Goal: Task Accomplishment & Management: Manage account settings

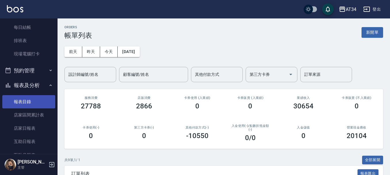
scroll to position [86, 0]
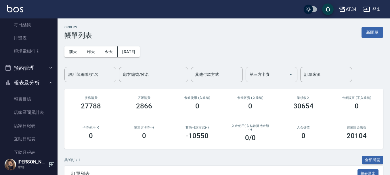
click at [32, 68] on button "預約管理" at bounding box center [28, 67] width 53 height 15
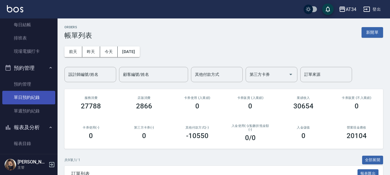
click at [31, 95] on link "單日預約紀錄" at bounding box center [28, 97] width 53 height 13
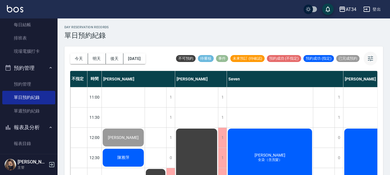
click at [369, 54] on button "button" at bounding box center [371, 58] width 14 height 14
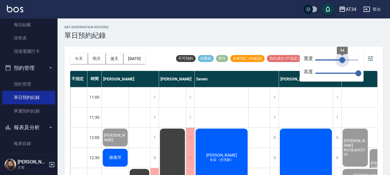
drag, startPoint x: 359, startPoint y: 61, endPoint x: 338, endPoint y: 67, distance: 21.6
click at [338, 67] on div "寬度 94 高度 70" at bounding box center [332, 66] width 64 height 30
type input "80"
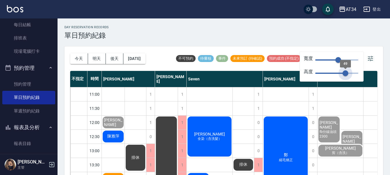
type input "43"
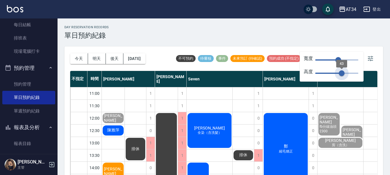
drag, startPoint x: 359, startPoint y: 74, endPoint x: 342, endPoint y: 78, distance: 17.9
click at [342, 76] on span "43" at bounding box center [342, 73] width 6 height 6
click at [124, 122] on span "[PERSON_NAME]" at bounding box center [113, 117] width 21 height 9
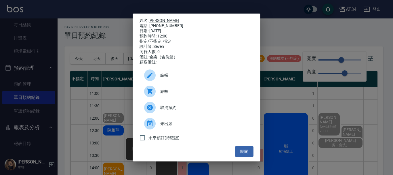
click at [189, 94] on span "結帳" at bounding box center [204, 91] width 89 height 6
click at [244, 154] on button "關閉" at bounding box center [244, 151] width 18 height 11
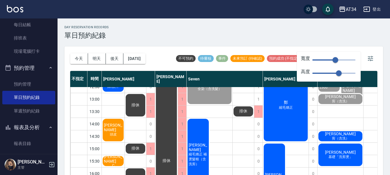
scroll to position [58, 0]
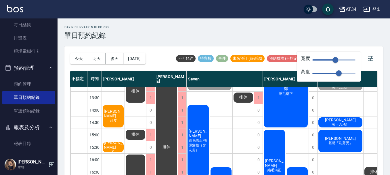
click at [113, 65] on span "C" at bounding box center [113, 65] width 2 height 0
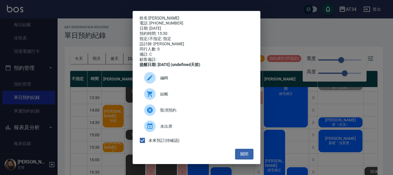
click at [168, 101] on div "結帳" at bounding box center [196, 94] width 114 height 16
click at [239, 159] on button "關閉" at bounding box center [244, 153] width 18 height 11
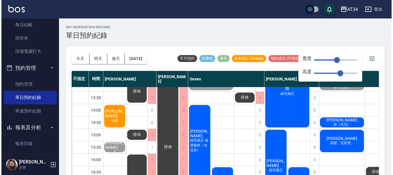
scroll to position [0, 0]
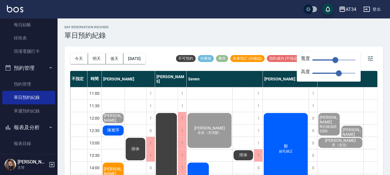
click at [113, 122] on span "陳雅萍" at bounding box center [113, 117] width 21 height 9
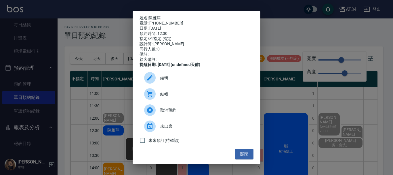
click at [173, 97] on span "結帳" at bounding box center [204, 94] width 89 height 6
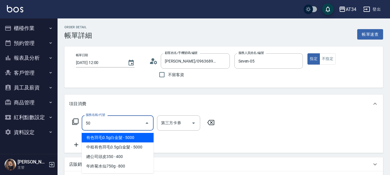
type input "501"
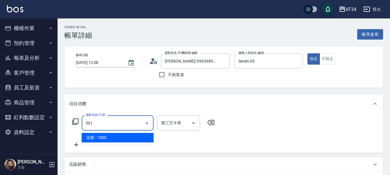
type input "100"
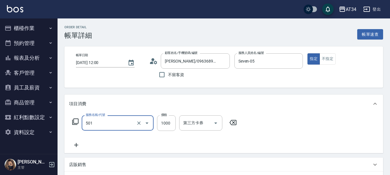
type input "染髮(501)"
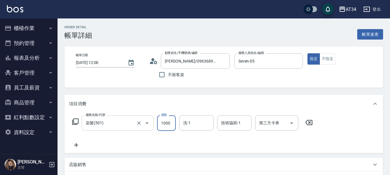
type input "0"
type input "25"
type input "20"
type input "255"
type input "250"
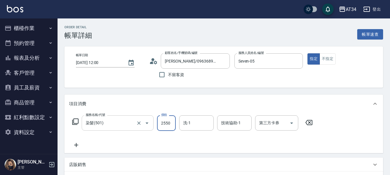
type input "2550"
type input "18"
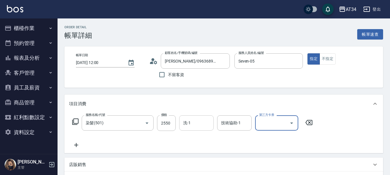
click at [190, 123] on div "洗-1 洗-1" at bounding box center [196, 122] width 35 height 15
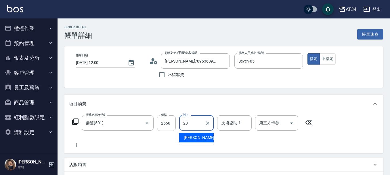
type input "[PERSON_NAME]-28"
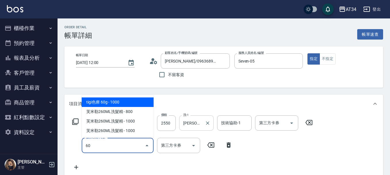
type input "601"
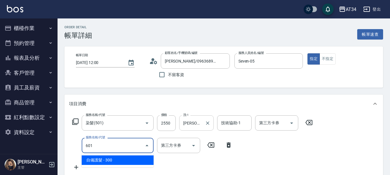
type input "280"
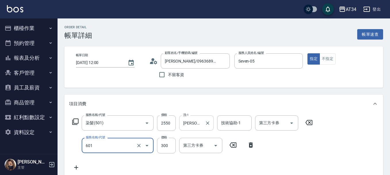
type input "自備護髮(601)"
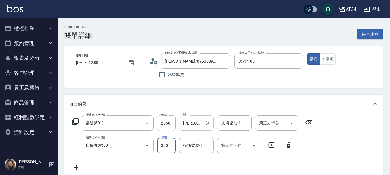
type input "250"
type input "5"
type input "260"
type input "50"
type input "300"
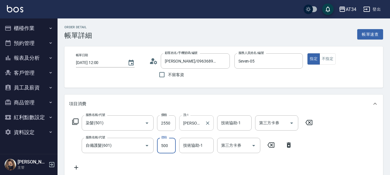
type input "500"
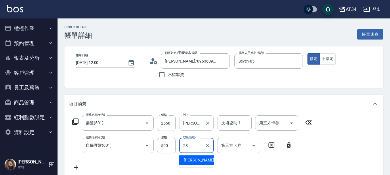
type input "[PERSON_NAME]-28"
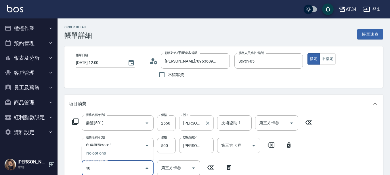
type input "401"
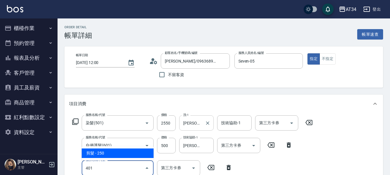
type input "330"
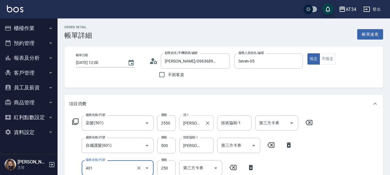
type input "剪髮(401)"
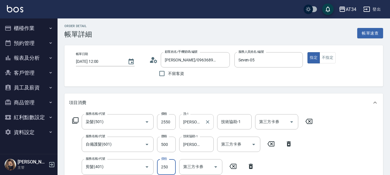
type input "300"
type input "6"
type input "310"
type input "60"
type input "360"
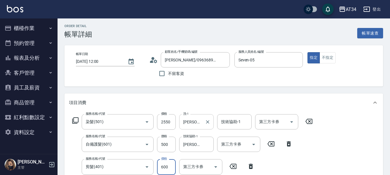
type input "600"
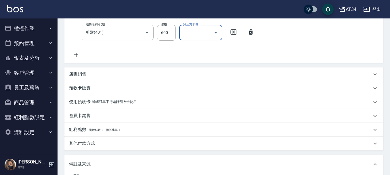
scroll to position [145, 0]
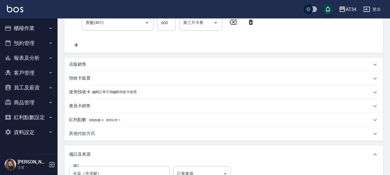
click at [85, 130] on p "其他付款方式" at bounding box center [82, 133] width 26 height 6
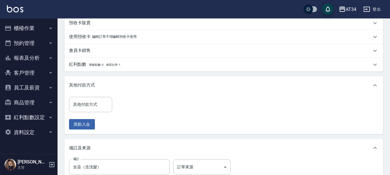
scroll to position [202, 0]
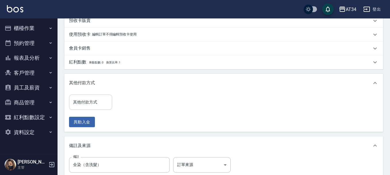
click at [85, 101] on input "其他付款方式" at bounding box center [91, 102] width 38 height 10
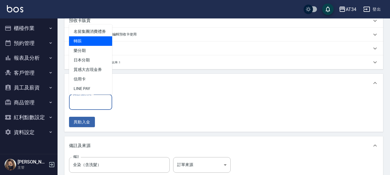
click at [79, 46] on span "轉賬" at bounding box center [90, 40] width 43 height 9
type input "轉賬"
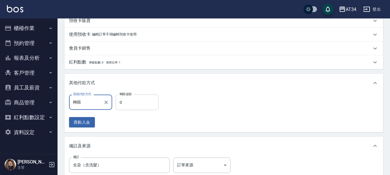
click at [144, 101] on input "0" at bounding box center [137, 102] width 43 height 16
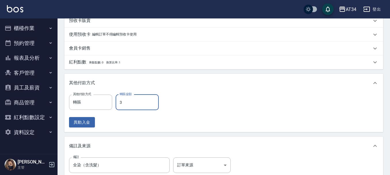
type input "36"
type input "320"
type input "365"
type input "0"
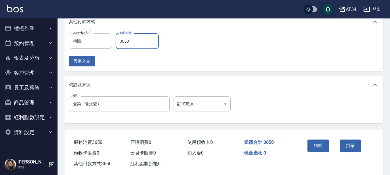
scroll to position [274, 0]
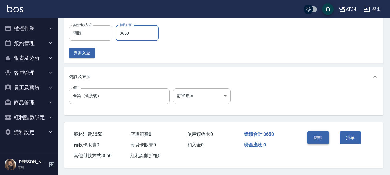
type input "3650"
click at [318, 137] on button "結帳" at bounding box center [318, 137] width 22 height 12
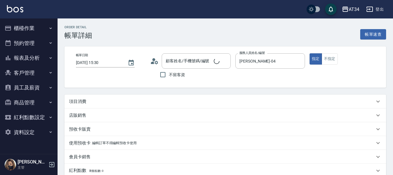
type input "2025/08/23 15:30"
type input "Gina-04"
type input "C"
type input "[PERSON_NAME]/0989870072/0989870072"
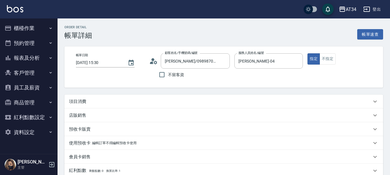
click at [129, 101] on div "項目消費" at bounding box center [220, 101] width 303 height 6
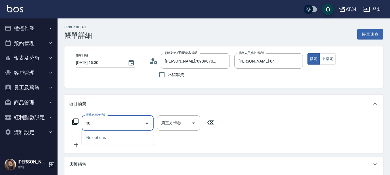
type input "401"
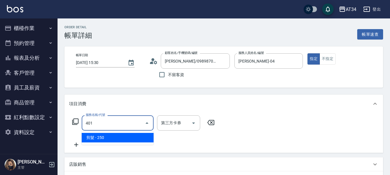
type input "20"
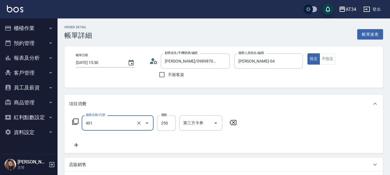
type input "剪髮(401)"
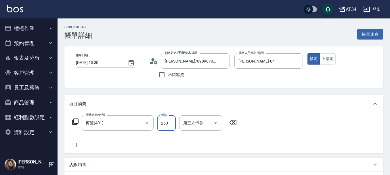
type input "0"
type input "299"
type input "20"
type input "299"
click at [330, 60] on button "不指定" at bounding box center [328, 58] width 16 height 11
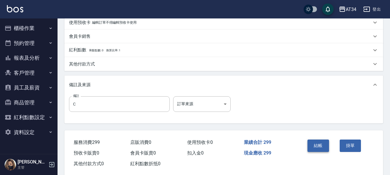
scroll to position [173, 0]
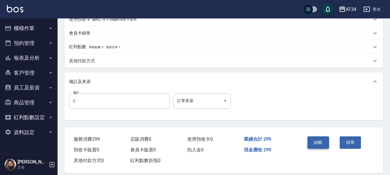
click at [322, 140] on button "結帳" at bounding box center [318, 142] width 22 height 12
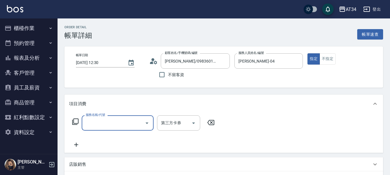
click at [107, 125] on input "服務名稱/代號" at bounding box center [113, 123] width 58 height 10
type input "401"
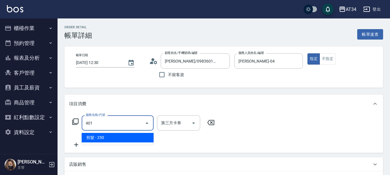
type input "20"
type input "剪髮(401)"
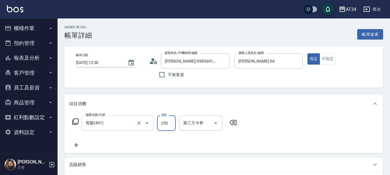
type input "0"
type input "40"
type input "400"
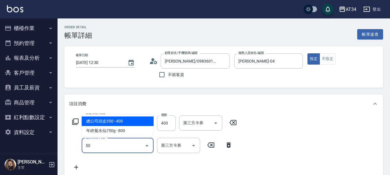
type input "503"
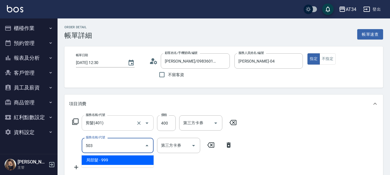
type input "130"
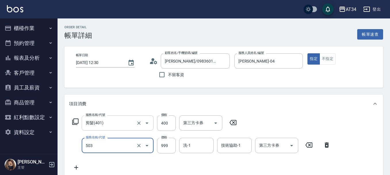
type input "局部髮(503)"
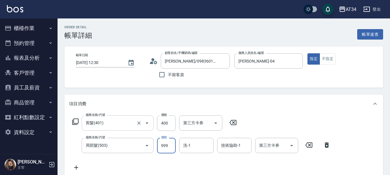
type input "40"
type input "160"
type input "200"
type input "1600"
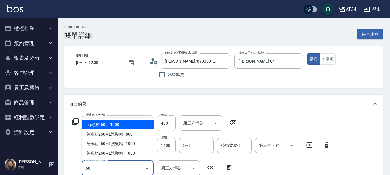
type input "601"
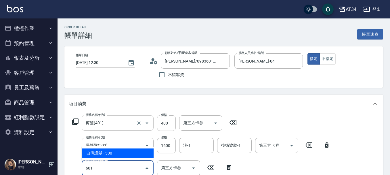
type input "230"
type input "自備護髮(601)"
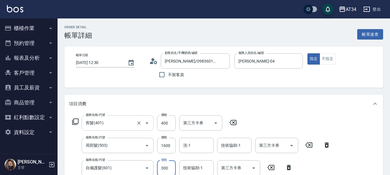
scroll to position [1, 0]
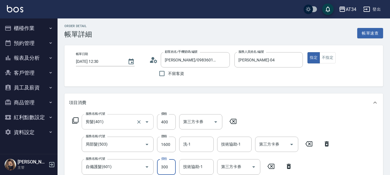
type input "200"
type input "99"
type input "290"
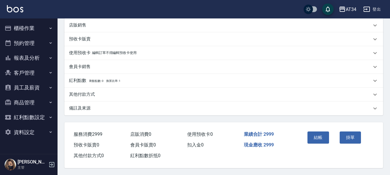
scroll to position [187, 0]
type input "999"
click at [321, 136] on button "結帳" at bounding box center [318, 137] width 22 height 12
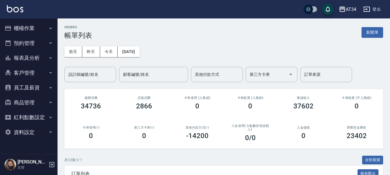
click at [27, 30] on button "櫃檯作業" at bounding box center [28, 28] width 53 height 15
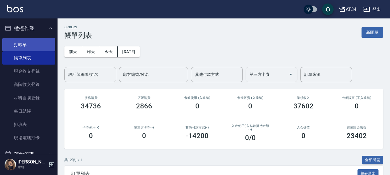
click at [32, 48] on link "打帳單" at bounding box center [28, 44] width 53 height 13
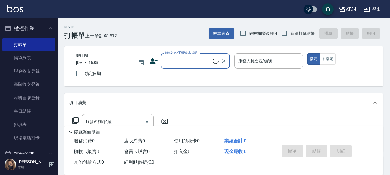
click at [177, 63] on input "顧客姓名/手機號碼/編號" at bounding box center [187, 61] width 49 height 10
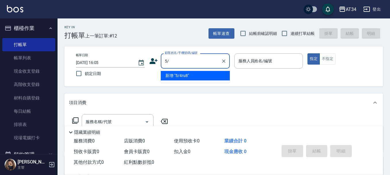
type input "5"
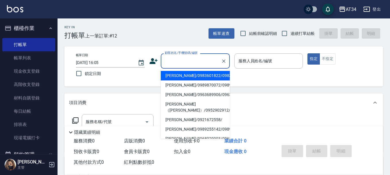
type input "D"
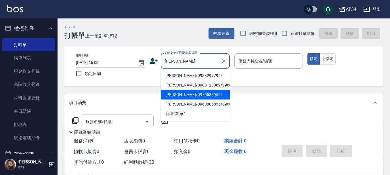
click at [177, 99] on li "鄭家妍/0975583959/" at bounding box center [195, 94] width 69 height 9
type input "鄭家妍/0975583959/"
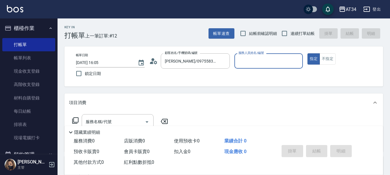
type input "Wendy-02"
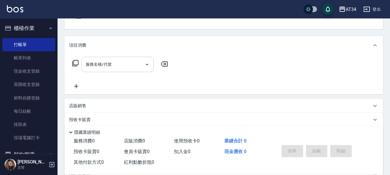
scroll to position [58, 0]
click at [117, 71] on div "服務名稱/代號" at bounding box center [118, 63] width 72 height 15
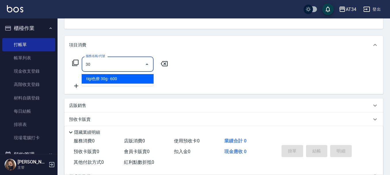
type input "301"
type input "150"
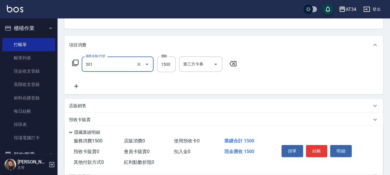
type input "燙髮(301)"
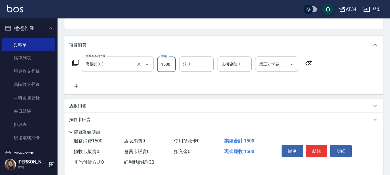
type input "0"
type input "100"
type input "1000"
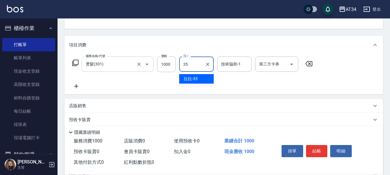
type input "拉拉-35"
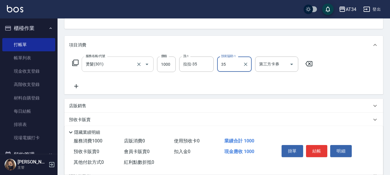
type input "拉拉-35"
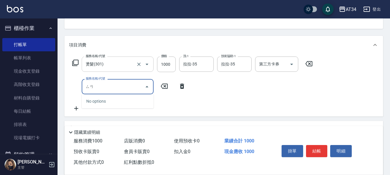
type input "三"
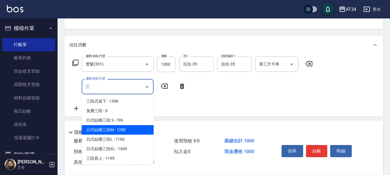
click at [118, 127] on span "日式結構三段M - 1200" at bounding box center [118, 129] width 72 height 9
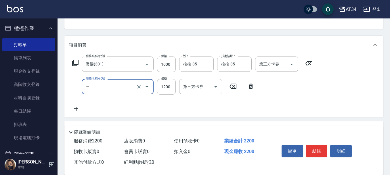
type input "220"
type input "日式結構三段M(626)"
click at [166, 91] on input "1200" at bounding box center [166, 87] width 19 height 16
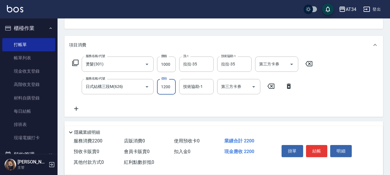
type input "1"
type input "100"
type input "11"
type input "110"
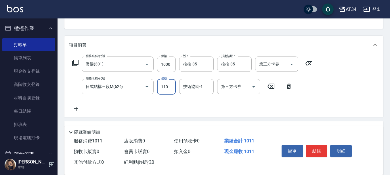
type input "210"
type input "1100"
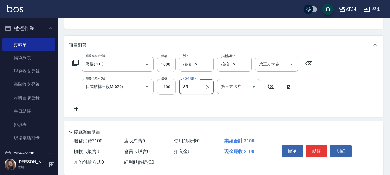
type input "拉拉-35"
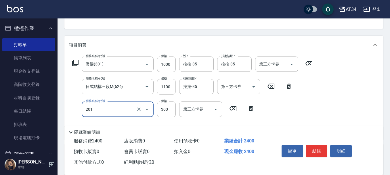
type input "201"
type input "240"
type input "洗髮(201)"
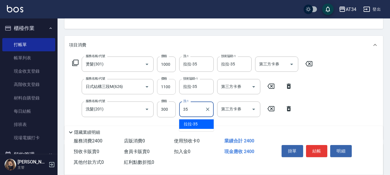
type input "拉拉-35"
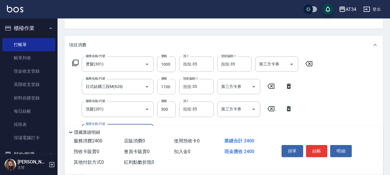
type input "401"
type input "260"
type input "3"
type input "240"
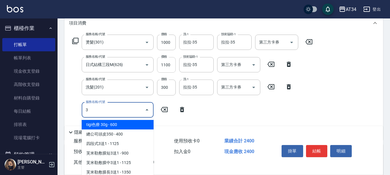
scroll to position [115, 0]
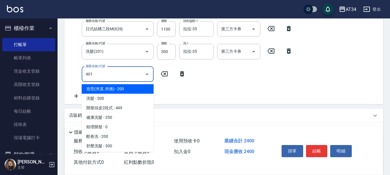
type input "401"
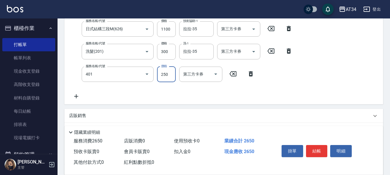
type input "260"
type input "剪髮(401)"
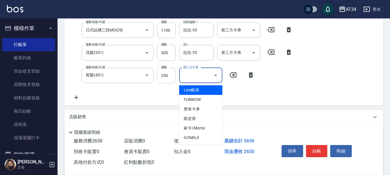
click at [169, 70] on input "250" at bounding box center [166, 76] width 19 height 16
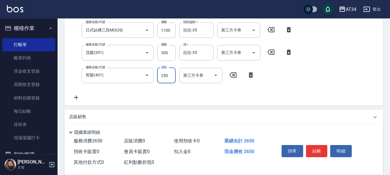
type input "3"
type input "240"
type input "300"
type input "270"
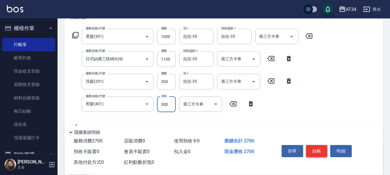
type input "300"
click at [326, 150] on button "結帳" at bounding box center [317, 151] width 22 height 12
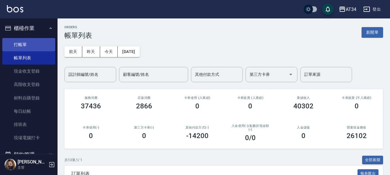
click at [21, 47] on link "打帳單" at bounding box center [28, 44] width 53 height 13
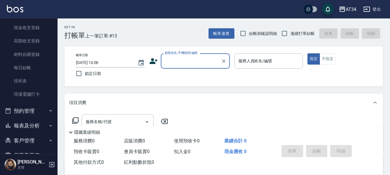
scroll to position [58, 0]
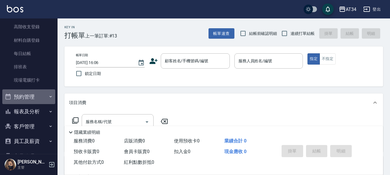
click at [35, 98] on button "預約管理" at bounding box center [28, 96] width 53 height 15
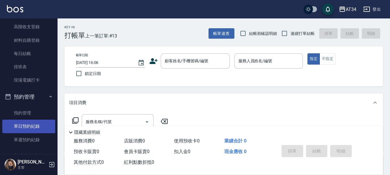
click at [29, 126] on link "單日預約紀錄" at bounding box center [28, 125] width 53 height 13
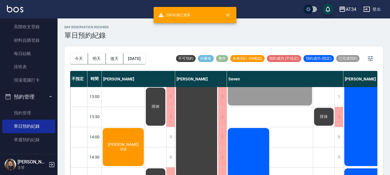
scroll to position [115, 0]
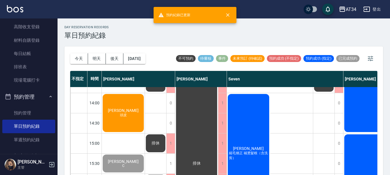
click at [125, 24] on span "頭皮" at bounding box center [123, 24] width 2 height 0
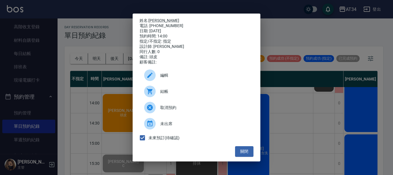
click at [179, 93] on span "結帳" at bounding box center [204, 91] width 89 height 6
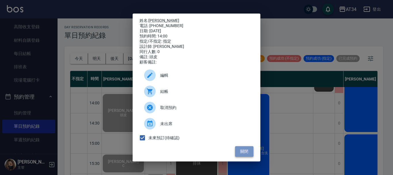
click at [241, 156] on button "關閉" at bounding box center [244, 151] width 18 height 11
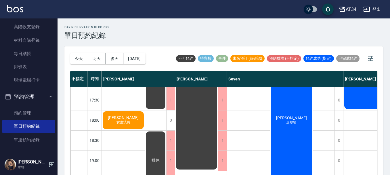
scroll to position [288, 0]
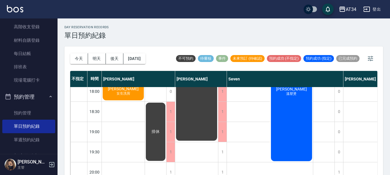
click at [121, 137] on div "黃智傑 陳雅萍 高如瑩 頭皮 謝冠森 C 李 女生洗剪" at bounding box center [123, 20] width 43 height 443
click at [115, 126] on div "黃智傑 陳雅萍 高如瑩 頭皮 謝冠森 C 李 女生洗剪" at bounding box center [123, 20] width 43 height 443
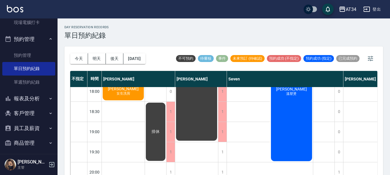
scroll to position [144, 0]
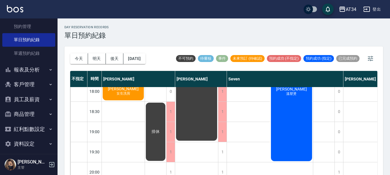
click at [23, 73] on button "報表及分析" at bounding box center [28, 69] width 53 height 15
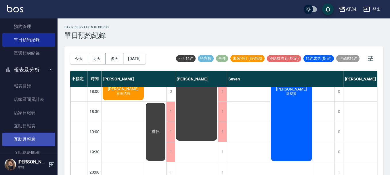
click at [29, 135] on link "互助月報表" at bounding box center [28, 138] width 53 height 13
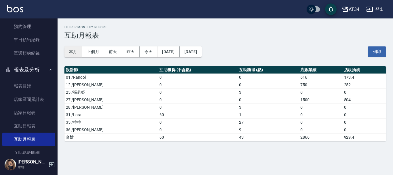
click at [75, 51] on button "本月" at bounding box center [73, 51] width 18 height 11
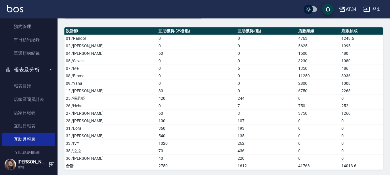
scroll to position [41, 0]
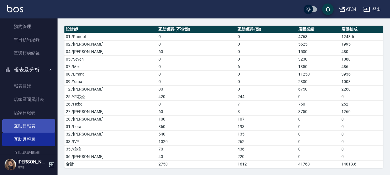
click at [36, 129] on link "互助日報表" at bounding box center [28, 125] width 53 height 13
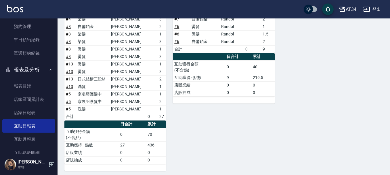
scroll to position [212, 0]
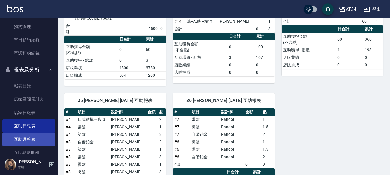
click at [19, 136] on link "互助月報表" at bounding box center [28, 138] width 53 height 13
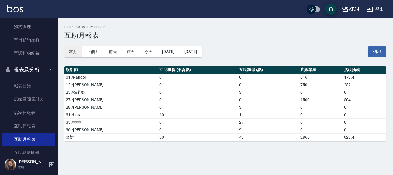
click at [74, 51] on button "本月" at bounding box center [73, 51] width 18 height 11
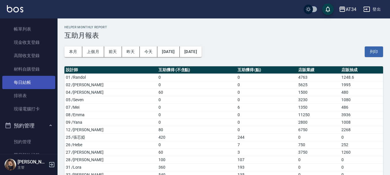
scroll to position [58, 0]
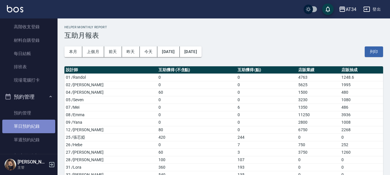
click at [30, 122] on link "單日預約紀錄" at bounding box center [28, 125] width 53 height 13
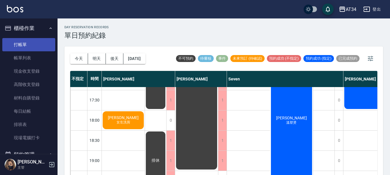
click at [20, 44] on link "打帳單" at bounding box center [28, 44] width 53 height 13
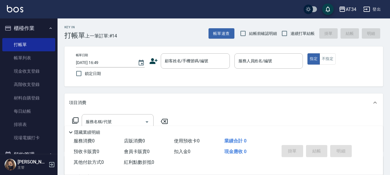
click at [151, 60] on icon at bounding box center [154, 61] width 8 height 6
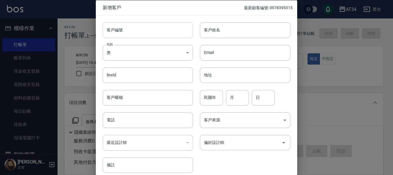
click at [128, 30] on input "客戶編號" at bounding box center [148, 30] width 90 height 16
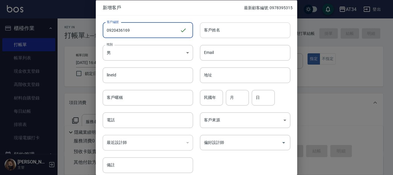
type input "0920436169"
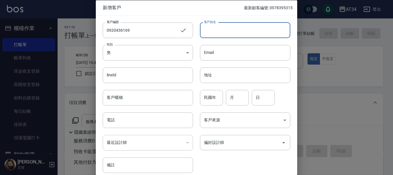
click at [222, 31] on input "客戶姓名" at bounding box center [245, 30] width 90 height 16
type input "[PERSON_NAME]"
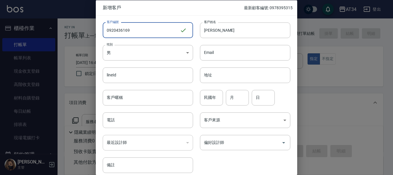
drag, startPoint x: 138, startPoint y: 29, endPoint x: 80, endPoint y: 31, distance: 58.1
click at [80, 31] on div "新增客戶 最新顧客編號: 0978395315 客戶編號 0920436169 ​ 客戶編號 客戶姓名 許哲成 客戶姓名 性別 男 MALE 性別 Email…" at bounding box center [196, 87] width 393 height 175
click at [130, 120] on input "電話" at bounding box center [148, 120] width 90 height 16
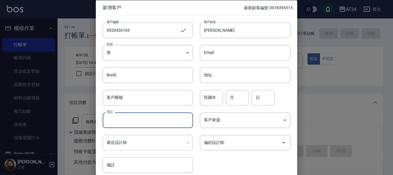
paste input "0920436169"
type input "0920436169"
click at [210, 95] on input "民國年" at bounding box center [211, 97] width 23 height 16
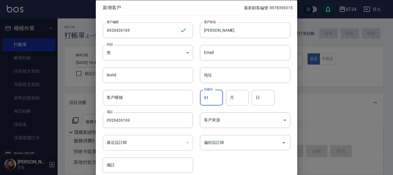
type input "91"
type input "02"
type input "17"
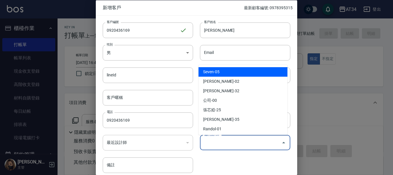
click at [223, 139] on input "偏好設計師" at bounding box center [240, 142] width 77 height 10
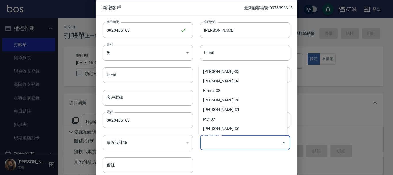
scroll to position [67, 0]
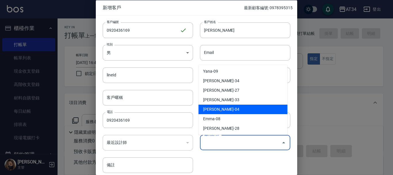
click at [212, 109] on li "Gina-04" at bounding box center [242, 108] width 89 height 9
type input "[PERSON_NAME]"
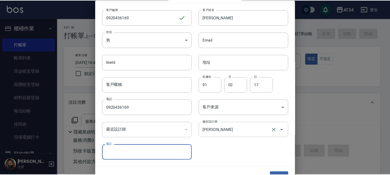
scroll to position [25, 0]
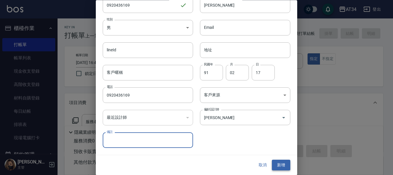
click at [278, 163] on button "新增" at bounding box center [281, 165] width 18 height 11
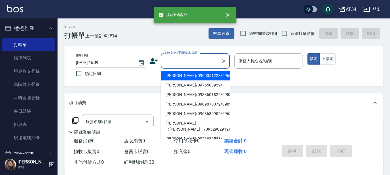
click at [169, 59] on input "顧客姓名/手機號碼/編號" at bounding box center [190, 61] width 55 height 10
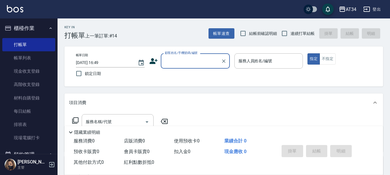
paste input "0920436169"
click at [173, 78] on li "許哲成/0920436169/0920436169" at bounding box center [195, 75] width 69 height 9
type input "許哲成/0920436169/0920436169"
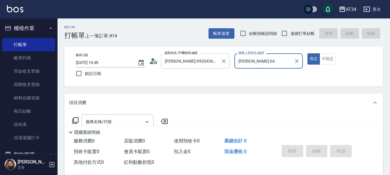
type input "Gina-04"
click at [328, 57] on button "不指定" at bounding box center [328, 58] width 16 height 11
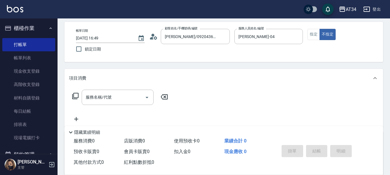
scroll to position [58, 0]
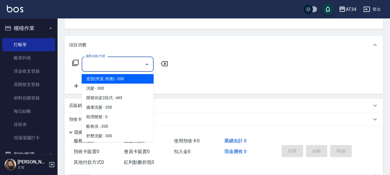
click at [104, 66] on input "服務名稱/代號" at bounding box center [113, 64] width 58 height 10
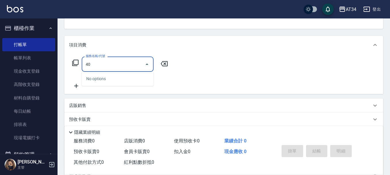
type input "401"
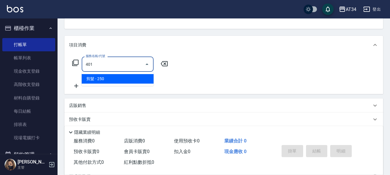
type input "20"
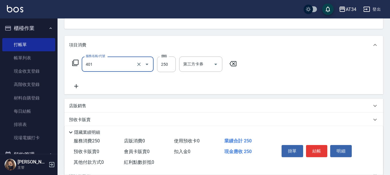
type input "剪髮(401)"
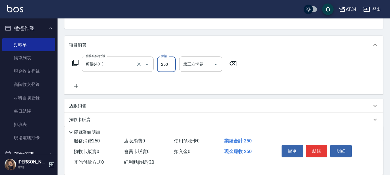
type input "0"
type input "29"
type input "20"
type input "299"
click at [322, 149] on button "結帳" at bounding box center [317, 151] width 22 height 12
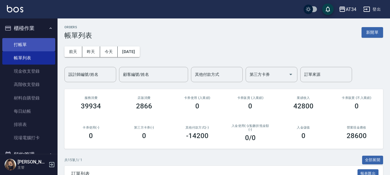
click at [30, 42] on link "打帳單" at bounding box center [28, 44] width 53 height 13
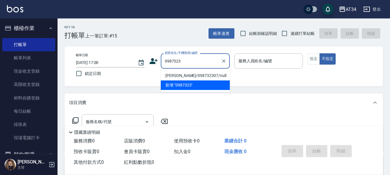
click at [187, 74] on li "謝明明/098732307/null" at bounding box center [195, 75] width 69 height 9
type input "謝明明/098732307/null"
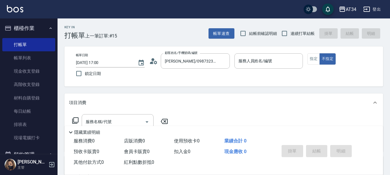
click at [156, 63] on icon at bounding box center [155, 61] width 3 height 3
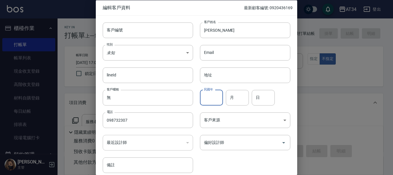
click at [215, 91] on input "民國年" at bounding box center [211, 97] width 23 height 16
type input "65"
type input "06"
type input "29"
click at [217, 120] on body "AT34 登出 櫃檯作業 打帳單 帳單列表 現金收支登錄 高階收支登錄 材料自購登錄 每日結帳 排班表 現場電腦打卡 預約管理 預約管理 單日預約紀錄 單週預…" at bounding box center [196, 147] width 393 height 294
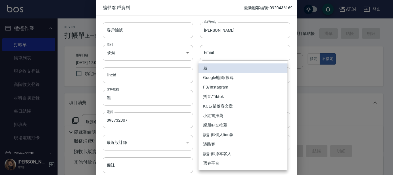
click at [230, 88] on li "FB/Instagram" at bounding box center [242, 86] width 89 height 9
type input "FB/Instagram"
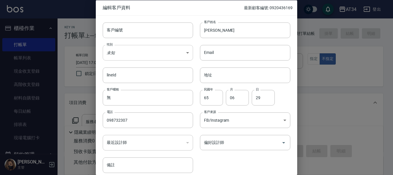
click at [170, 46] on body "AT34 登出 櫃檯作業 打帳單 帳單列表 現金收支登錄 高階收支登錄 材料自購登錄 每日結帳 排班表 現場電腦打卡 預約管理 預約管理 單日預約紀錄 單週預…" at bounding box center [196, 147] width 393 height 294
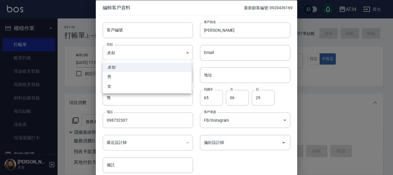
click at [133, 85] on li "女" at bounding box center [147, 85] width 89 height 9
type input "FEMALE"
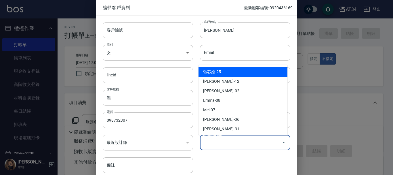
click at [213, 146] on input "偏好設計師" at bounding box center [240, 142] width 77 height 10
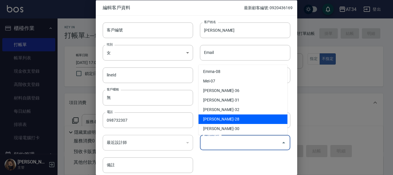
scroll to position [86, 0]
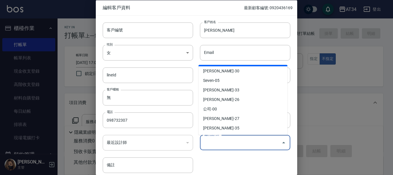
click at [217, 118] on li "顏嘉慧-27" at bounding box center [242, 118] width 89 height 9
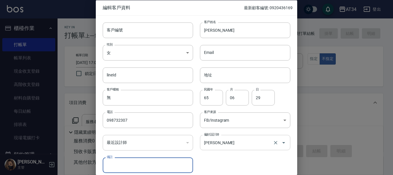
click at [227, 146] on input "[PERSON_NAME]" at bounding box center [236, 142] width 69 height 10
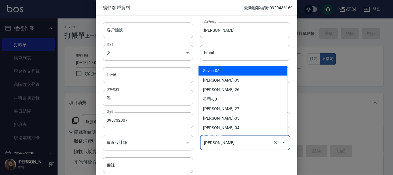
scroll to position [104, 0]
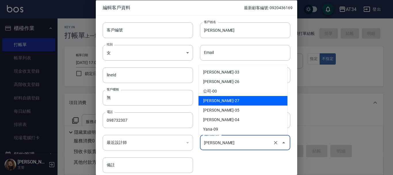
click at [223, 102] on li "顏嘉慧-27" at bounding box center [242, 100] width 89 height 9
type input "顏嘉慧"
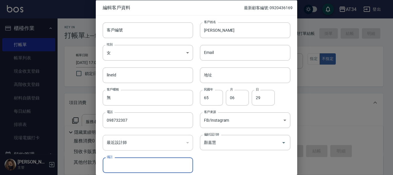
click at [222, 160] on div "客戶編號 客戶編號 客戶姓名 謝明明 客戶姓名 性別 女 FEMALE 性別 Email Email lineId lineId 地址 地址 客戶暱稱 無 客…" at bounding box center [193, 93] width 194 height 157
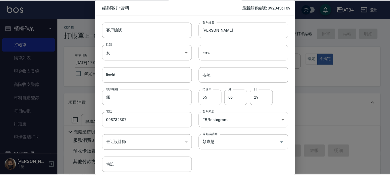
scroll to position [25, 0]
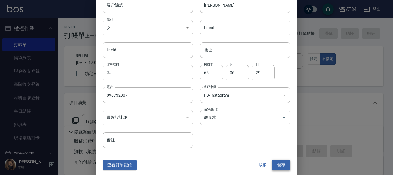
click at [275, 163] on button "儲存" at bounding box center [281, 165] width 18 height 11
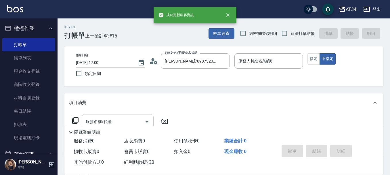
click at [92, 117] on div "服務名稱/代號 服務名稱/代號" at bounding box center [118, 121] width 72 height 15
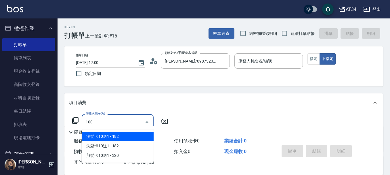
scroll to position [0, 0]
type input "1006"
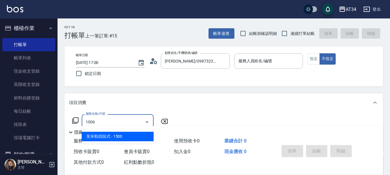
click at [98, 137] on span "芙米勒四段式 - 1500" at bounding box center [118, 135] width 72 height 9
type input "150"
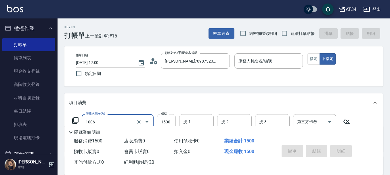
type input "芙米勒四段式(1006)"
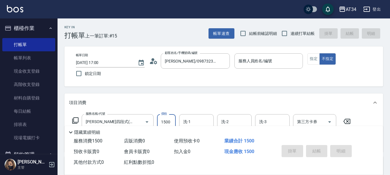
click at [166, 120] on input "1500" at bounding box center [166, 122] width 19 height 16
type input "0"
type input "120"
type input "10"
type input "1200"
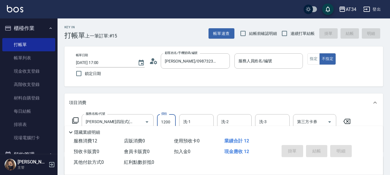
type input "120"
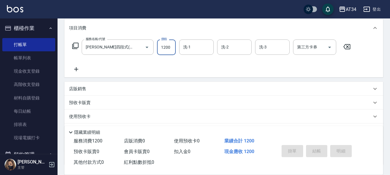
scroll to position [86, 0]
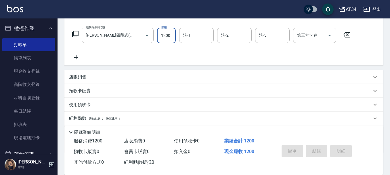
type input "1200"
click at [73, 58] on icon at bounding box center [76, 57] width 14 height 7
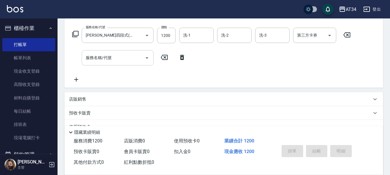
click at [123, 57] on input "服務名稱/代號" at bounding box center [113, 58] width 58 height 10
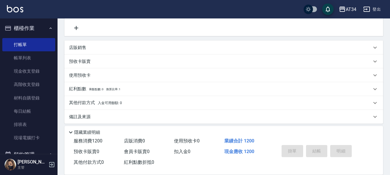
scroll to position [56, 0]
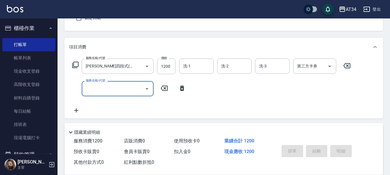
click at [136, 86] on input "服務名稱/代號" at bounding box center [113, 88] width 58 height 10
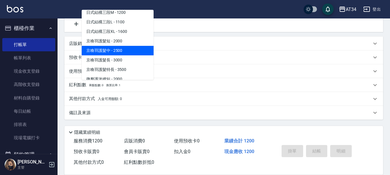
scroll to position [489, 0]
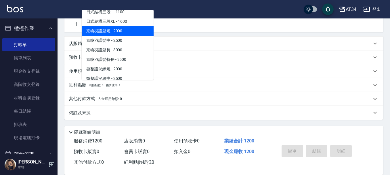
click at [119, 31] on span "京喚羽護髮短 - 2000" at bounding box center [118, 30] width 72 height 9
type input "320"
type input "京喚羽護髮短(629)"
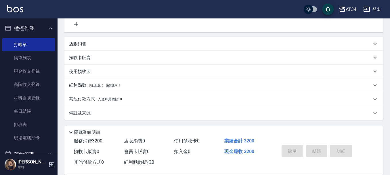
scroll to position [84, 0]
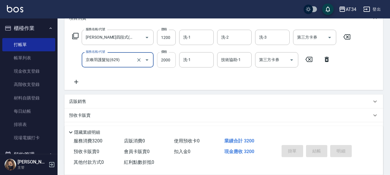
click at [167, 61] on input "2000" at bounding box center [166, 60] width 19 height 16
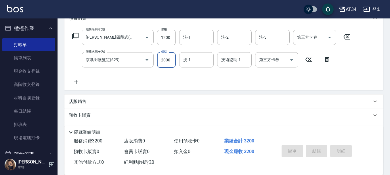
type input "2"
type input "120"
type input "225"
type input "140"
type input "2250"
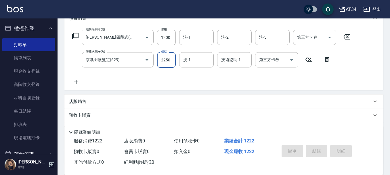
type input "340"
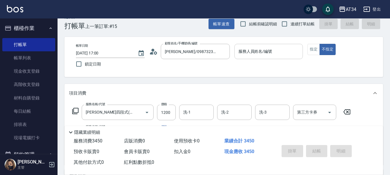
scroll to position [0, 0]
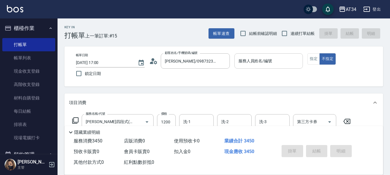
type input "2250"
click at [282, 60] on input "服務人員姓名/編號" at bounding box center [269, 61] width 64 height 10
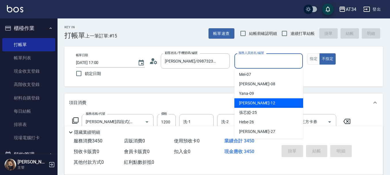
scroll to position [58, 0]
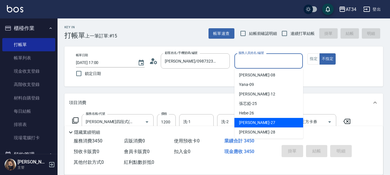
click at [250, 121] on span "annie -27" at bounding box center [257, 122] width 36 height 6
type input "annie-27"
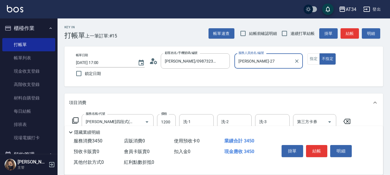
click at [297, 75] on div "帳單日期 2025/08/23 17:00 鎖定日期 顧客姓名/手機號碼/編號 謝明明/098732307/null 顧客姓名/手機號碼/編號 服務人員姓名/…" at bounding box center [223, 66] width 305 height 26
click at [318, 60] on button "指定" at bounding box center [313, 58] width 12 height 11
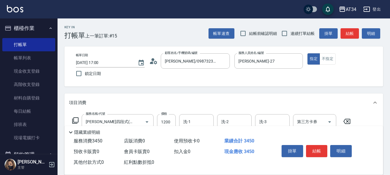
click at [299, 92] on div "Key In 打帳單 上一筆訂單:#15 帳單速查 結帳前確認明細 連續打單結帳 掛單 結帳 明細 帳單日期 2025/08/23 17:00 鎖定日期 顧客…" at bounding box center [224, 167] width 332 height 298
click at [321, 151] on button "結帳" at bounding box center [317, 151] width 22 height 12
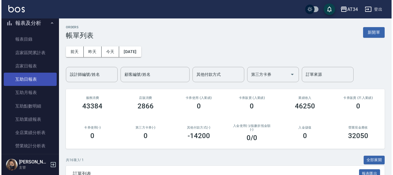
scroll to position [230, 0]
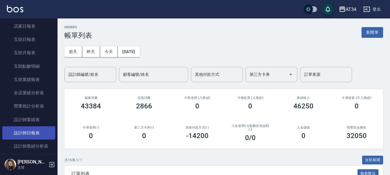
click at [32, 133] on link "設計師日報表" at bounding box center [28, 132] width 53 height 13
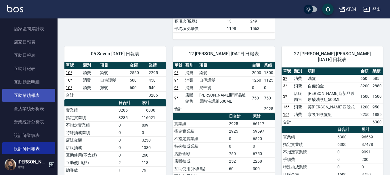
scroll to position [201, 0]
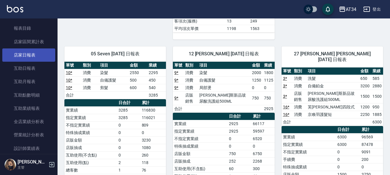
drag, startPoint x: 28, startPoint y: 49, endPoint x: 35, endPoint y: 60, distance: 12.0
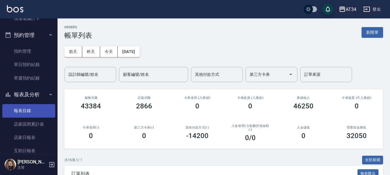
scroll to position [115, 0]
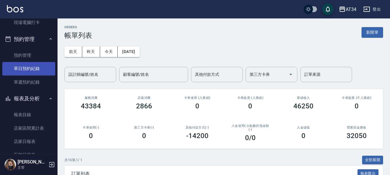
click at [34, 70] on link "單日預約紀錄" at bounding box center [28, 68] width 53 height 13
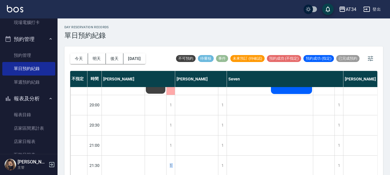
scroll to position [7, 0]
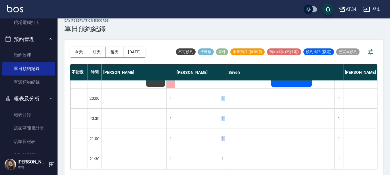
drag, startPoint x: 157, startPoint y: 170, endPoint x: 182, endPoint y: 173, distance: 25.1
click at [187, 173] on div "今天 明天 後天 2025/08/23 不可預約 待審核 事件 未來預訂 (待確認) 預約成功 (不指定) 預約成功 (指定) 已完成預約 不指定 時間 Gi…" at bounding box center [223, 107] width 319 height 135
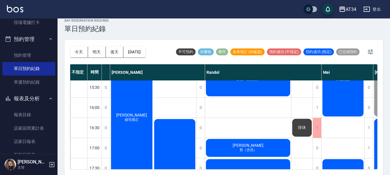
scroll to position [186, 233]
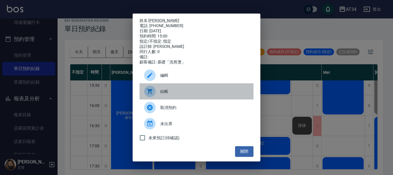
click at [168, 94] on span "結帳" at bounding box center [204, 91] width 89 height 6
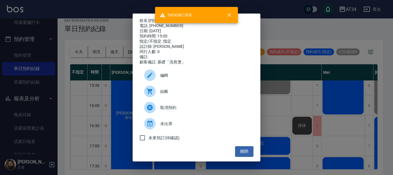
click at [277, 113] on div "姓名: 郭富安 電話: 0920326903 日期: 2025/08/23 預約時間: 15:00 指定/不指定: 指定 設計師: Randol 同行人數: …" at bounding box center [196, 87] width 393 height 175
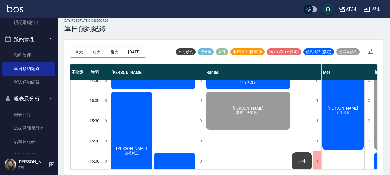
scroll to position [129, 233]
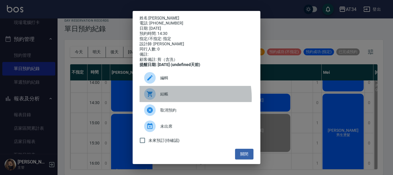
click at [171, 102] on div "結帳" at bounding box center [196, 94] width 114 height 16
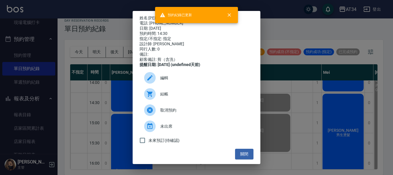
click at [309, 116] on div "姓名: 莊思婷 電話: 0925653096 日期: 2025/08/23 預約時間: 14:30 指定/不指定: 指定 設計師: Randol 同行人數: …" at bounding box center [196, 87] width 393 height 175
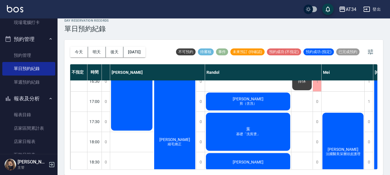
scroll to position [244, 233]
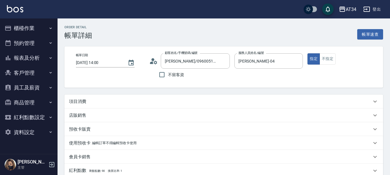
click at [87, 101] on div "項目消費" at bounding box center [220, 101] width 303 height 6
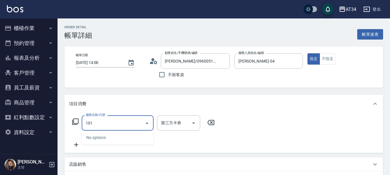
type input "1011"
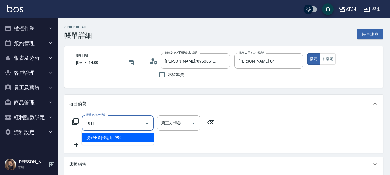
type input "90"
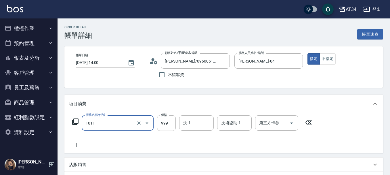
type input "洗+AB劑+精油(1011)"
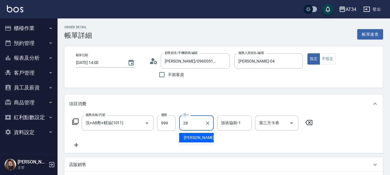
type input "[PERSON_NAME]-28"
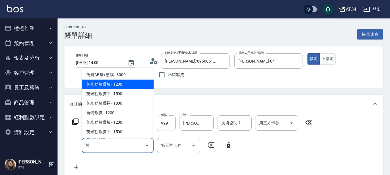
click at [103, 80] on span "芙米勒敷膜短 - 1200" at bounding box center [118, 83] width 72 height 9
type input "芙[PERSON_NAME]敷膜短(918)"
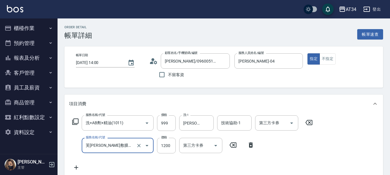
type input "210"
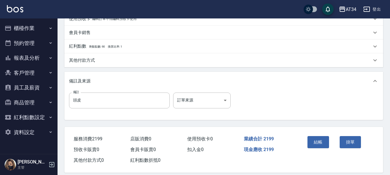
scroll to position [203, 0]
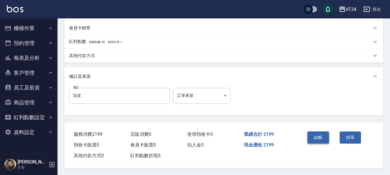
type input "芙[PERSON_NAME]敷膜短(918)"
click at [319, 131] on button "結帳" at bounding box center [318, 137] width 22 height 12
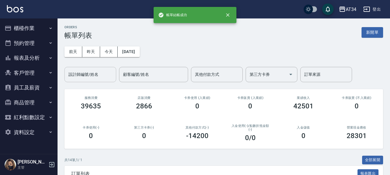
click at [80, 80] on div "設計師編號/姓名" at bounding box center [90, 74] width 52 height 15
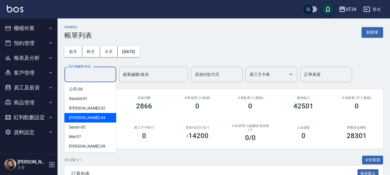
click at [85, 121] on div "[PERSON_NAME] -04" at bounding box center [90, 117] width 52 height 9
type input "[PERSON_NAME]-04"
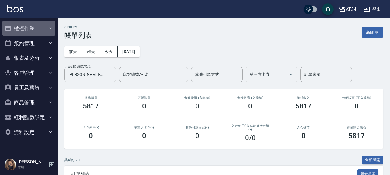
click at [19, 31] on button "櫃檯作業" at bounding box center [28, 28] width 53 height 15
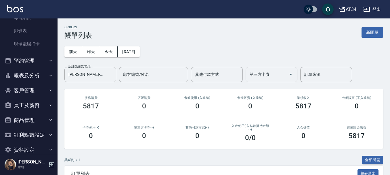
scroll to position [104, 0]
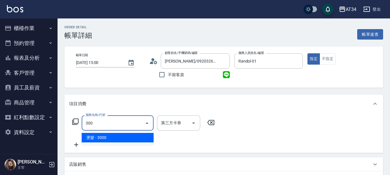
type input "300"
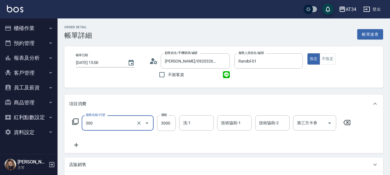
type input "燙髮(300)"
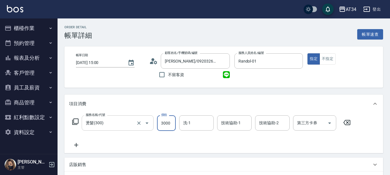
type input "0"
type input "28"
type input "20"
type input "280"
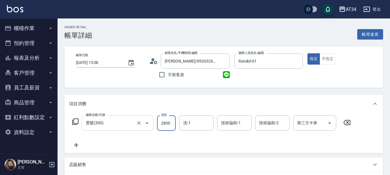
type input "2800"
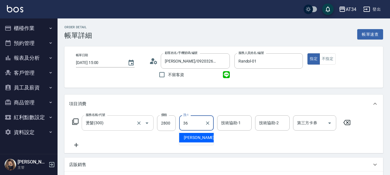
type input "[PERSON_NAME]-36"
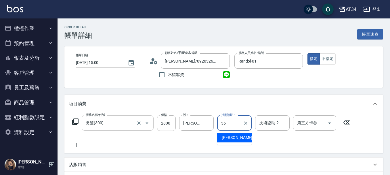
type input "[PERSON_NAME]-36"
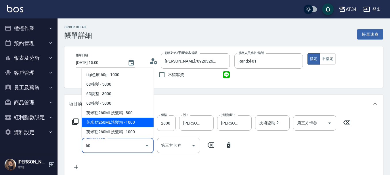
type input "602"
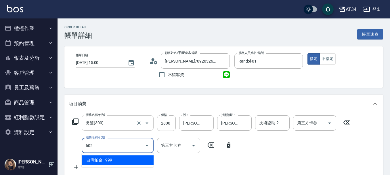
type input "370"
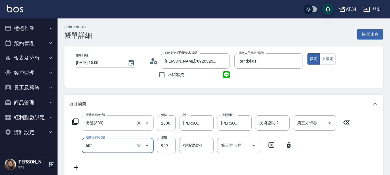
type input "自備鉑金(602)"
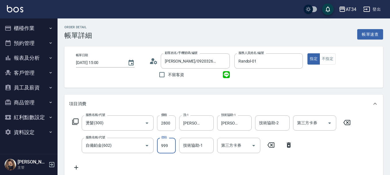
click at [170, 144] on input "999" at bounding box center [166, 145] width 19 height 16
type input "280"
type input "59"
type input "330"
type input "599"
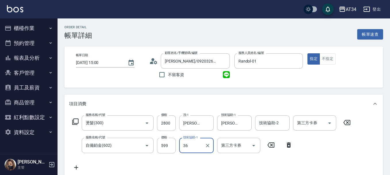
type input "[PERSON_NAME]-36"
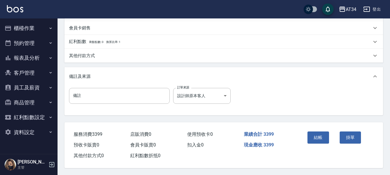
scroll to position [201, 0]
drag, startPoint x: 312, startPoint y: 138, endPoint x: 317, endPoint y: 137, distance: 4.3
click at [94, 55] on p "其他付款方式" at bounding box center [82, 56] width 26 height 6
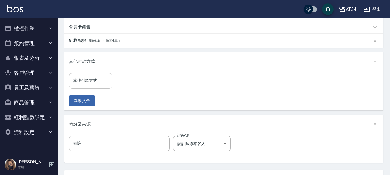
click at [83, 80] on input "其他付款方式" at bounding box center [91, 80] width 38 height 10
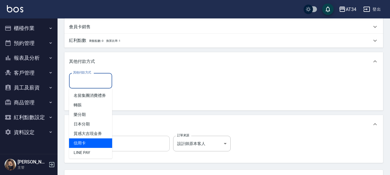
click at [87, 148] on span "信用卡" at bounding box center [90, 142] width 43 height 9
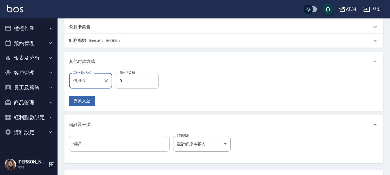
type input "信用卡"
click at [130, 82] on input "0" at bounding box center [137, 81] width 43 height 16
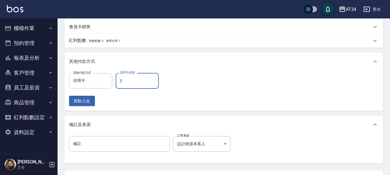
type input "33"
type input "300"
type input "339"
type input "0"
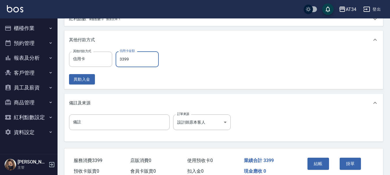
scroll to position [252, 0]
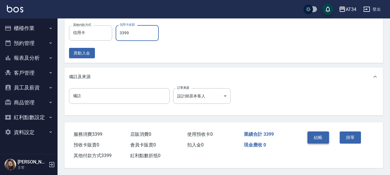
type input "3399"
click at [319, 135] on button "結帳" at bounding box center [318, 137] width 22 height 12
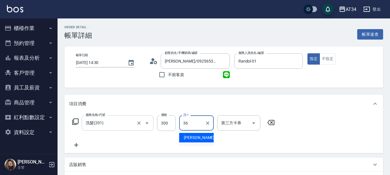
type input "[PERSON_NAME]-36"
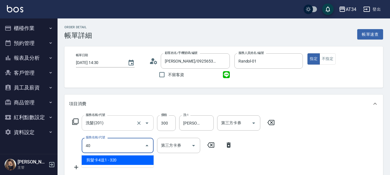
type input "401"
type input "50"
type input "剪髮(401)"
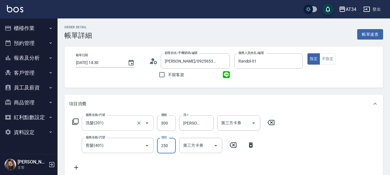
type input "30"
type input "50"
type input "80"
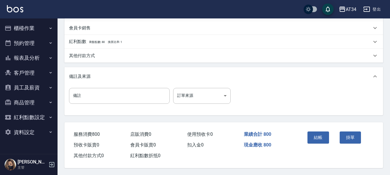
scroll to position [203, 0]
type input "500"
click at [311, 135] on button "結帳" at bounding box center [318, 137] width 22 height 12
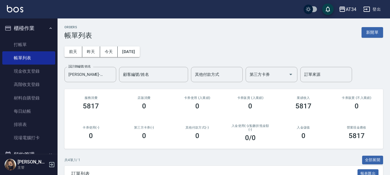
click at [28, 37] on ul "打帳單 帳單列表 現金收支登錄 高階收支登錄 材料自購登錄 每日結帳 排班表 現場電腦打卡" at bounding box center [28, 91] width 53 height 111
click at [28, 48] on link "打帳單" at bounding box center [28, 44] width 53 height 13
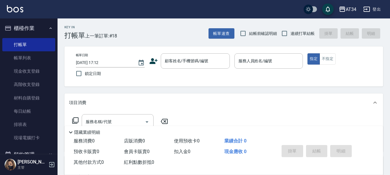
click at [156, 63] on icon at bounding box center [153, 61] width 9 height 9
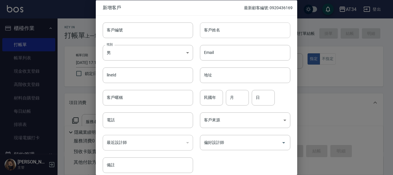
click at [217, 34] on input "客戶姓名" at bounding box center [245, 30] width 90 height 16
type input "張"
type input "張瑋玲"
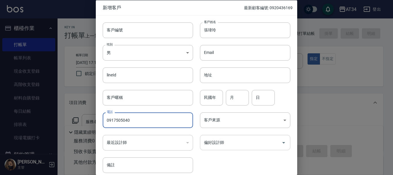
type input "0917505040"
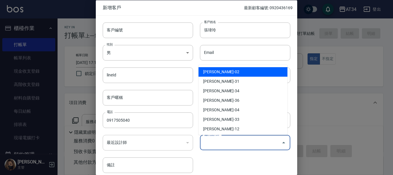
click at [220, 140] on input "偏好設計師" at bounding box center [240, 142] width 77 height 10
type input "[PERSON_NAME]"
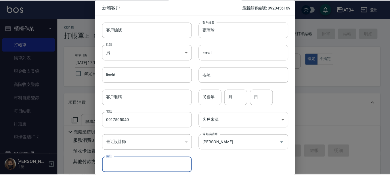
scroll to position [25, 0]
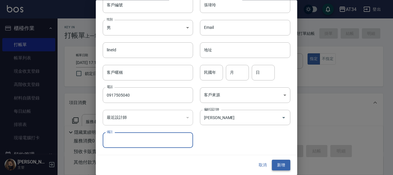
click at [284, 161] on button "新增" at bounding box center [281, 165] width 18 height 11
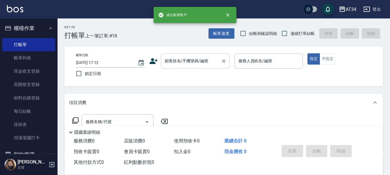
click at [188, 59] on div "顧客姓名/手機號碼/編號 顧客姓名/手機號碼/編號" at bounding box center [195, 60] width 69 height 15
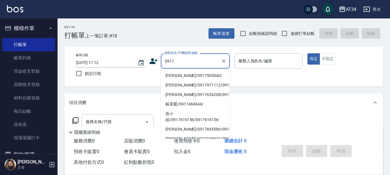
click at [183, 74] on li "[PERSON_NAME]/0917505040/" at bounding box center [195, 75] width 69 height 9
type input "[PERSON_NAME]/0917505040/"
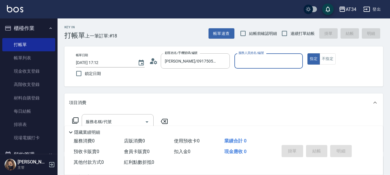
type input "Wendy-02"
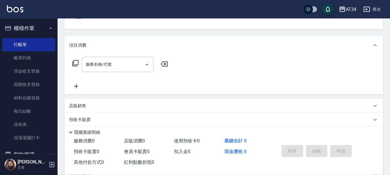
scroll to position [58, 0]
click at [124, 67] on input "服務名稱/代號" at bounding box center [113, 64] width 58 height 10
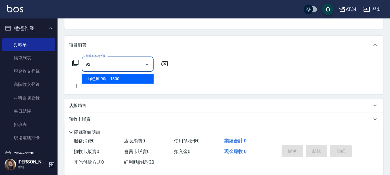
type input "921"
type input "90"
type input "洗+ab劑+精油(921)"
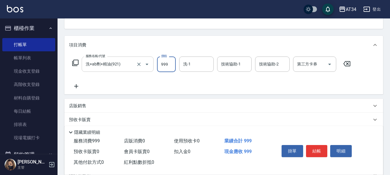
type input "0"
type input "799"
type input "70"
type input "799"
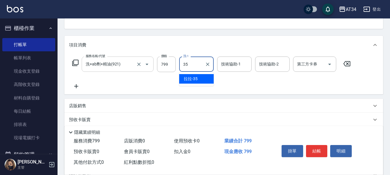
type input "拉拉-35"
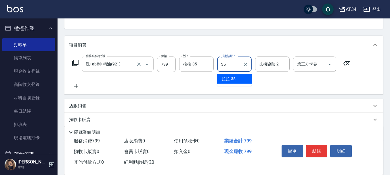
type input "拉拉-35"
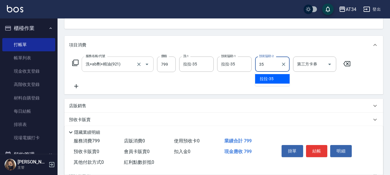
type input "拉拉-35"
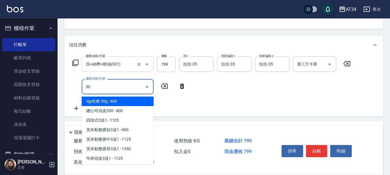
type input "301"
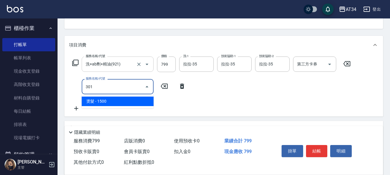
type input "220"
type input "燙髮(301)"
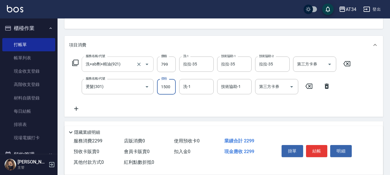
type input "2"
type input "80"
type input "24"
type input "100"
type input "249"
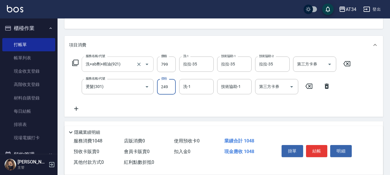
type input "320"
type input "2499"
type input "3"
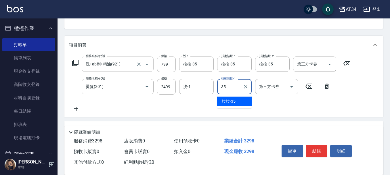
type input "拉拉-35"
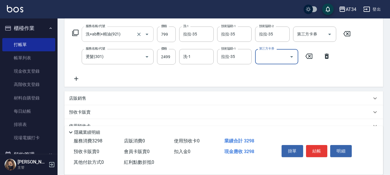
scroll to position [115, 0]
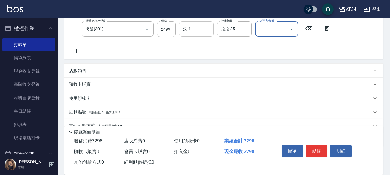
click at [199, 36] on div "洗-1" at bounding box center [196, 28] width 35 height 15
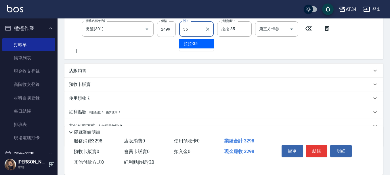
type input "拉拉-35"
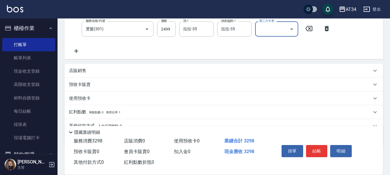
click at [79, 49] on icon at bounding box center [76, 50] width 14 height 7
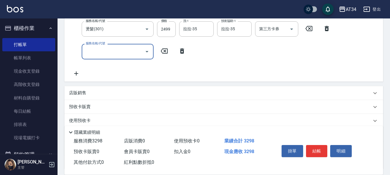
scroll to position [86, 0]
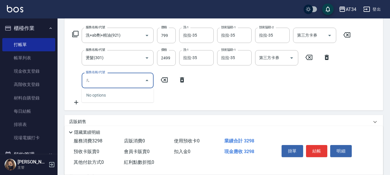
type input "二"
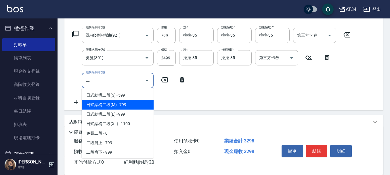
click at [130, 104] on span "日式結構二段(M) - 799" at bounding box center [118, 104] width 72 height 9
type input "400"
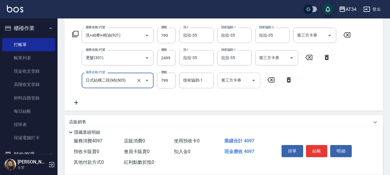
type input "日式結構二段(M)(605)"
click at [182, 81] on input "技術協助-1" at bounding box center [196, 80] width 29 height 10
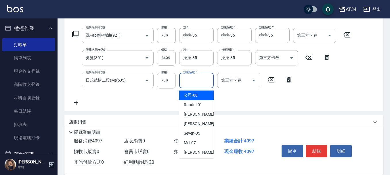
click at [173, 82] on input "799" at bounding box center [166, 80] width 19 height 16
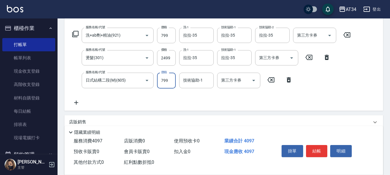
type input "9"
type input "330"
type input "999"
type input "420"
type input "999"
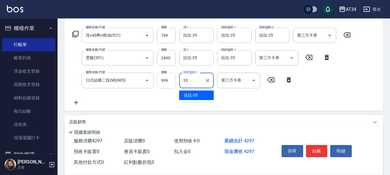
type input "拉拉-35"
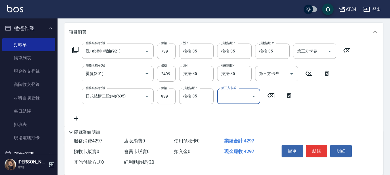
scroll to position [58, 0]
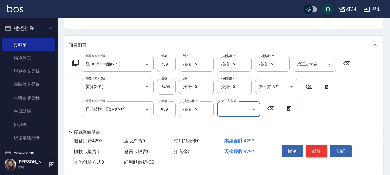
click at [316, 151] on button "結帳" at bounding box center [317, 151] width 22 height 12
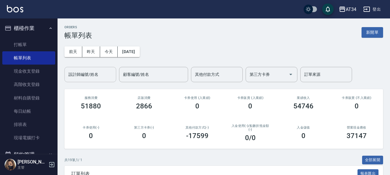
click at [82, 77] on input "設計師編號/姓名" at bounding box center [90, 74] width 47 height 10
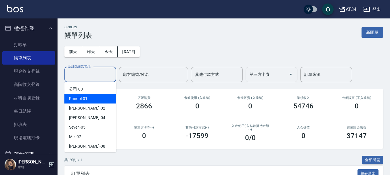
click at [89, 107] on div "Wendy -02" at bounding box center [90, 107] width 52 height 9
type input "Wendy-02"
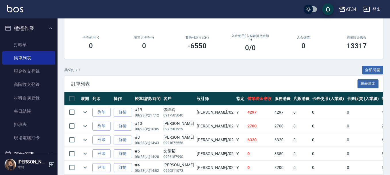
scroll to position [116, 0]
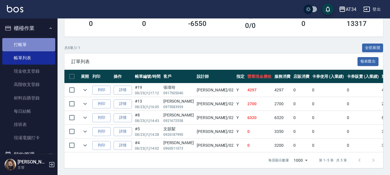
click at [36, 46] on link "打帳單" at bounding box center [28, 44] width 53 height 13
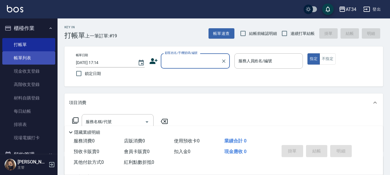
click at [33, 64] on link "帳單列表" at bounding box center [28, 57] width 53 height 13
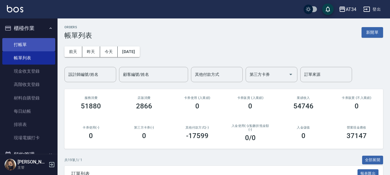
click at [21, 42] on link "打帳單" at bounding box center [28, 44] width 53 height 13
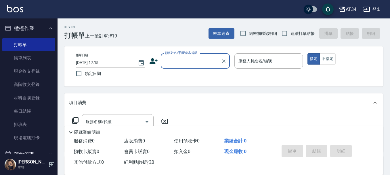
click at [173, 60] on input "顧客姓名/手機號碼/編號" at bounding box center [190, 61] width 55 height 10
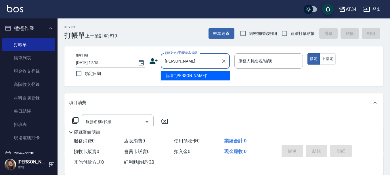
type input "歐"
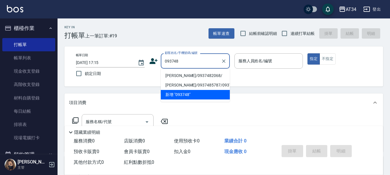
click at [184, 72] on li "歐若珊/0937482068/" at bounding box center [195, 75] width 69 height 9
type input "歐若珊/0937482068/"
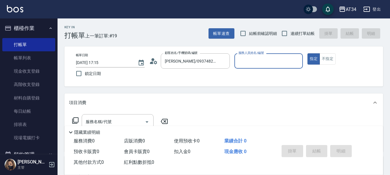
drag, startPoint x: 152, startPoint y: 63, endPoint x: 156, endPoint y: 63, distance: 3.5
click at [156, 63] on icon at bounding box center [153, 61] width 9 height 9
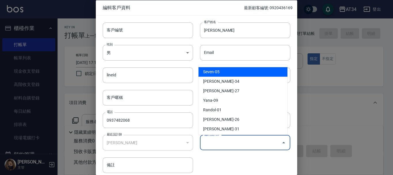
click at [229, 146] on input "偏好設計師" at bounding box center [240, 142] width 77 height 10
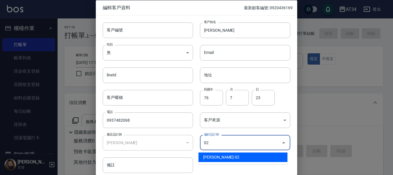
type input "[PERSON_NAME]"
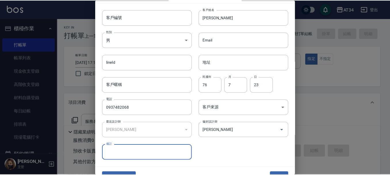
scroll to position [25, 0]
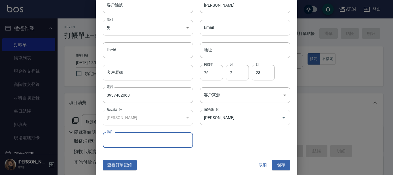
click at [278, 162] on button "儲存" at bounding box center [281, 165] width 18 height 11
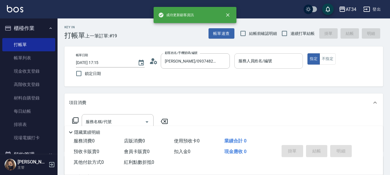
click at [261, 53] on div "服務人員姓名/編號" at bounding box center [268, 60] width 69 height 15
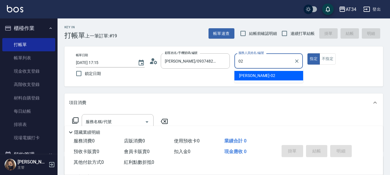
type input "Wendy-02"
type button "true"
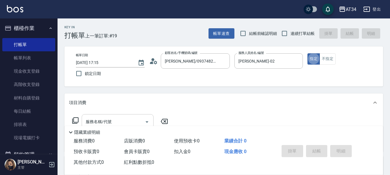
scroll to position [29, 0]
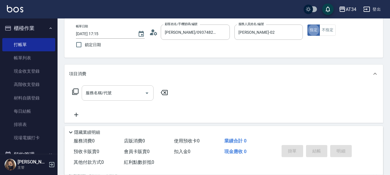
click at [125, 94] on input "服務名稱/代號" at bounding box center [113, 93] width 58 height 10
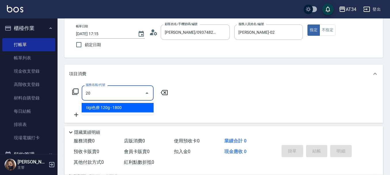
type input "201"
type input "30"
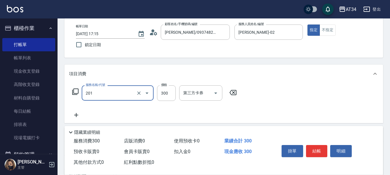
type input "洗髮(201)"
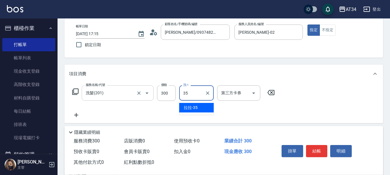
type input "拉拉-35"
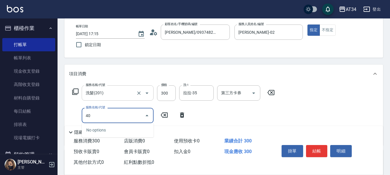
type input "401"
type input "50"
type input "剪髮(401)"
type input "3"
type input "30"
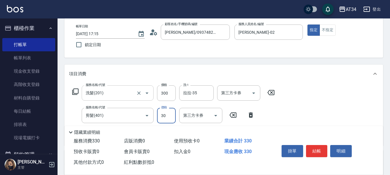
type input "300"
type input "60"
type input "300"
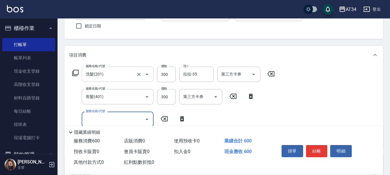
scroll to position [58, 0]
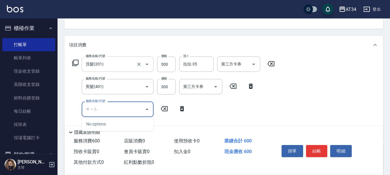
type input "京"
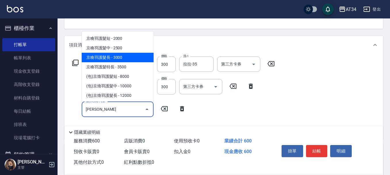
click at [121, 45] on span "京喚羽護髮中 - 2500" at bounding box center [118, 47] width 72 height 9
type input "310"
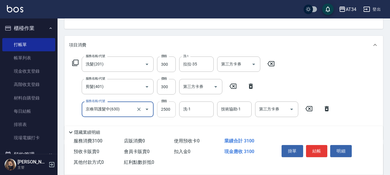
type input "京喚羽護髮中(630)"
click at [163, 109] on input "2500" at bounding box center [166, 109] width 19 height 16
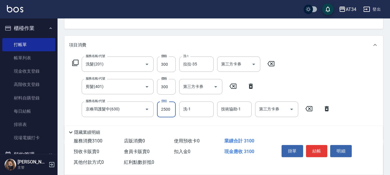
type input "3"
type input "60"
type input "300"
type input "90"
type input "3000"
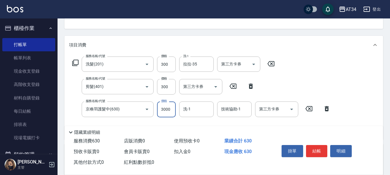
type input "360"
type input "3000"
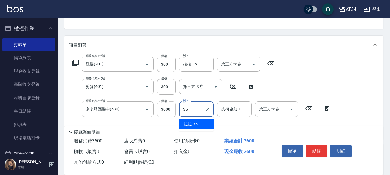
type input "拉拉-35"
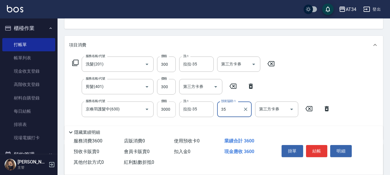
type input "拉拉-35"
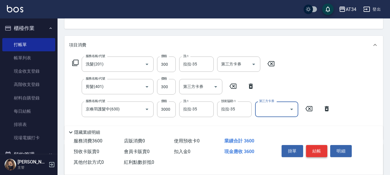
click at [314, 151] on button "結帳" at bounding box center [317, 151] width 22 height 12
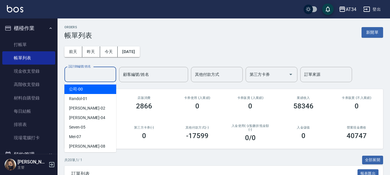
click at [83, 77] on div "設計師編號/姓名 設計師編號/姓名" at bounding box center [90, 74] width 52 height 15
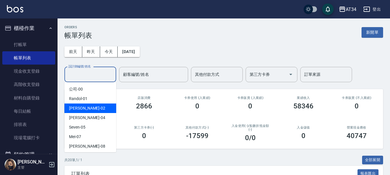
click at [85, 106] on span "Wendy -02" at bounding box center [87, 108] width 36 height 6
type input "Wendy-02"
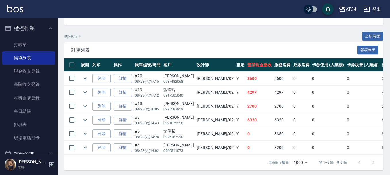
scroll to position [130, 0]
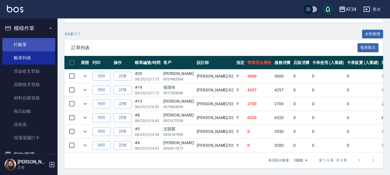
click at [29, 45] on link "打帳單" at bounding box center [28, 44] width 53 height 13
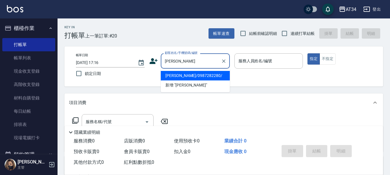
click at [183, 74] on li "顏芷鈴/0987282280/" at bounding box center [195, 75] width 69 height 9
type input "顏芷鈴/0987282280/"
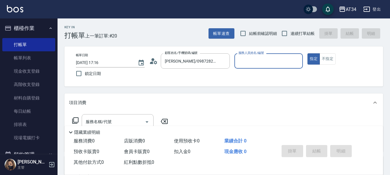
type input "Wendy-02"
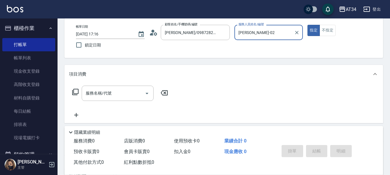
scroll to position [29, 0]
click at [127, 90] on input "服務名稱/代號" at bounding box center [113, 93] width 58 height 10
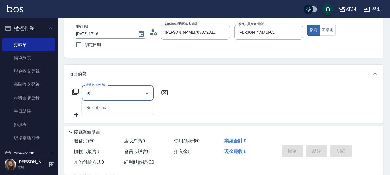
type input "401"
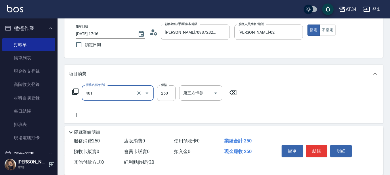
type input "20"
type input "0"
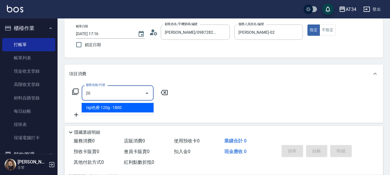
type input "201"
type input "30"
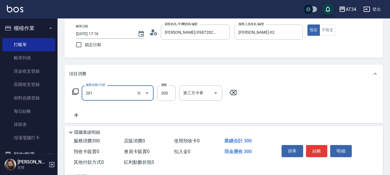
type input "洗髮(201)"
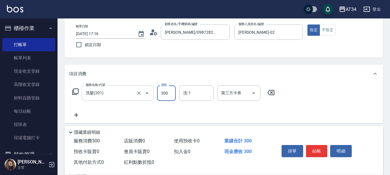
type input "0"
type input "40"
type input "400"
type input "拉拉-35"
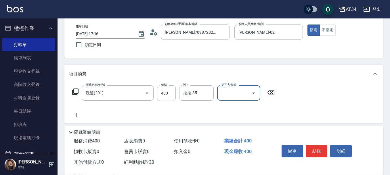
click at [319, 149] on button "結帳" at bounding box center [317, 151] width 22 height 12
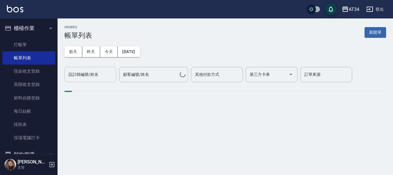
click at [99, 66] on div "前天 昨天 今天 2025/08/23 設計師編號/姓名 設計師編號/姓名 顧客編號/姓名 顧客編號/姓名 其他付款方式 其他付款方式 第三方卡券 第三方卡券…" at bounding box center [225, 60] width 322 height 43
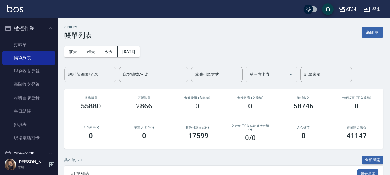
click at [99, 73] on input "設計師編號/姓名" at bounding box center [90, 74] width 47 height 10
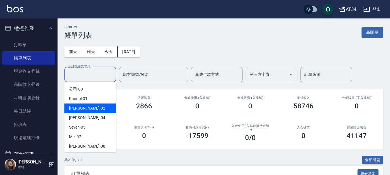
click at [100, 104] on div "[PERSON_NAME] -02" at bounding box center [90, 107] width 52 height 9
type input "[PERSON_NAME]-02"
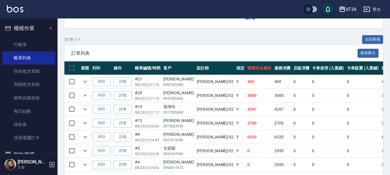
scroll to position [144, 0]
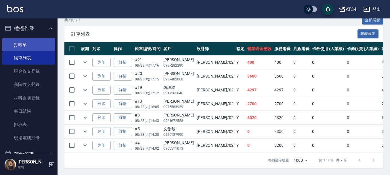
click at [33, 45] on link "打帳單" at bounding box center [28, 44] width 53 height 13
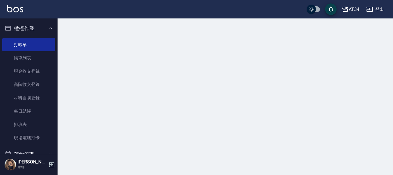
click at [35, 27] on button "櫃檯作業" at bounding box center [28, 28] width 53 height 15
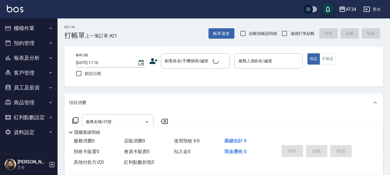
click at [39, 56] on button "報表及分析" at bounding box center [28, 57] width 53 height 15
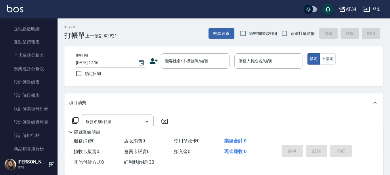
scroll to position [115, 0]
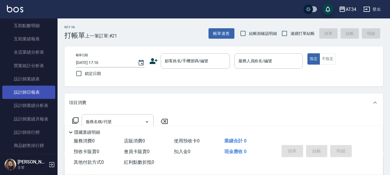
click at [42, 89] on link "設計師日報表" at bounding box center [28, 91] width 53 height 13
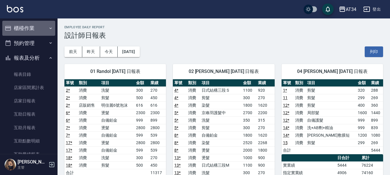
click at [39, 25] on button "櫃檯作業" at bounding box center [28, 28] width 53 height 15
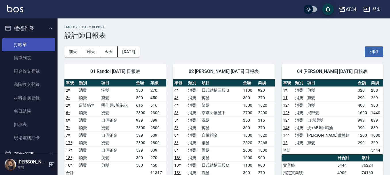
click at [41, 51] on link "打帳單" at bounding box center [28, 44] width 53 height 13
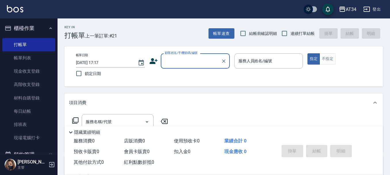
click at [43, 30] on button "櫃檯作業" at bounding box center [28, 28] width 53 height 15
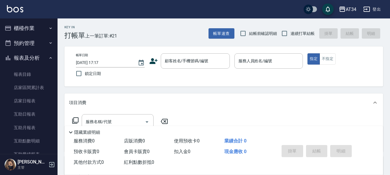
click at [37, 42] on button "預約管理" at bounding box center [28, 43] width 53 height 15
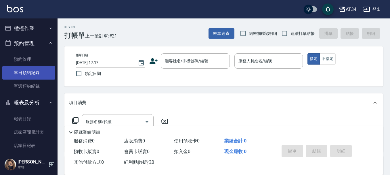
click at [33, 72] on link "單日預約紀錄" at bounding box center [28, 72] width 53 height 13
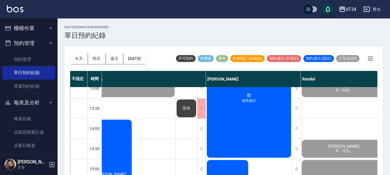
scroll to position [86, 137]
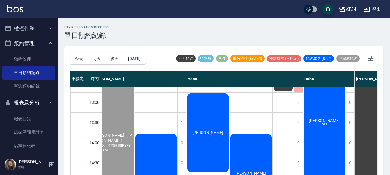
scroll to position [0, 515]
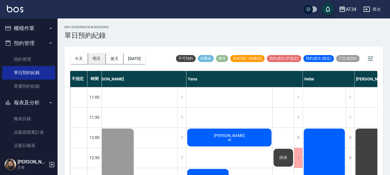
click at [94, 57] on button "明天" at bounding box center [97, 58] width 18 height 11
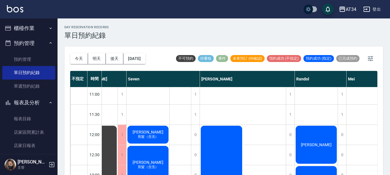
scroll to position [0, 100]
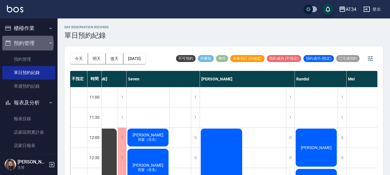
click at [23, 43] on button "預約管理" at bounding box center [28, 43] width 53 height 15
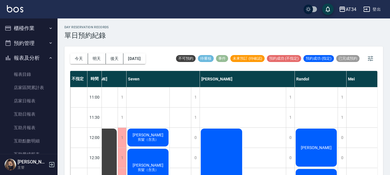
click at [24, 28] on button "櫃檯作業" at bounding box center [28, 28] width 53 height 15
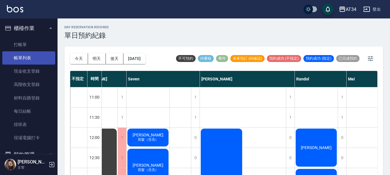
click at [28, 51] on link "帳單列表" at bounding box center [28, 57] width 53 height 13
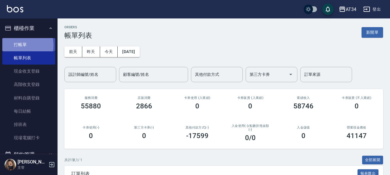
click at [20, 45] on link "打帳單" at bounding box center [28, 44] width 53 height 13
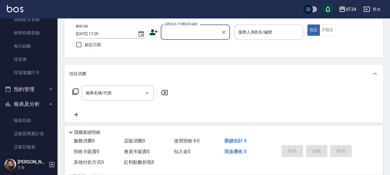
scroll to position [86, 0]
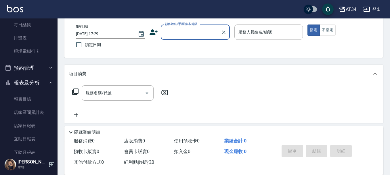
click at [30, 68] on button "預約管理" at bounding box center [28, 67] width 53 height 15
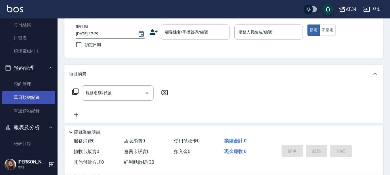
click at [31, 98] on link "單日預約紀錄" at bounding box center [28, 97] width 53 height 13
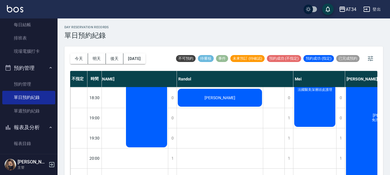
scroll to position [273, 261]
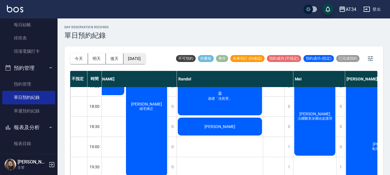
click at [145, 58] on button "[DATE]" at bounding box center [134, 58] width 22 height 11
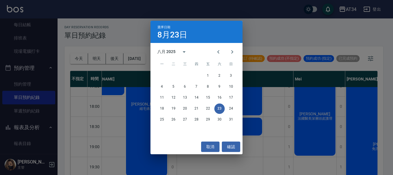
click at [269, 38] on div "選擇日期 8月23日 八月 2025 一 二 三 四 五 六 日 1 2 3 4 5 6 7 8 9 10 11 12 13 14 15 16 17 18 1…" at bounding box center [196, 87] width 393 height 175
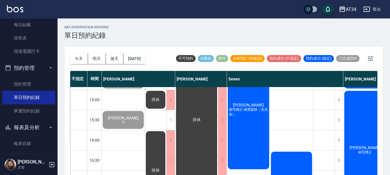
scroll to position [144, 0]
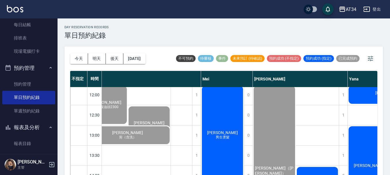
scroll to position [0, 354]
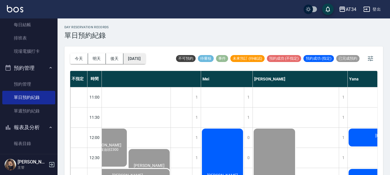
click at [132, 57] on button "[DATE]" at bounding box center [134, 58] width 22 height 11
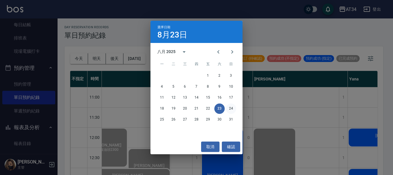
click at [230, 107] on button "24" at bounding box center [231, 108] width 10 height 10
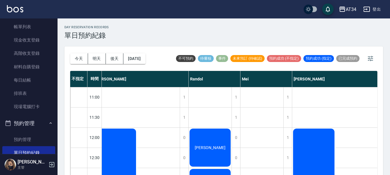
scroll to position [29, 0]
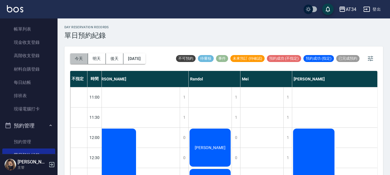
drag, startPoint x: 78, startPoint y: 58, endPoint x: 83, endPoint y: 59, distance: 5.2
click at [78, 58] on button "今天" at bounding box center [79, 58] width 18 height 11
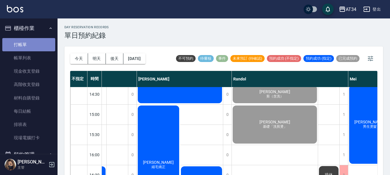
click at [31, 47] on link "打帳單" at bounding box center [28, 44] width 53 height 13
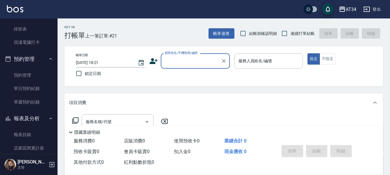
scroll to position [86, 0]
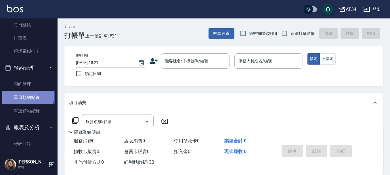
click at [26, 95] on link "單日預約紀錄" at bounding box center [28, 97] width 53 height 13
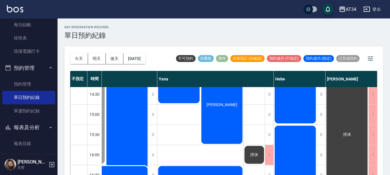
scroll to position [58, 547]
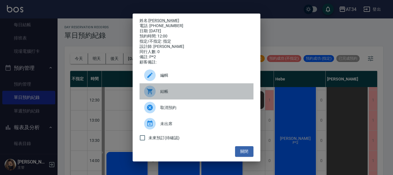
click at [159, 95] on div at bounding box center [152, 91] width 16 height 12
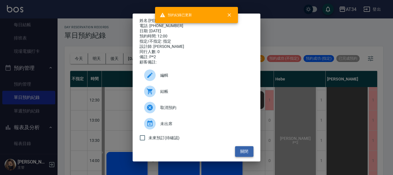
click at [242, 154] on button "關閉" at bounding box center [244, 151] width 18 height 11
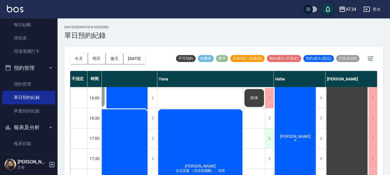
scroll to position [201, 544]
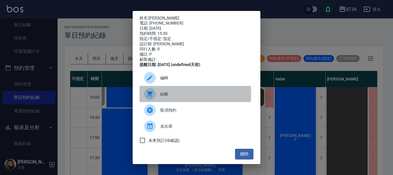
click at [152, 97] on icon at bounding box center [149, 93] width 7 height 7
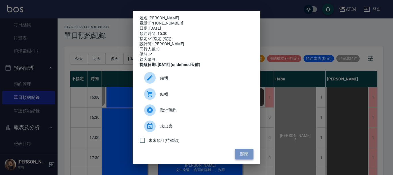
click at [243, 158] on button "關閉" at bounding box center [244, 153] width 18 height 11
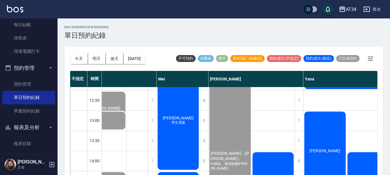
scroll to position [58, 398]
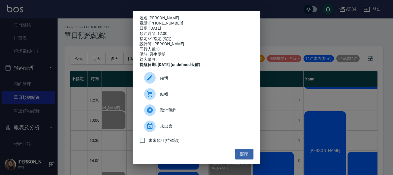
click at [169, 102] on div "結帳" at bounding box center [196, 94] width 114 height 16
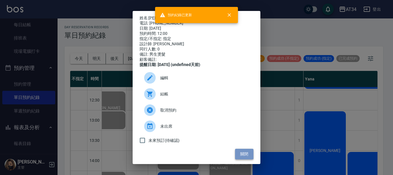
click at [238, 159] on button "關閉" at bounding box center [244, 153] width 18 height 11
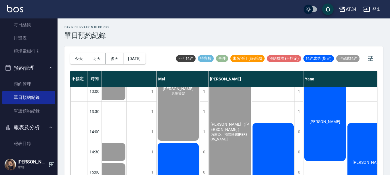
scroll to position [173, 398]
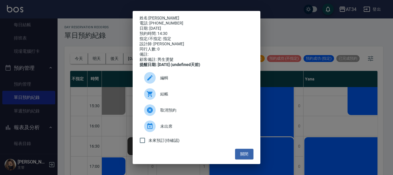
click at [176, 102] on div "結帳" at bounding box center [196, 94] width 114 height 16
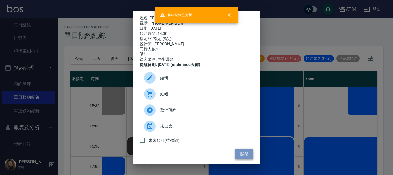
click at [244, 156] on button "關閉" at bounding box center [244, 153] width 18 height 11
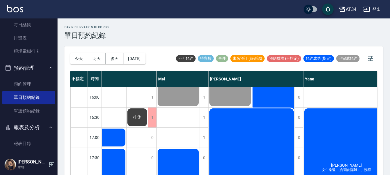
scroll to position [288, 398]
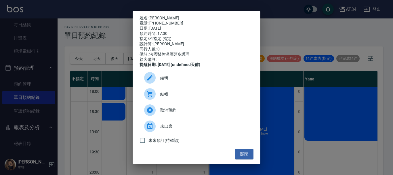
click at [180, 96] on span "結帳" at bounding box center [204, 94] width 89 height 6
click at [106, 45] on div "姓名: 簡汝穎 電話: 0917971112 日期: 2025/08/23 預約時間: 17:30 指定/不指定: 指定 設計師: Mei 同行人數: 0 備…" at bounding box center [196, 87] width 393 height 175
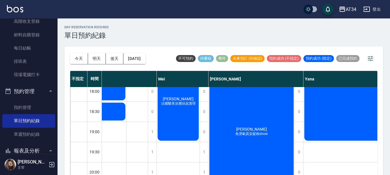
scroll to position [0, 0]
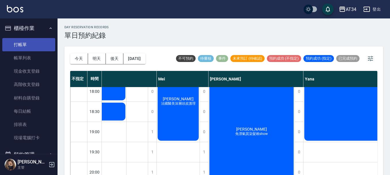
click at [24, 45] on link "打帳單" at bounding box center [28, 44] width 53 height 13
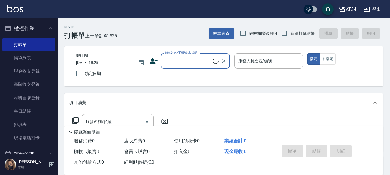
type input "ㄒ"
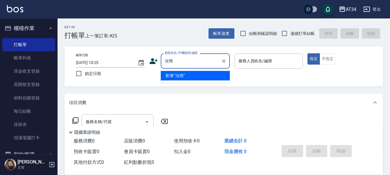
type input "汝"
type input "簡汝穎/0917971112/0917971112"
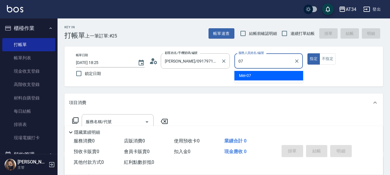
type input "Mei-07"
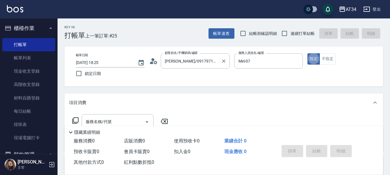
type button "true"
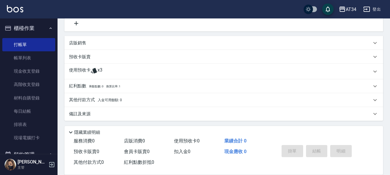
scroll to position [121, 0]
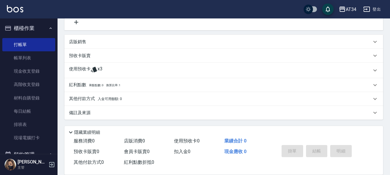
click at [74, 67] on p "使用預收卡" at bounding box center [80, 70] width 22 height 9
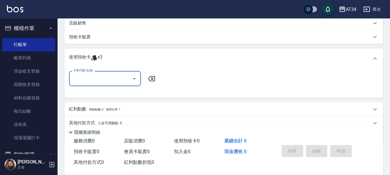
scroll to position [150, 0]
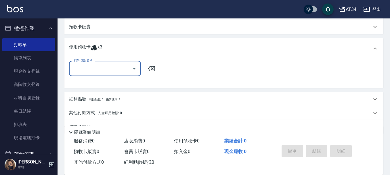
click at [131, 70] on button "Open" at bounding box center [134, 68] width 9 height 9
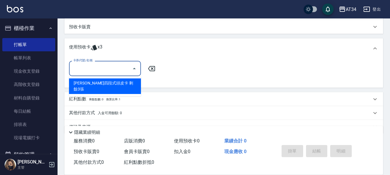
click at [133, 79] on div "芙米勒四段式頭皮卡 剩餘3張" at bounding box center [105, 86] width 72 height 16
type input "芙米勒四段式頭皮卡"
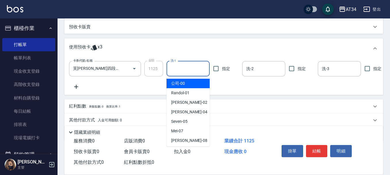
click at [181, 72] on input "洗-1" at bounding box center [188, 69] width 38 height 10
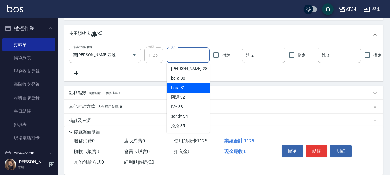
scroll to position [175, 0]
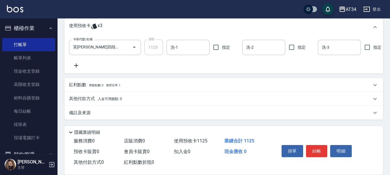
click at [119, 61] on div "卡券代號/名稱 芙米勒四段式頭皮卡 卡券代號/名稱 金額 1125 金額 洗-1 洗-1 指定 洗-2 洗-2 指定 洗-3 洗-3 指定" at bounding box center [223, 53] width 309 height 29
click at [322, 148] on button "結帳" at bounding box center [317, 151] width 22 height 12
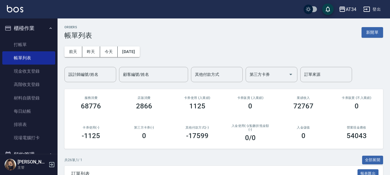
click at [28, 21] on button "櫃檯作業" at bounding box center [28, 28] width 53 height 15
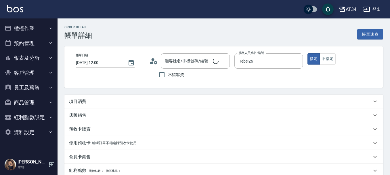
type input "[DATE] 12:00"
type input "Hebe-26"
type input "P*2"
type input "林軒瑄/0920562349/null"
click at [159, 106] on div "項目消費" at bounding box center [223, 101] width 319 height 14
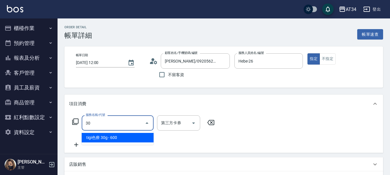
type input "301"
type input "150"
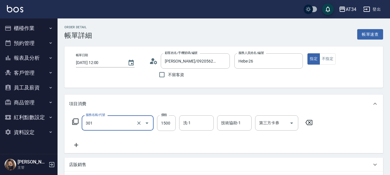
type input "燙髮(301)"
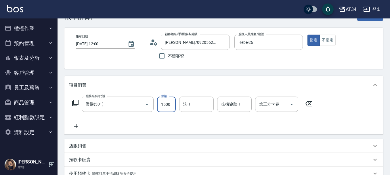
scroll to position [29, 0]
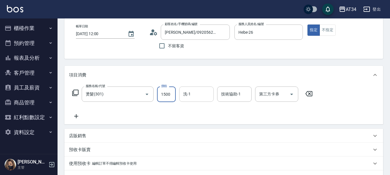
type input "0"
type input "33"
type input "30"
type input "339"
type input "330"
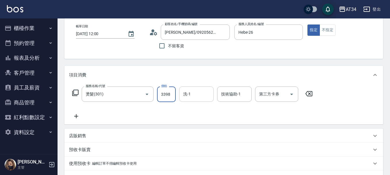
type input "3398"
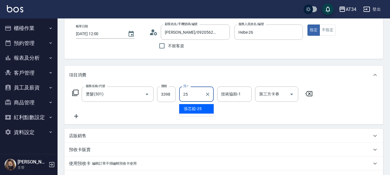
type input "張芯婭-25"
click at [188, 108] on div "服務名稱/代號 燙髮(301) 服務名稱/代號 價格 3398 價格 洗-1 張芯婭-25 洗-1 技術協助-1 技術協助-1 第三方卡券 第三方卡券" at bounding box center [192, 102] width 247 height 33
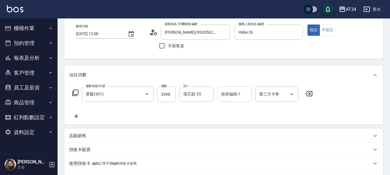
click at [219, 97] on div "技術協助-1" at bounding box center [234, 93] width 35 height 15
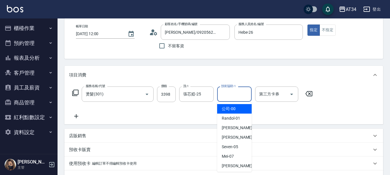
type input "公司-00"
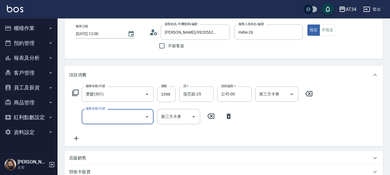
scroll to position [58, 0]
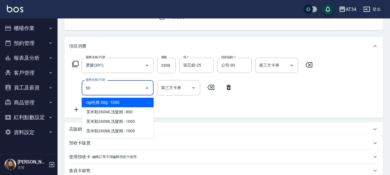
type input "602"
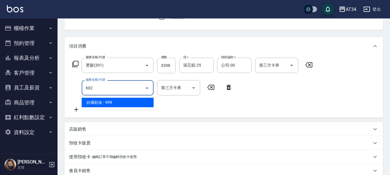
type input "430"
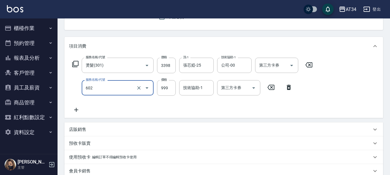
type input "自備鉑金(602)"
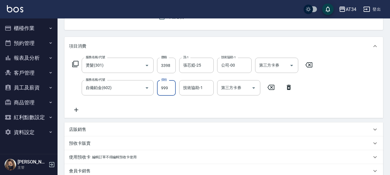
type input "340"
type input "24"
type input "360"
type input "2499"
type input "580"
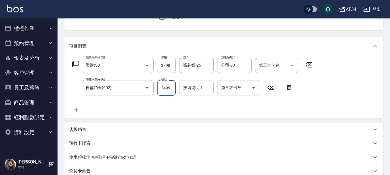
type input "2499"
click at [201, 93] on div "技術協助-1" at bounding box center [196, 87] width 35 height 15
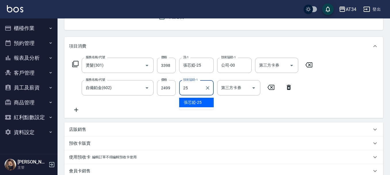
type input "張芯婭-25"
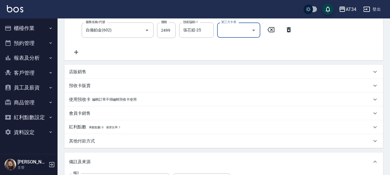
scroll to position [203, 0]
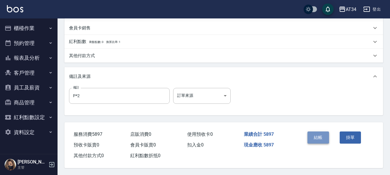
click at [322, 139] on button "結帳" at bounding box center [318, 137] width 22 height 12
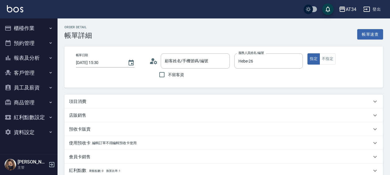
type input "[DATE] 15:30"
type input "Hebe-26"
type input "P"
type input "[PERSON_NAME]/0956151223/null"
click at [89, 99] on div "項目消費" at bounding box center [220, 101] width 303 height 6
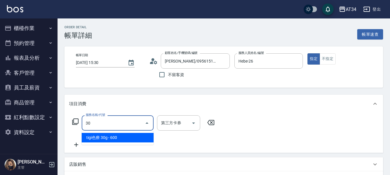
scroll to position [29, 0]
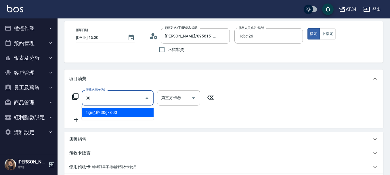
type input "301"
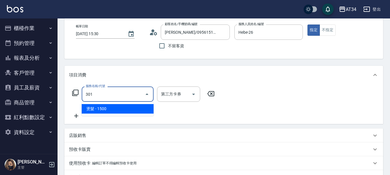
type input "150"
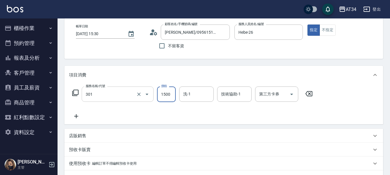
type input "燙髮(301)"
type input "0"
type input "16"
type input "10"
type input "169"
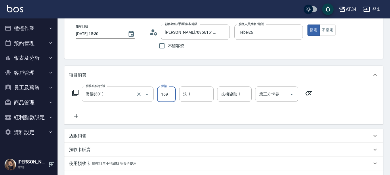
type input "160"
type input "1699"
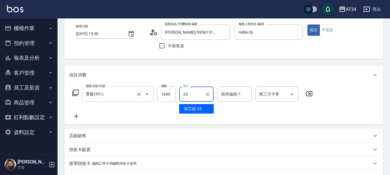
type input "張芯婭-25"
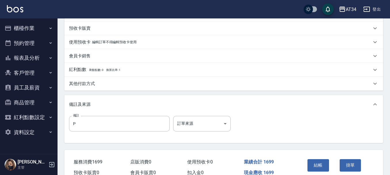
scroll to position [180, 0]
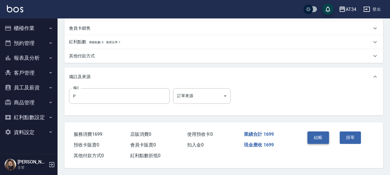
click at [321, 134] on button "結帳" at bounding box center [318, 137] width 22 height 12
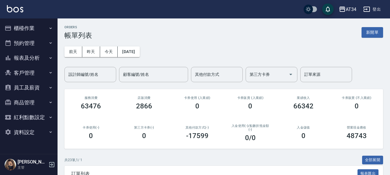
click at [36, 30] on button "櫃檯作業" at bounding box center [28, 28] width 53 height 15
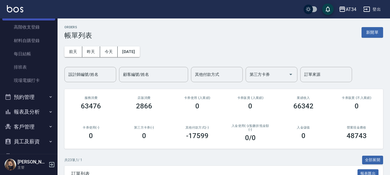
scroll to position [58, 0]
click at [31, 96] on button "預約管理" at bounding box center [28, 96] width 53 height 15
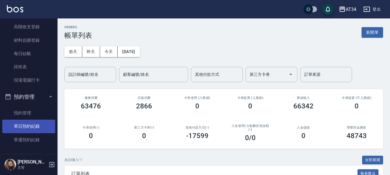
click at [38, 125] on link "單日預約紀錄" at bounding box center [28, 125] width 53 height 13
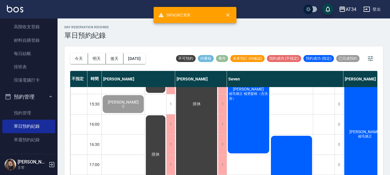
scroll to position [230, 0]
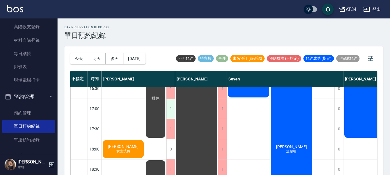
click at [2, 119] on link "單日預約紀錄" at bounding box center [28, 125] width 53 height 13
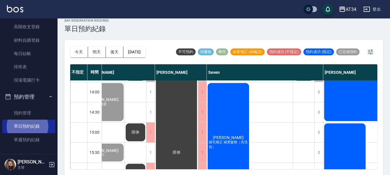
scroll to position [129, 20]
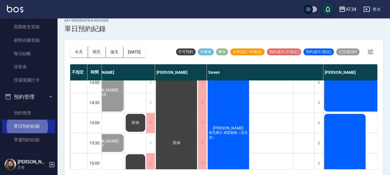
click at [120, 4] on span "施寧寧" at bounding box center [103, 1] width 33 height 5
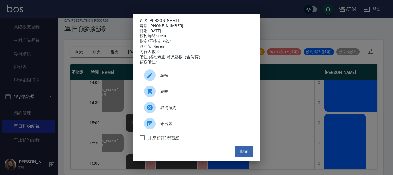
click at [187, 94] on span "結帳" at bounding box center [204, 91] width 89 height 6
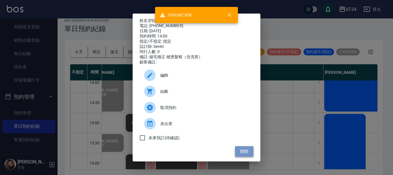
click at [243, 150] on button "關閉" at bounding box center [244, 151] width 18 height 11
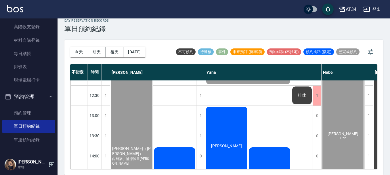
scroll to position [58, 496]
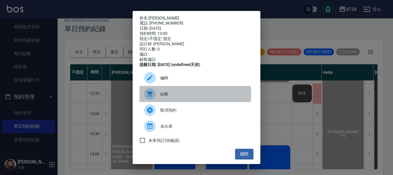
click at [153, 99] on div at bounding box center [150, 94] width 12 height 12
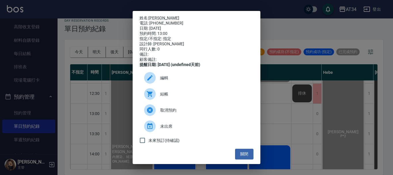
click at [317, 87] on div "姓名: 袁鈺琳 電話: 0902365219 日期: 2025/08/23 預約時間: 13:00 指定/不指定: 指定 設計師: Yana 同行人數: 0 …" at bounding box center [196, 87] width 393 height 175
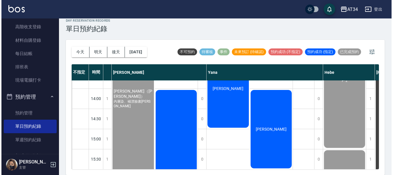
scroll to position [115, 496]
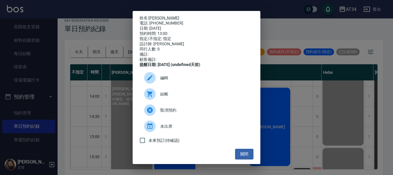
click at [150, 96] on icon at bounding box center [150, 94] width 6 height 6
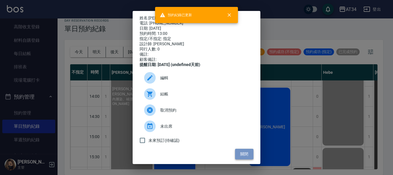
click at [241, 157] on button "關閉" at bounding box center [244, 153] width 18 height 11
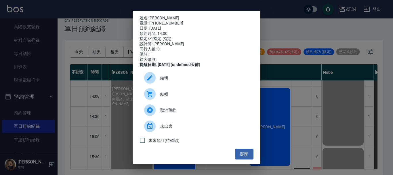
click at [152, 91] on div "結帳" at bounding box center [196, 94] width 114 height 16
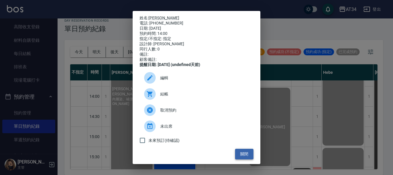
click at [238, 157] on button "關閉" at bounding box center [244, 153] width 18 height 11
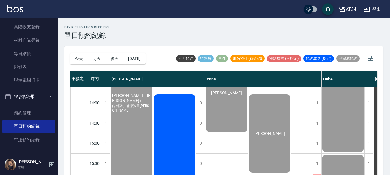
scroll to position [0, 496]
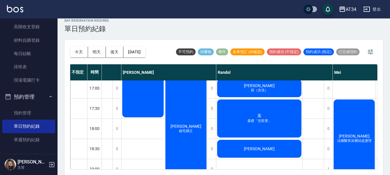
scroll to position [215, 222]
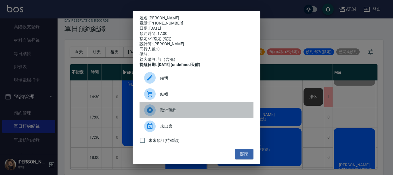
click at [201, 108] on div "取消預約" at bounding box center [196, 110] width 114 height 16
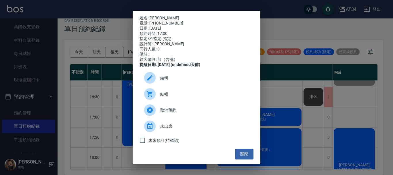
click at [200, 102] on div "結帳" at bounding box center [196, 94] width 114 height 16
click at [237, 159] on button "關閉" at bounding box center [244, 153] width 18 height 11
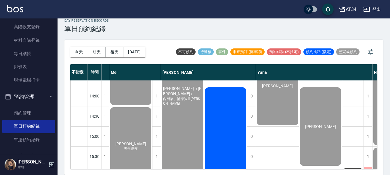
scroll to position [158, 446]
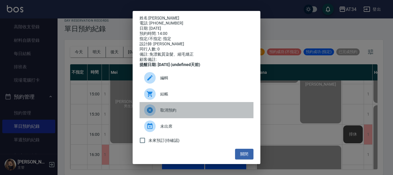
click at [223, 118] on div "取消預約" at bounding box center [196, 110] width 114 height 16
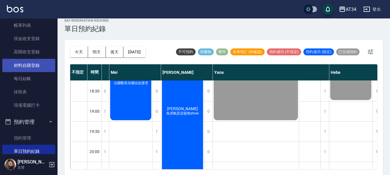
scroll to position [0, 0]
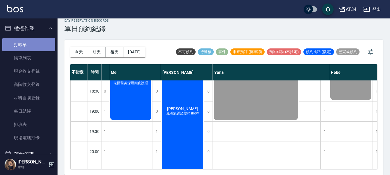
click at [31, 44] on link "打帳單" at bounding box center [28, 44] width 53 height 13
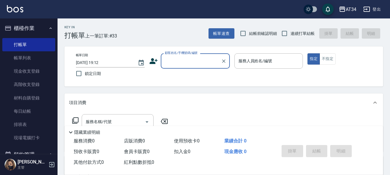
click at [184, 64] on input "顧客姓名/手機號碼/編號" at bounding box center [190, 61] width 55 height 10
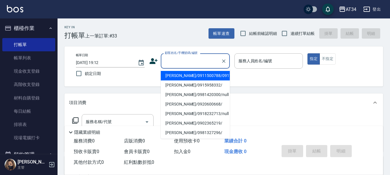
type input "9"
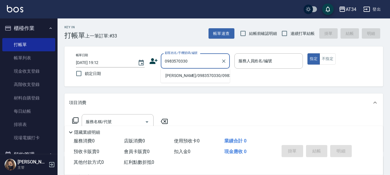
type input "吳雨璇/0983570330/0983570330"
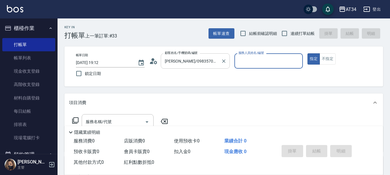
type input "Emily-12"
click at [129, 126] on div "隱藏業績明細" at bounding box center [223, 131] width 319 height 10
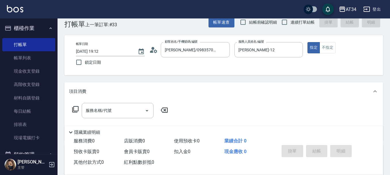
scroll to position [29, 0]
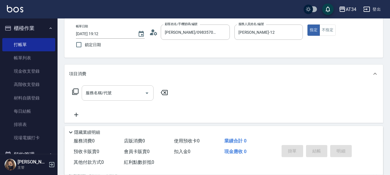
click at [127, 95] on input "服務名稱/代號" at bounding box center [113, 93] width 58 height 10
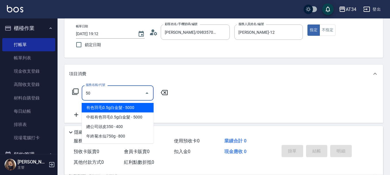
type input "501"
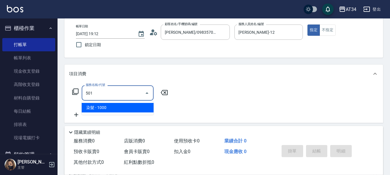
type input "100"
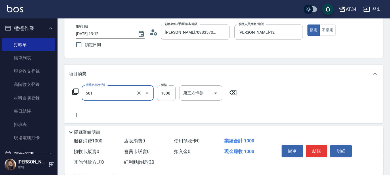
type input "染髮(501)"
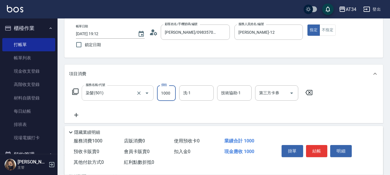
type input "3"
type input "0"
type input "30"
type input "300"
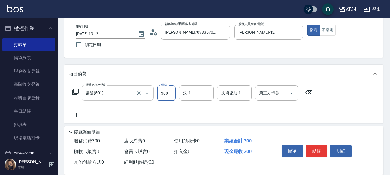
type input "300"
type input "3000"
type input "Lora-31"
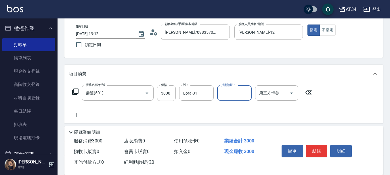
click at [79, 115] on icon at bounding box center [76, 114] width 14 height 7
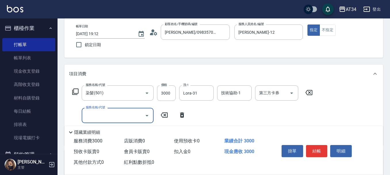
click at [100, 115] on input "服務名稱/代號" at bounding box center [113, 115] width 58 height 10
type input "630"
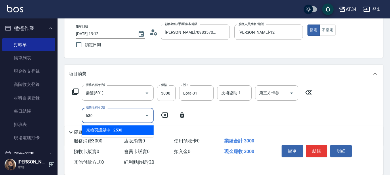
type input "550"
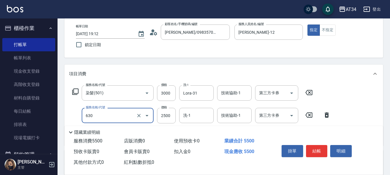
type input "京喚羽護髮中(630)"
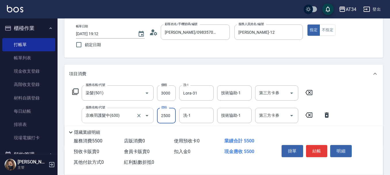
type input "2"
type input "300"
type input "255"
type input "320"
type input "2550"
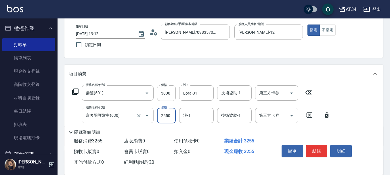
type input "550"
type input "2550"
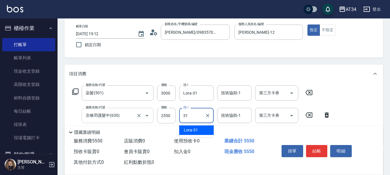
type input "Lora-31"
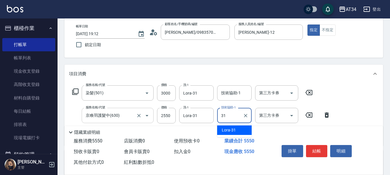
type input "Lora-31"
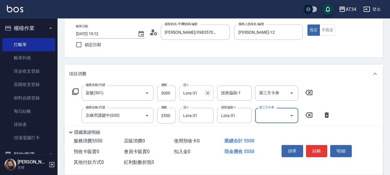
click at [210, 94] on icon "Clear" at bounding box center [208, 93] width 6 height 6
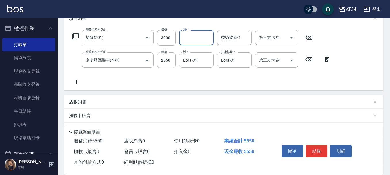
scroll to position [86, 0]
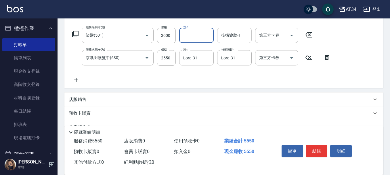
click at [237, 35] on div "技術協助-1 技術協助-1" at bounding box center [234, 35] width 35 height 15
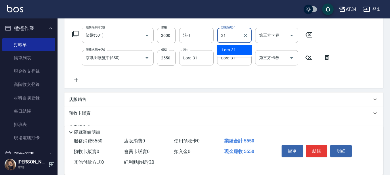
type input "Lora-31"
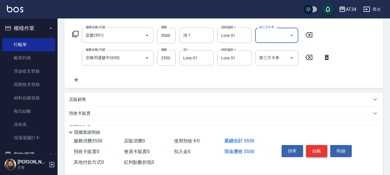
click at [314, 148] on button "結帳" at bounding box center [317, 151] width 22 height 12
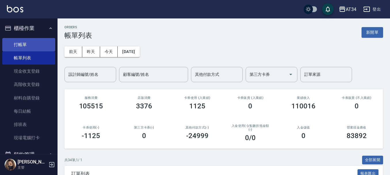
click at [37, 48] on link "打帳單" at bounding box center [28, 44] width 53 height 13
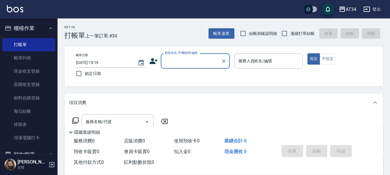
click at [185, 60] on input "顧客姓名/手機號碼/編號" at bounding box center [190, 61] width 55 height 10
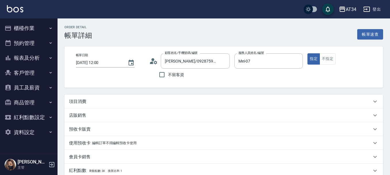
click at [100, 100] on div "項目消費" at bounding box center [220, 101] width 303 height 6
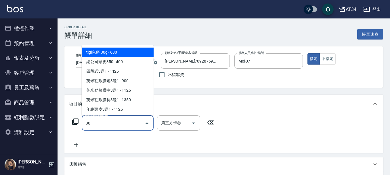
type input "303"
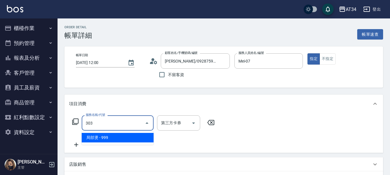
type input "90"
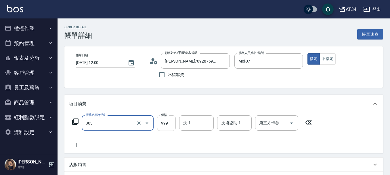
type input "局部燙(303)"
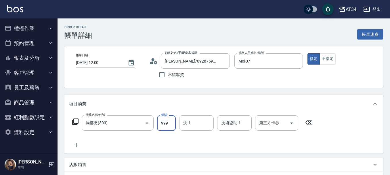
click at [171, 127] on input "999" at bounding box center [166, 123] width 19 height 16
type input "0"
type input "18"
type input "10"
type input "180"
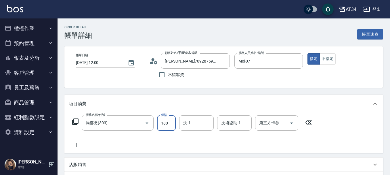
type input "180"
type input "1800"
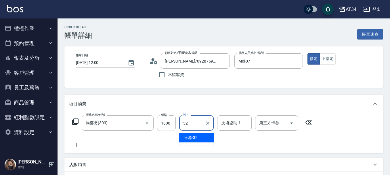
type input "阿源-32"
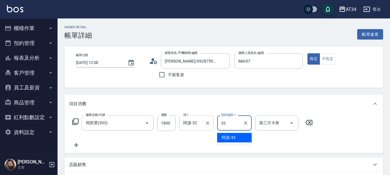
type input "阿源-32"
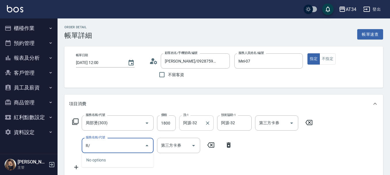
type input "R"
type input "[PERSON_NAME]"
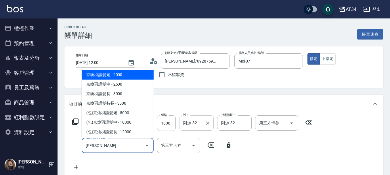
type input "380"
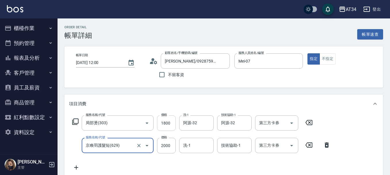
type input "京喚羽護髮短(629)"
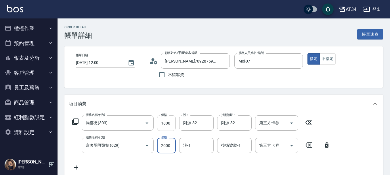
type input "180"
type input "17"
type input "190"
type input "170"
type input "350"
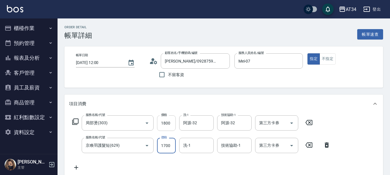
type input "1700"
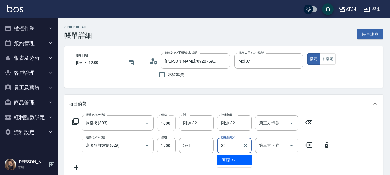
type input "阿源-32"
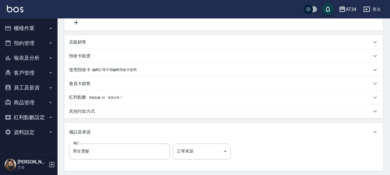
scroll to position [201, 0]
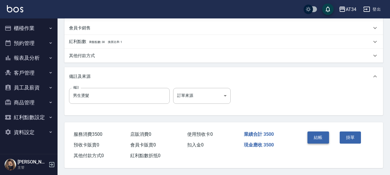
click at [321, 137] on button "結帳" at bounding box center [318, 137] width 22 height 12
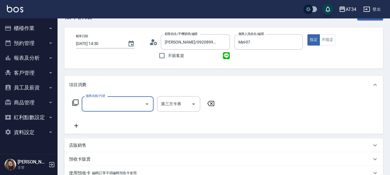
scroll to position [29, 0]
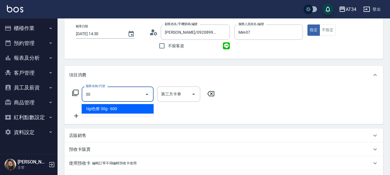
type input "303"
type input "90"
type input "局部燙(303)"
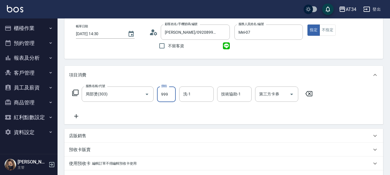
type input "0"
type input "18"
type input "10"
type input "180"
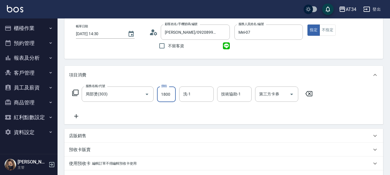
type input "1800"
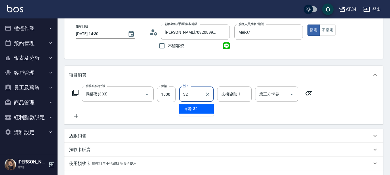
type input "阿源-32"
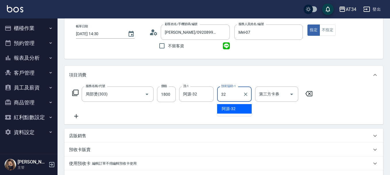
type input "阿源-32"
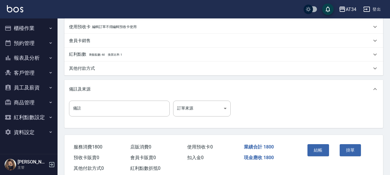
scroll to position [201, 0]
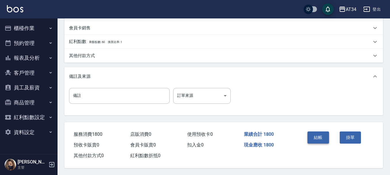
click at [320, 139] on button "結帳" at bounding box center [318, 137] width 22 height 12
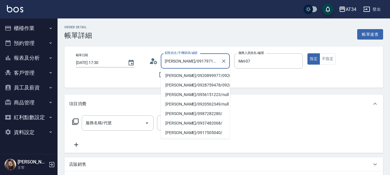
click at [168, 63] on input "[PERSON_NAME]/0917971112/0917971112" at bounding box center [190, 61] width 55 height 10
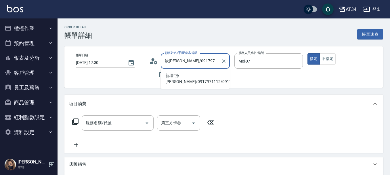
click at [167, 63] on input "汝[PERSON_NAME]/0917971112/0917971112" at bounding box center [190, 61] width 55 height 10
click at [175, 60] on input "汝[PERSON_NAME]/0917971112/0917971112" at bounding box center [187, 61] width 49 height 10
drag, startPoint x: 172, startPoint y: 61, endPoint x: 161, endPoint y: 59, distance: 11.7
click at [161, 59] on div "汝[PERSON_NAME]/0917971112/0917971112 顧客姓名/手機號碼/編號" at bounding box center [195, 60] width 69 height 15
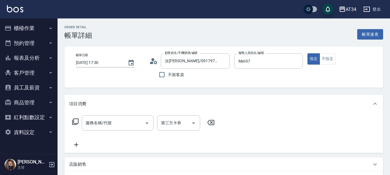
type input "[PERSON_NAME]/0917971112/0917971112"
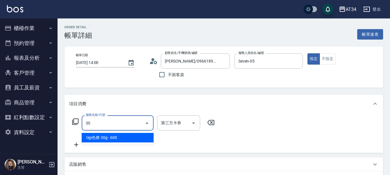
type input "303"
type input "90"
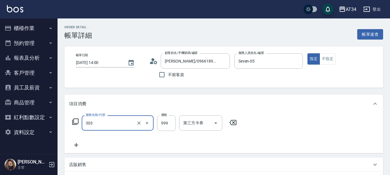
type input "局部燙(303)"
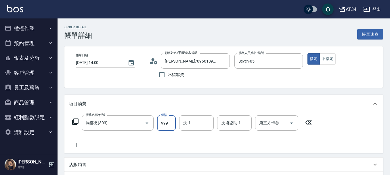
type input "0"
type input "25"
type input "20"
type input "255"
type input "250"
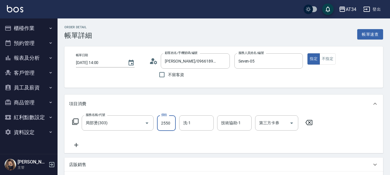
type input "2550"
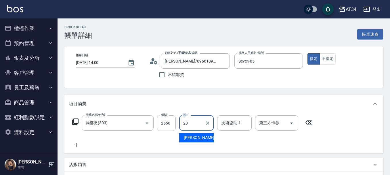
type input "[PERSON_NAME]-28"
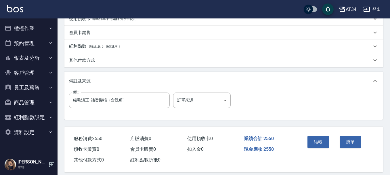
scroll to position [180, 0]
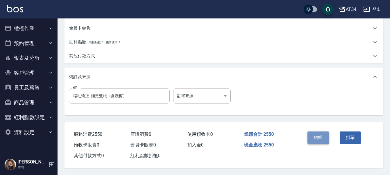
click at [320, 131] on button "結帳" at bounding box center [318, 137] width 22 height 12
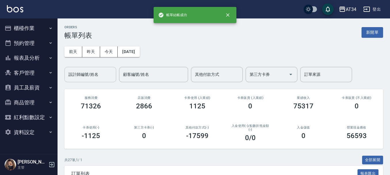
click at [98, 74] on input "設計師編號/姓名" at bounding box center [90, 74] width 47 height 10
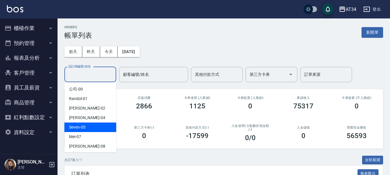
click at [103, 125] on div "Seven -05" at bounding box center [90, 126] width 52 height 9
type input "Seven-05"
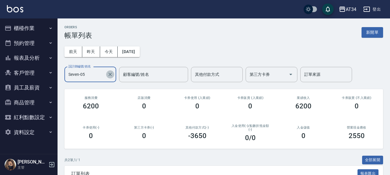
click at [109, 76] on icon "Clear" at bounding box center [110, 74] width 6 height 6
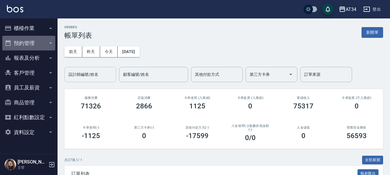
click at [51, 42] on icon "button" at bounding box center [50, 43] width 5 height 5
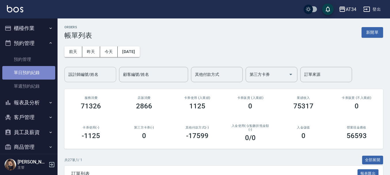
click at [44, 72] on link "單日預約紀錄" at bounding box center [28, 72] width 53 height 13
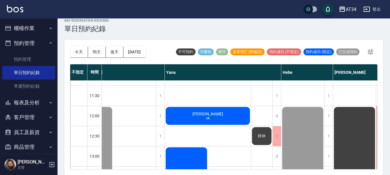
scroll to position [29, 537]
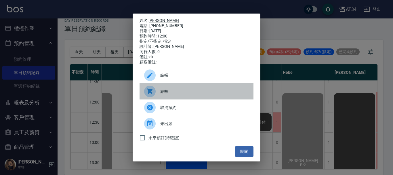
click at [161, 94] on span "結帳" at bounding box center [204, 91] width 89 height 6
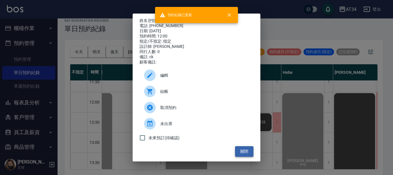
click at [247, 156] on button "關閉" at bounding box center [244, 151] width 18 height 11
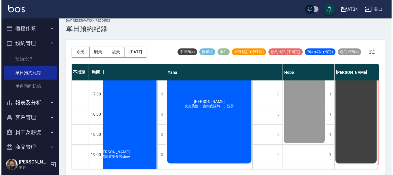
scroll to position [259, 537]
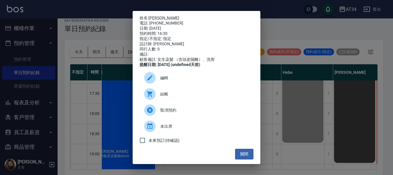
click at [167, 97] on span "結帳" at bounding box center [204, 94] width 89 height 6
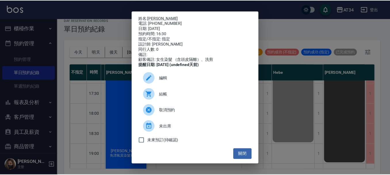
scroll to position [259, 504]
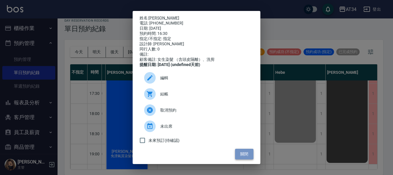
click at [241, 156] on button "關閉" at bounding box center [244, 153] width 18 height 11
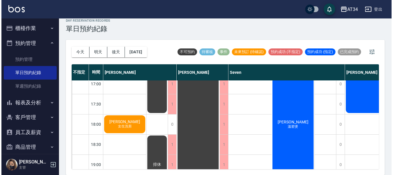
scroll to position [259, 0]
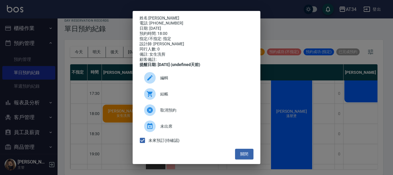
click at [164, 97] on span "結帳" at bounding box center [204, 94] width 89 height 6
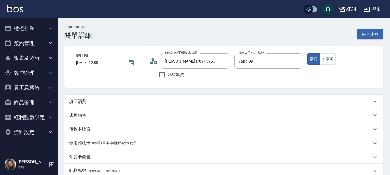
click at [87, 95] on div "項目消費" at bounding box center [223, 101] width 319 height 14
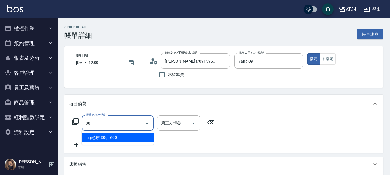
type input "301"
type input "150"
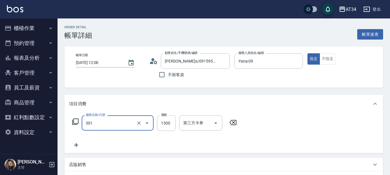
type input "燙髮(301)"
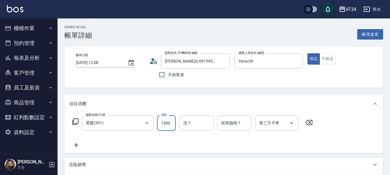
type input "0"
type input "20"
type input "200"
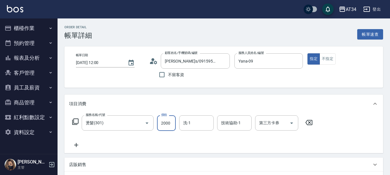
type input "2000"
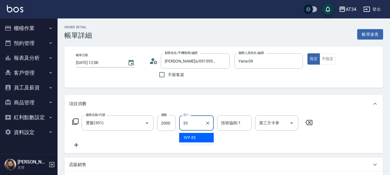
type input "IVY-33"
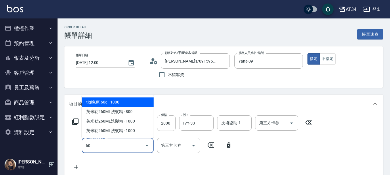
type input "602"
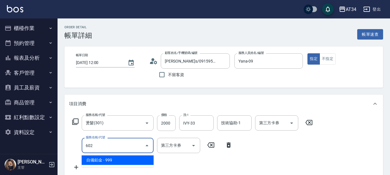
type input "290"
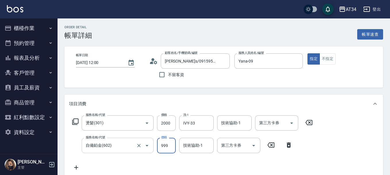
click at [110, 150] on input "自備鉑金(602)" at bounding box center [109, 145] width 51 height 10
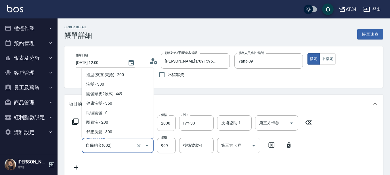
scroll to position [189, 0]
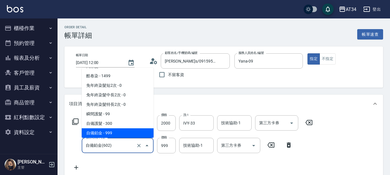
type input "6"
type input "200"
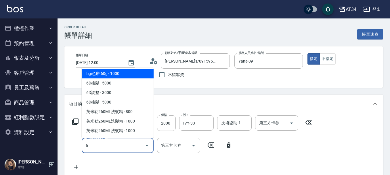
scroll to position [1, 0]
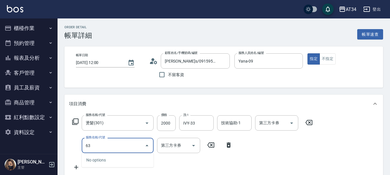
type input "630"
type input "450"
type input "京喚羽護髮中(630)"
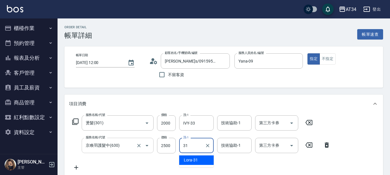
type input "Lora-31"
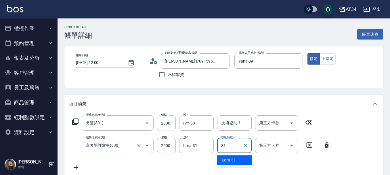
type input "Lora-31"
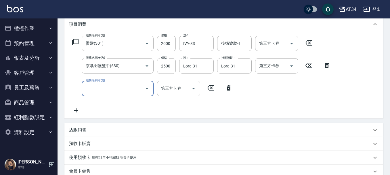
scroll to position [86, 0]
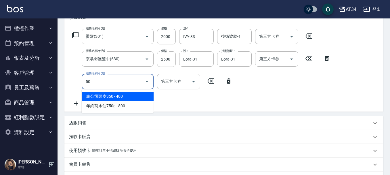
type input "503"
type input "540"
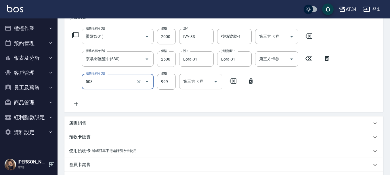
type input "局部髮(503)"
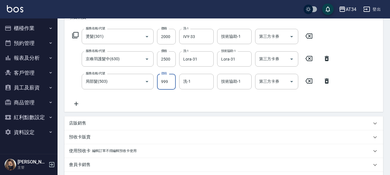
type input "1"
type input "450"
type input "130"
type input "580"
type input "1300"
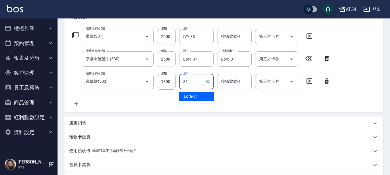
type input "Lora-31"
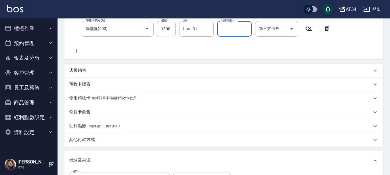
scroll to position [81, 0]
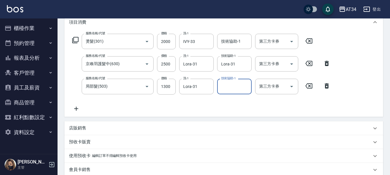
type input "2"
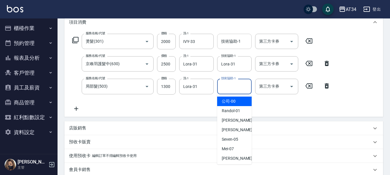
click at [239, 42] on div "技術協助-1 技術協助-1" at bounding box center [234, 41] width 35 height 15
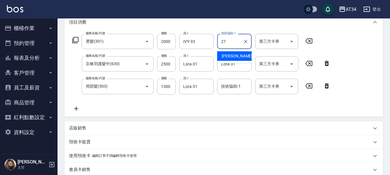
type input "[PERSON_NAME]-27"
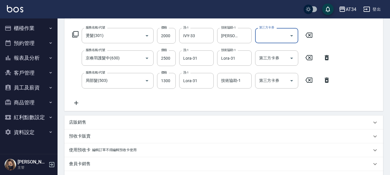
scroll to position [53, 0]
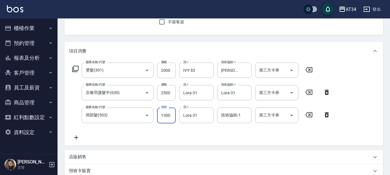
click at [167, 116] on input "1300" at bounding box center [166, 115] width 19 height 16
click at [103, 118] on input "局部髮(503)" at bounding box center [109, 115] width 51 height 10
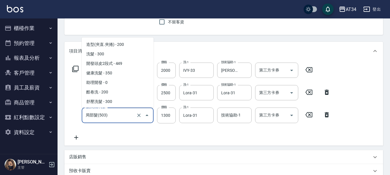
scroll to position [122, 0]
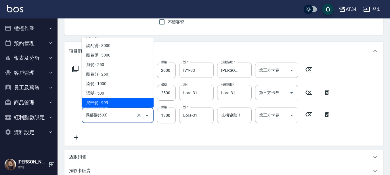
type input "2"
type input "450"
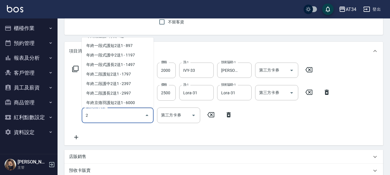
scroll to position [0, 0]
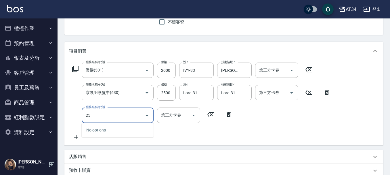
type input "2"
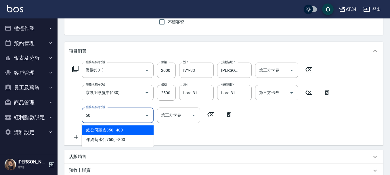
type input "501"
type input "550"
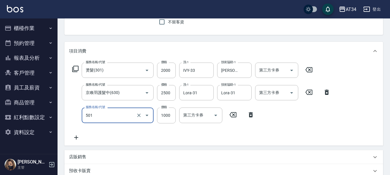
type input "染髮(501)"
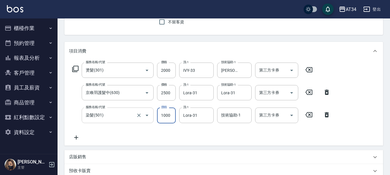
type input "450"
type input "219"
type input "470"
type input "2199"
type input "660"
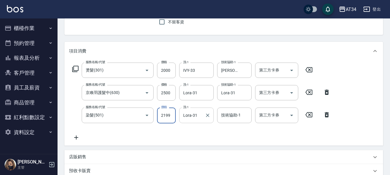
click at [203, 117] on div "Lora-31 洗-1" at bounding box center [196, 114] width 35 height 15
type input "2199"
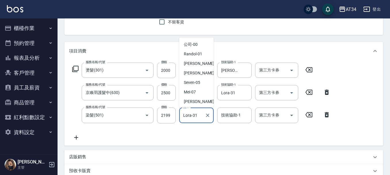
scroll to position [75, 0]
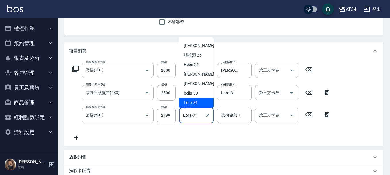
click at [209, 136] on div "服務名稱/代號 燙髮(301) 服務名稱/代號 價格 2000 價格 洗-1 IVY-33 洗-1 技術協助-1 annie-27 技術協助-1 第三方卡券 …" at bounding box center [201, 101] width 265 height 78
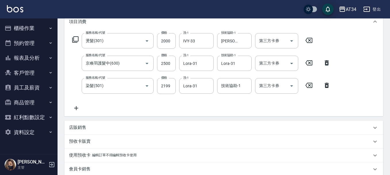
scroll to position [81, 0]
click at [167, 40] on input "2000" at bounding box center [166, 42] width 19 height 16
type input "2"
type input "470"
type input "20"
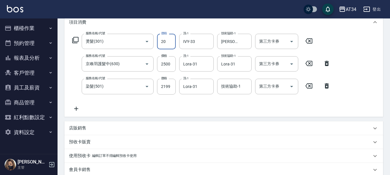
type input "490"
type input "205"
type input "670"
type input "2050"
click at [220, 105] on div "服務名稱/代號 燙髮(301) 服務名稱/代號 價格 2050 價格 洗-1 IVY-33 洗-1 技術協助-1 annie-27 技術協助-1 第三方卡券 …" at bounding box center [201, 73] width 265 height 78
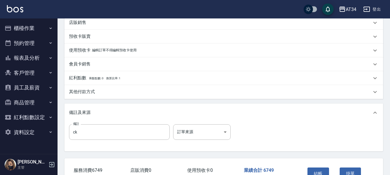
scroll to position [225, 0]
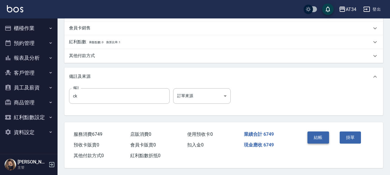
click at [312, 133] on button "結帳" at bounding box center [318, 137] width 22 height 12
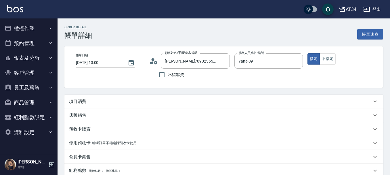
click at [52, 25] on button "櫃檯作業" at bounding box center [28, 28] width 53 height 15
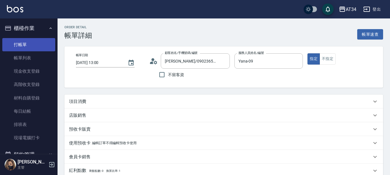
click at [28, 46] on link "打帳單" at bounding box center [28, 44] width 53 height 13
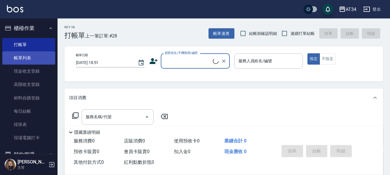
click at [38, 59] on link "帳單列表" at bounding box center [28, 57] width 53 height 13
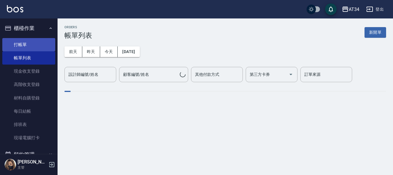
click at [34, 49] on link "打帳單" at bounding box center [28, 44] width 53 height 13
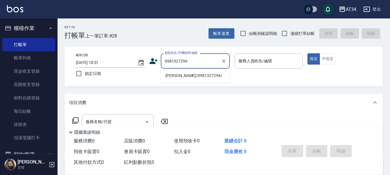
click at [169, 75] on li "[PERSON_NAME]/0981327296/" at bounding box center [195, 75] width 69 height 9
type input "[PERSON_NAME]/0981327296/"
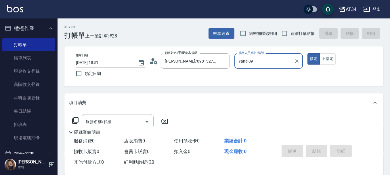
type input "Yana-09"
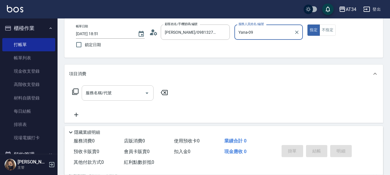
click at [120, 92] on input "服務名稱/代號" at bounding box center [113, 93] width 58 height 10
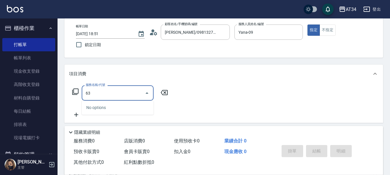
type input "630"
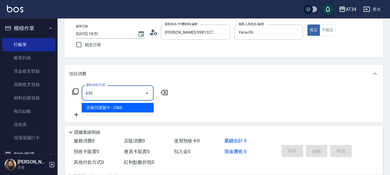
type input "250"
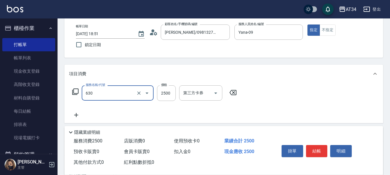
type input "京喚羽護髮中(630)"
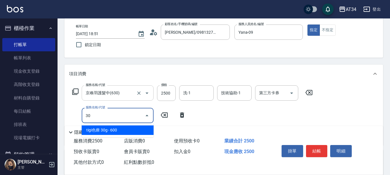
type input "303"
type input "340"
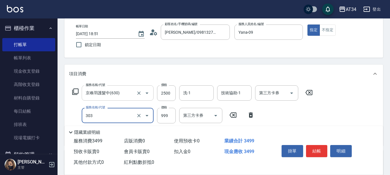
type input "局部燙(303)"
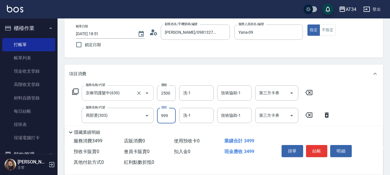
type input "2"
type input "250"
type input "200"
type input "270"
type input "2000"
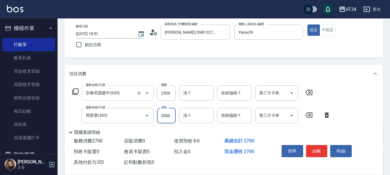
type input "450"
type input "2000"
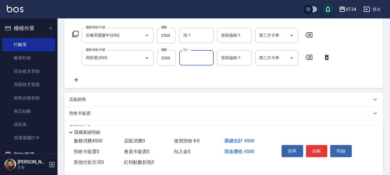
scroll to position [58, 0]
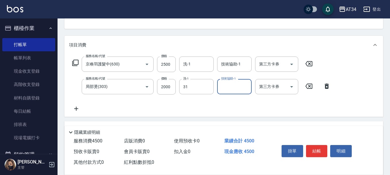
type input "Lora-31"
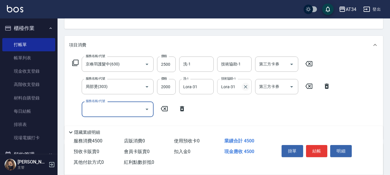
click at [244, 88] on icon "Clear" at bounding box center [246, 87] width 6 height 6
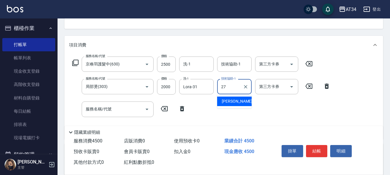
type input "annie-27"
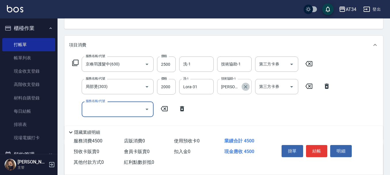
click at [244, 87] on icon "Clear" at bounding box center [246, 87] width 6 height 6
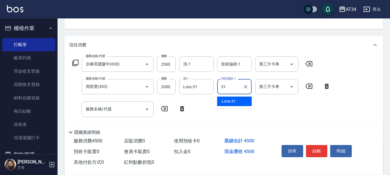
type input "Lora-31"
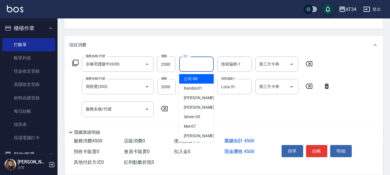
click at [194, 66] on input "洗-1" at bounding box center [196, 64] width 29 height 10
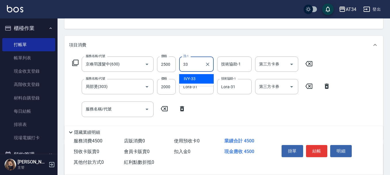
type input "IVY-33"
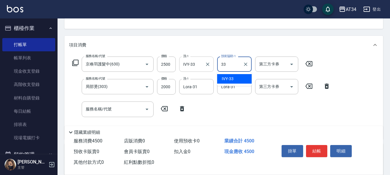
type input "IVY-33"
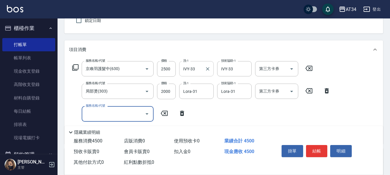
scroll to position [86, 0]
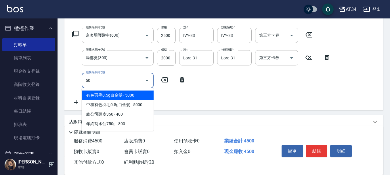
type input "503"
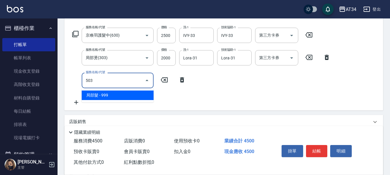
type input "540"
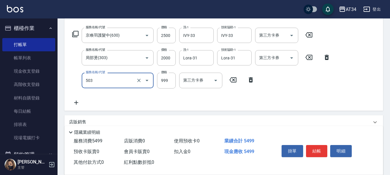
type input "局部髮(503)"
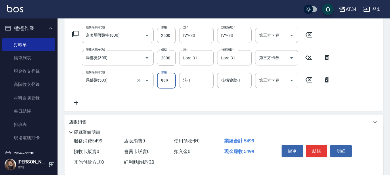
type input "1"
type input "450"
type input "130"
type input "460"
type input "1300"
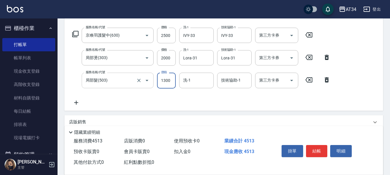
type input "580"
type input "1300"
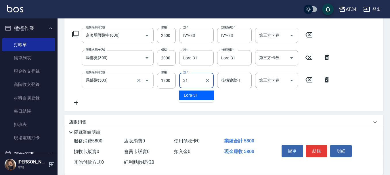
type input "Lora-31"
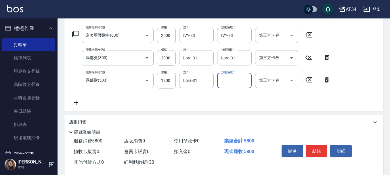
click at [81, 102] on icon at bounding box center [76, 102] width 14 height 7
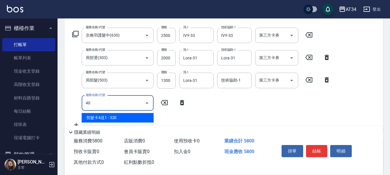
type input "401"
type input "600"
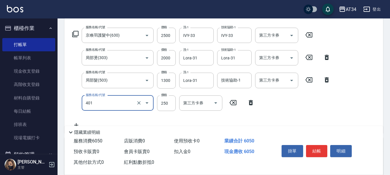
type input "剪髮(401)"
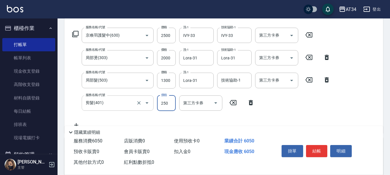
type input "580"
type input "600"
type input "640"
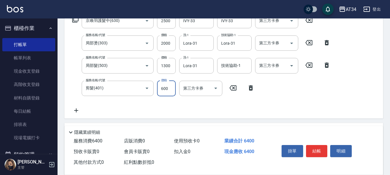
scroll to position [115, 0]
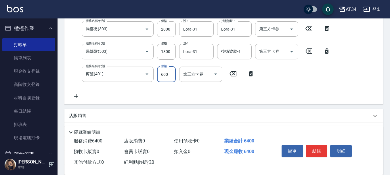
type input "600"
click at [74, 93] on icon at bounding box center [76, 96] width 14 height 7
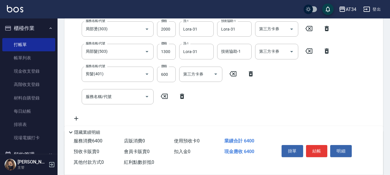
click at [74, 93] on div "服務名稱/代號 服務名稱/代號" at bounding box center [129, 96] width 120 height 15
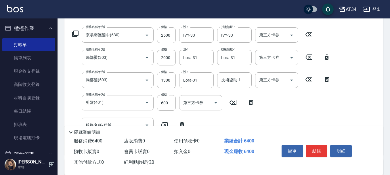
scroll to position [86, 0]
click at [163, 37] on input "2500" at bounding box center [166, 36] width 19 height 16
type input "390"
type input "200"
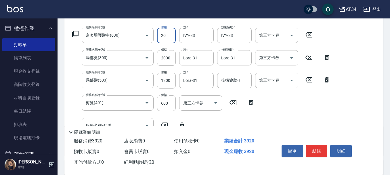
type input "410"
type input "2000"
type input "590"
type input "2000"
click at [279, 108] on div "服務名稱/代號 京喚羽護髮中(630) 服務名稱/代號 價格 2000 價格 洗-1 IVY-33 洗-1 技術協助-1 IVY-33 技術協助-1 第三方卡…" at bounding box center [201, 89] width 265 height 123
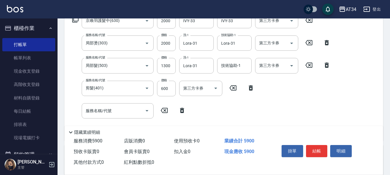
scroll to position [115, 0]
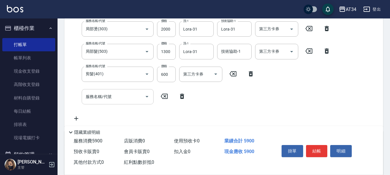
click at [108, 94] on div "服務名稱/代號 服務名稱/代號" at bounding box center [118, 96] width 72 height 15
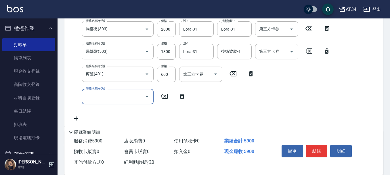
click at [249, 70] on div "服務名稱/代號 剪髮(401) 服務名稱/代號 價格 600 價格 第三方卡券 第三方卡券" at bounding box center [163, 74] width 189 height 16
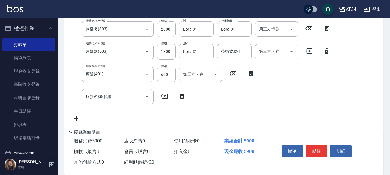
click at [251, 73] on icon at bounding box center [251, 73] width 4 height 5
type input "530"
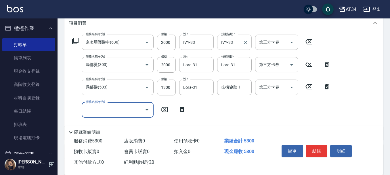
scroll to position [86, 0]
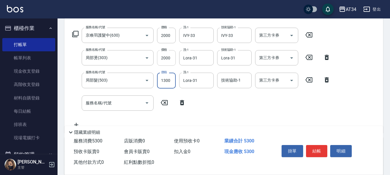
click at [166, 60] on input "2000" at bounding box center [166, 58] width 19 height 16
click at [223, 102] on div "服務名稱/代號 京喚羽護髮中(630) 服務名稱/代號 價格 2000 價格 洗-1 IVY-33 洗-1 技術協助-1 IVY-33 技術協助-1 第三方卡…" at bounding box center [201, 78] width 265 height 100
click at [166, 58] on input "2000" at bounding box center [166, 58] width 19 height 16
type input "1"
type input "330"
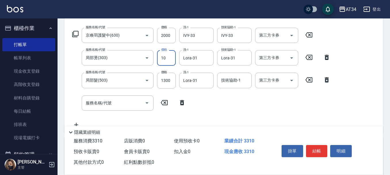
type input "100"
type input "340"
type input "1000"
type input "430"
drag, startPoint x: 170, startPoint y: 57, endPoint x: 159, endPoint y: 59, distance: 11.4
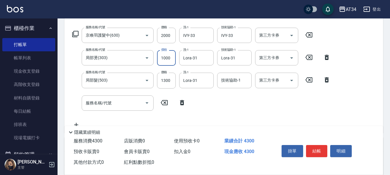
click at [159, 59] on input "1000" at bounding box center [166, 58] width 19 height 16
type input "2"
type input "330"
type input "200"
type input "530"
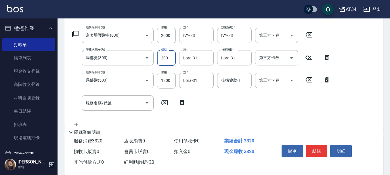
type input "2000"
click at [227, 98] on div "服務名稱/代號 京喚羽護髮中(630) 服務名稱/代號 價格 2000 價格 洗-1 IVY-33 洗-1 技術協助-1 IVY-33 技術協助-1 第三方卡…" at bounding box center [201, 78] width 265 height 100
click at [169, 58] on input "2000" at bounding box center [166, 58] width 19 height 16
click at [213, 110] on div "服務名稱/代號 京喚羽護髮中(630) 服務名稱/代號 價格 2000 價格 洗-1 IVY-33 洗-1 技術協助-1 IVY-33 技術協助-1 第三方卡…" at bounding box center [201, 78] width 265 height 100
click at [169, 79] on input "1300" at bounding box center [166, 80] width 19 height 16
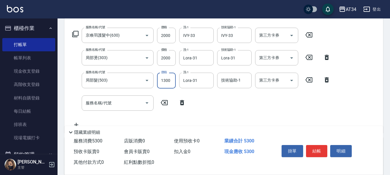
type input "1"
type input "400"
type input "100"
type input "410"
type input "1000"
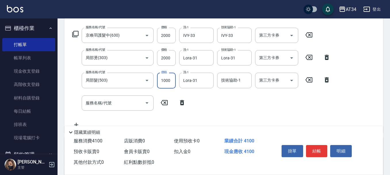
type input "500"
type input "1000"
click at [163, 34] on input "2000" at bounding box center [166, 36] width 19 height 16
type input "300"
type input "190"
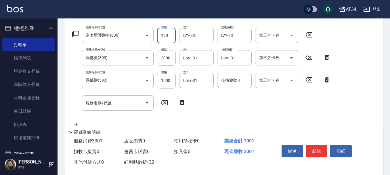
type input "310"
type input "1900"
type input "490"
type input "1900"
click at [312, 148] on button "結帳" at bounding box center [317, 151] width 22 height 12
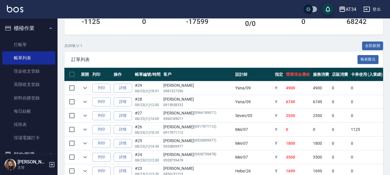
scroll to position [115, 0]
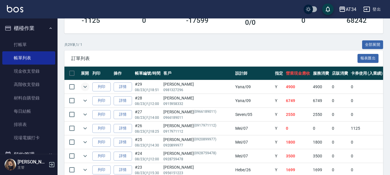
click at [85, 84] on icon "expand row" at bounding box center [85, 86] width 7 height 7
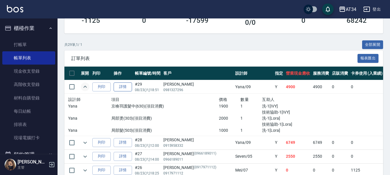
click at [122, 85] on link "詳情" at bounding box center [123, 86] width 18 height 9
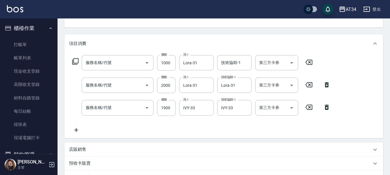
type input "2025/08/23 18:51"
type input "Yana-09"
type input "490"
type input "陳柏伊/0981327296/"
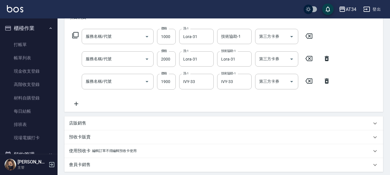
type input "局部髮(503)"
type input "局部燙(303)"
type input "京喚羽護髮中(630)"
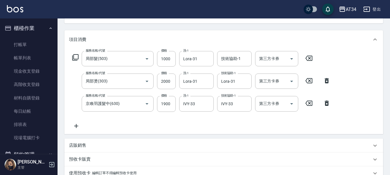
scroll to position [58, 0]
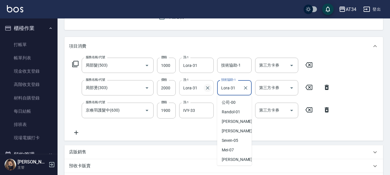
drag, startPoint x: 238, startPoint y: 89, endPoint x: 209, endPoint y: 88, distance: 29.3
click at [209, 102] on div "服務名稱/代號 局部燙(303) 服務名稱/代號 價格 2000 價格 洗-1 Lora-31 洗-1 技術協助-1 Lora-31 技術協助-1 第三方卡券…" at bounding box center [201, 110] width 265 height 16
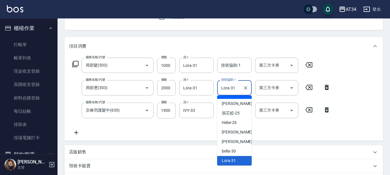
click at [201, 138] on div "服務名稱/代號 局部髮(503) 服務名稱/代號 價格 1000 價格 洗-1 Lora-31 洗-1 技術協助-1 技術協助-1 第三方卡券 第三方卡券 服…" at bounding box center [223, 97] width 319 height 85
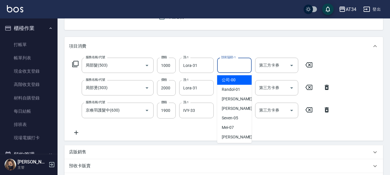
click at [232, 66] on input "技術協助-1" at bounding box center [234, 65] width 29 height 10
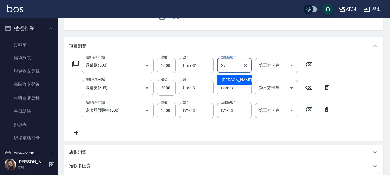
type input "[PERSON_NAME]-27"
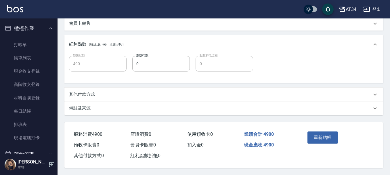
scroll to position [230, 0]
click at [322, 134] on button "重新結帳" at bounding box center [322, 137] width 30 height 12
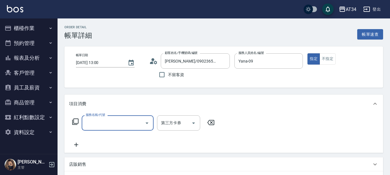
scroll to position [29, 0]
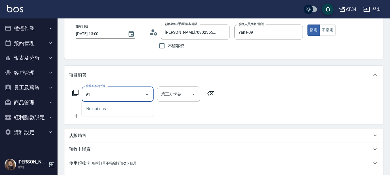
type input "917"
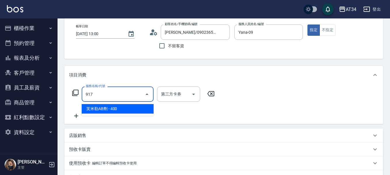
type input "40"
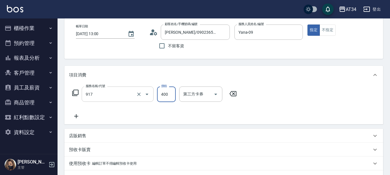
type input "芙[PERSON_NAME]AB劑(917)"
type input "5"
type input "0"
type input "50"
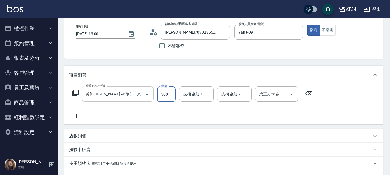
type input "500"
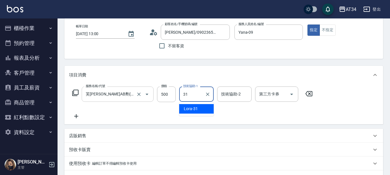
type input "Lora-31"
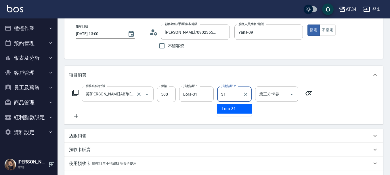
type input "Lora-31"
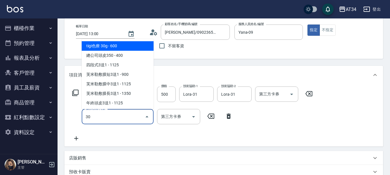
type input "301"
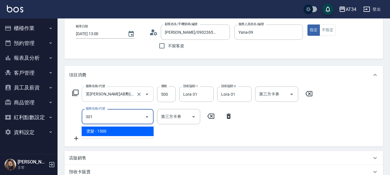
type input "200"
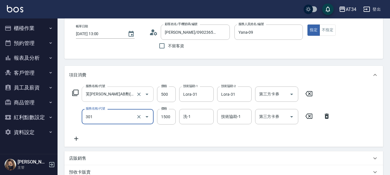
type input "燙髮(301)"
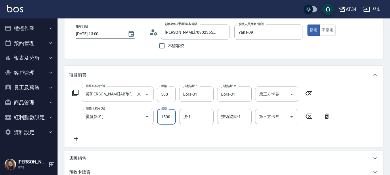
type input "50"
type input "33"
type input "80"
type input "330"
type input "380"
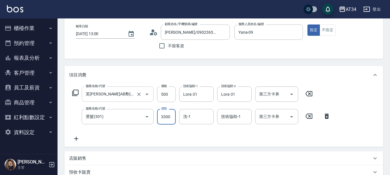
type input "3300"
type input "3"
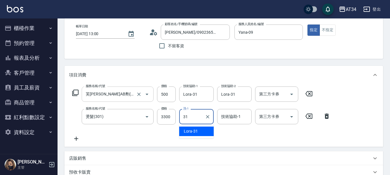
type input "Lora-31"
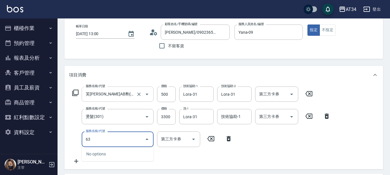
type input "630"
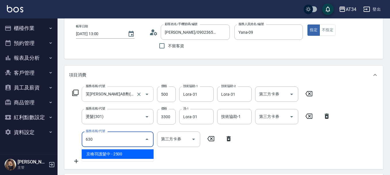
type input "630"
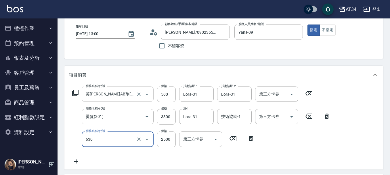
type input "京喚羽護髮中(630)"
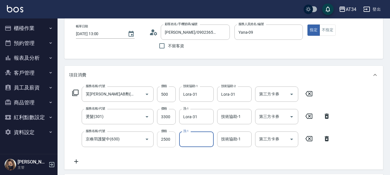
click at [167, 139] on input "2500" at bounding box center [166, 139] width 19 height 16
type input "380"
type input "25"
type input "400"
type input "255"
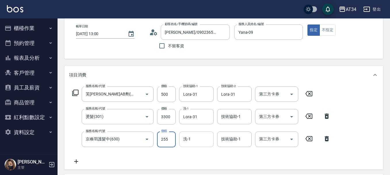
type input "630"
type input "2550"
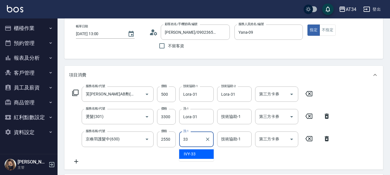
type input "IVY-33"
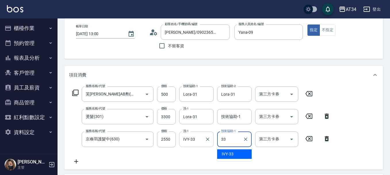
type input "IVY-33"
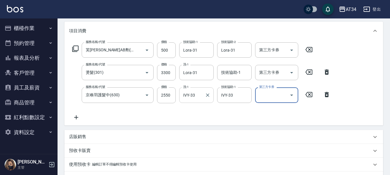
scroll to position [86, 0]
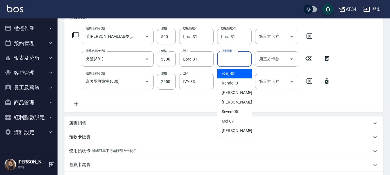
click at [233, 60] on input "技術協助-1" at bounding box center [234, 59] width 29 height 10
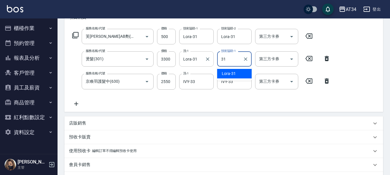
type input "Lora-31"
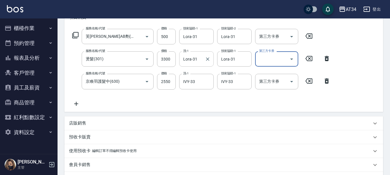
click at [192, 61] on input "Lora-31" at bounding box center [192, 59] width 21 height 10
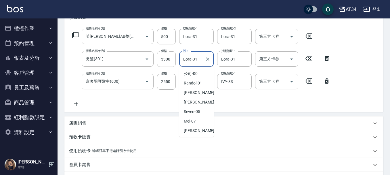
scroll to position [75, 0]
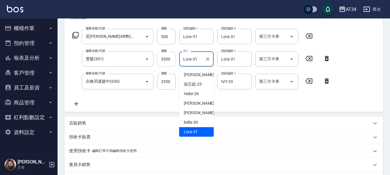
drag, startPoint x: 198, startPoint y: 59, endPoint x: 170, endPoint y: 58, distance: 27.9
click at [170, 74] on div "服務名稱/代號 燙髮(301) 服務名稱/代號 價格 3300 價格 洗-1 Lora-31 洗-1 技術協助-1 Lora-31 技術協助-1 第三方卡券 …" at bounding box center [201, 82] width 265 height 16
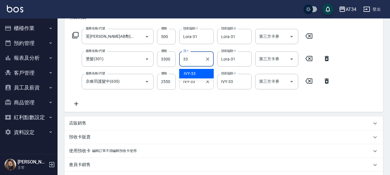
type input "IVY-33"
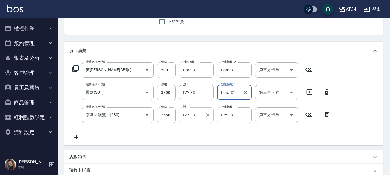
scroll to position [43, 0]
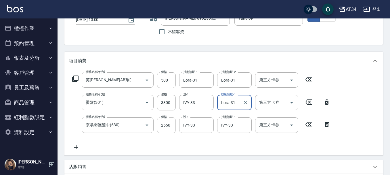
click at [170, 126] on input "2550" at bounding box center [166, 125] width 19 height 16
type input "380"
type input "25"
type input "400"
type input "250"
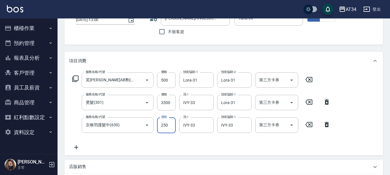
type input "630"
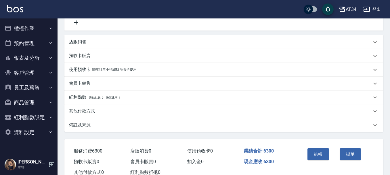
scroll to position [187, 0]
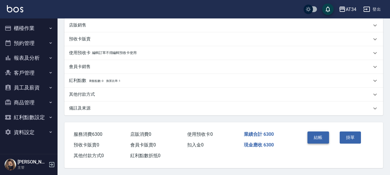
type input "2500"
click at [321, 136] on button "結帳" at bounding box center [318, 137] width 22 height 12
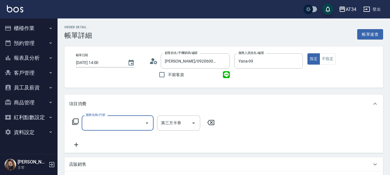
scroll to position [29, 0]
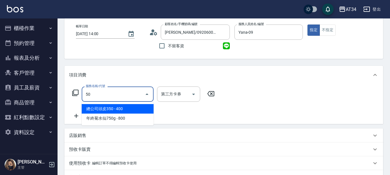
type input "503"
type input "90"
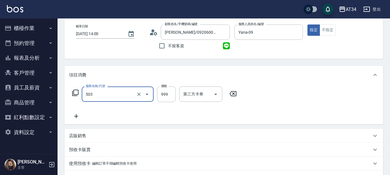
type input "局部髮(503)"
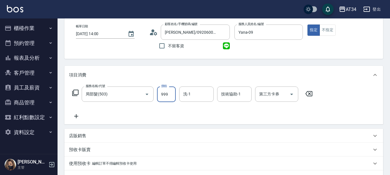
type input "0"
type input "13"
type input "10"
type input "130"
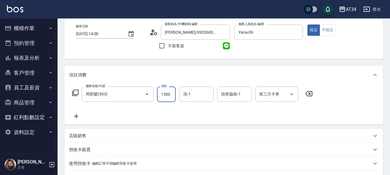
type input "1300"
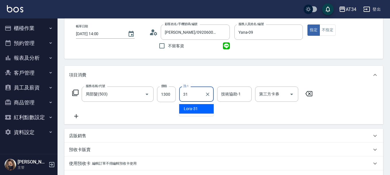
type input "Lora-31"
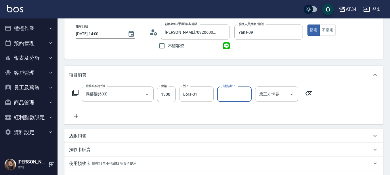
drag, startPoint x: 192, startPoint y: 94, endPoint x: 176, endPoint y: 94, distance: 16.1
click at [176, 94] on div "服務名稱/代號 局部髮(503) 服務名稱/代號 價格 1300 價格 洗-1 Lora-31 洗-1 技術協助-1 技術協助-1 第三方卡券 第三方卡券" at bounding box center [192, 94] width 247 height 16
click at [206, 93] on icon "Clear" at bounding box center [208, 94] width 6 height 6
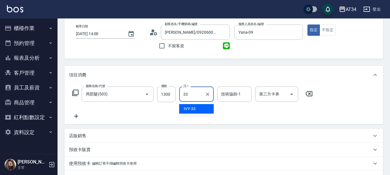
type input "IVY-33"
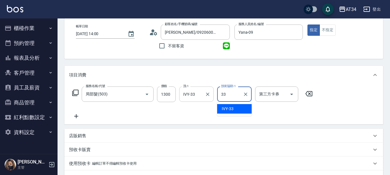
type input "IVY-33"
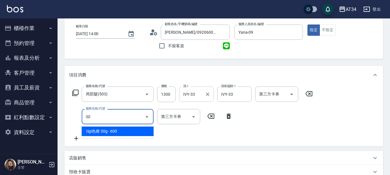
type input "303"
type input "220"
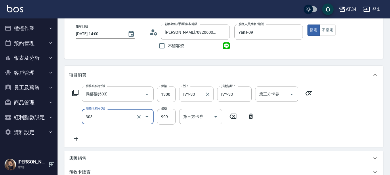
type input "局部燙(303)"
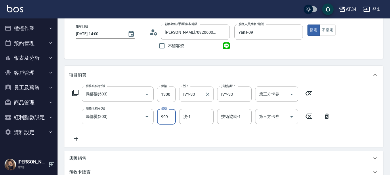
type input "130"
type input "20"
type input "150"
type input "200"
type input "330"
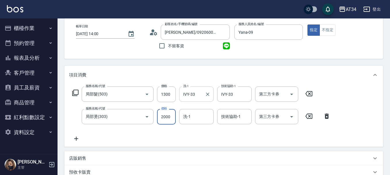
type input "2000"
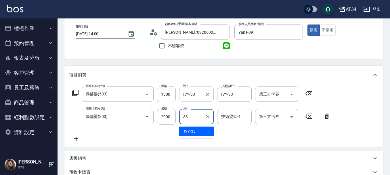
type input "IVY-33"
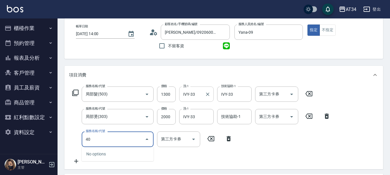
type input "401"
type input "350"
type input "剪髮(401)"
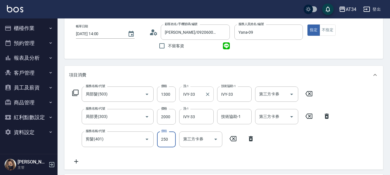
type input "330"
type input "60"
type input "390"
type input "600"
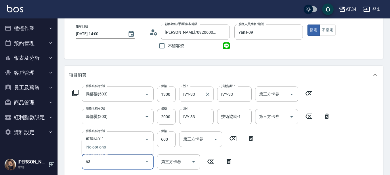
type input "630"
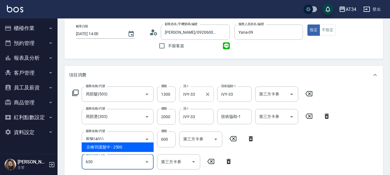
type input "640"
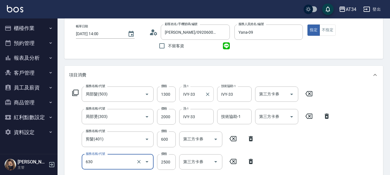
type input "京喚羽護髮中(630)"
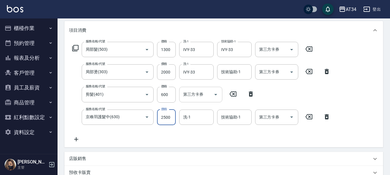
scroll to position [86, 0]
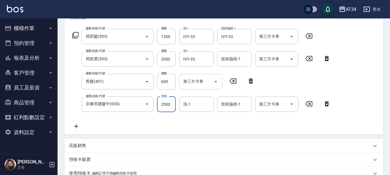
type input "390"
type input "25"
type input "410"
type input "255"
type input "640"
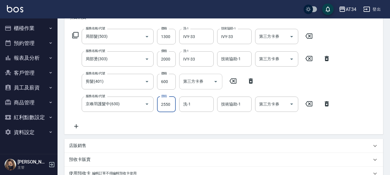
type input "2550"
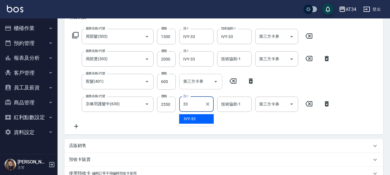
type input "IVY-33"
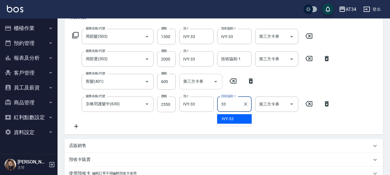
type input "IVY-33"
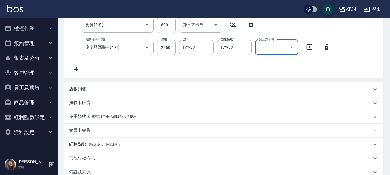
scroll to position [152, 0]
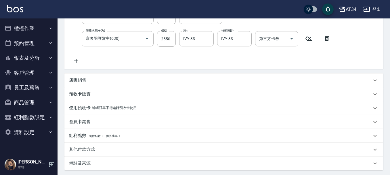
click at [93, 80] on div "店販銷售" at bounding box center [220, 80] width 303 height 6
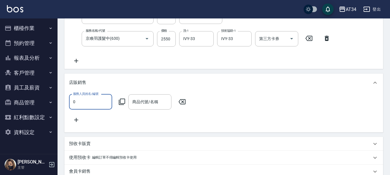
scroll to position [0, 0]
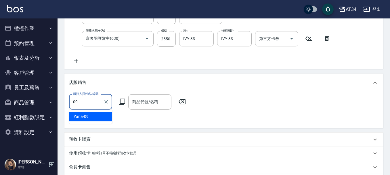
type input "Yana-09"
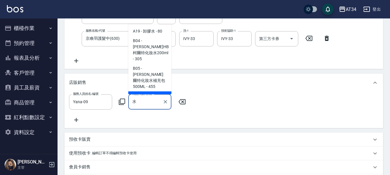
click at [148, 89] on span "B05 - 娜普菈柯爾特化妝水補充包500ML - 455" at bounding box center [149, 78] width 43 height 28
type input "娜普菈柯爾特化妝水補充包500ML"
type input "690"
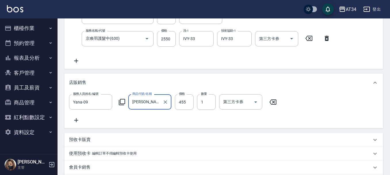
click at [156, 104] on input "娜普菈柯爾特化妝水補充包500ML" at bounding box center [145, 102] width 29 height 10
type input "分"
type input "640"
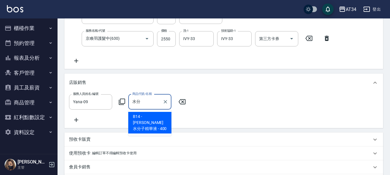
type input "里歐水分子精華液"
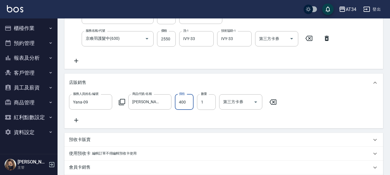
type input "640"
type input "255"
type input "670"
type input "255"
click at [206, 108] on input "1" at bounding box center [206, 102] width 19 height 16
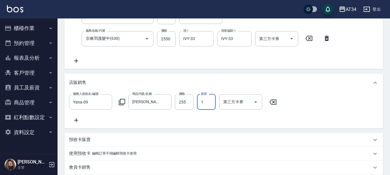
type input "690"
type input "2"
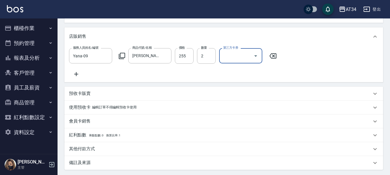
scroll to position [173, 0]
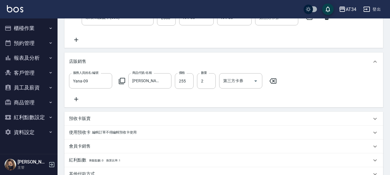
click at [161, 96] on div "服務人員姓名/編號 Yana-09 服務人員姓名/編號 商品代號/名稱 里歐水分子精華液 商品代號/名稱 價格 255 價格 數量 2 數量 第三方卡券 第三…" at bounding box center [223, 87] width 309 height 29
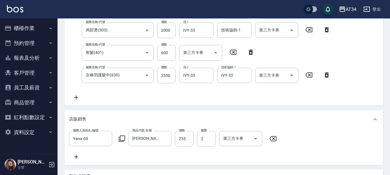
scroll to position [86, 0]
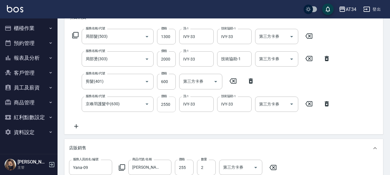
click at [165, 104] on input "2550" at bounding box center [166, 104] width 19 height 16
type input "440"
type input "30"
type input "470"
type input "3000"
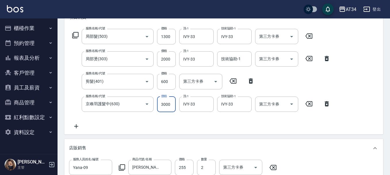
type input "470"
type input "30"
type input "440"
type input "225"
type input "460"
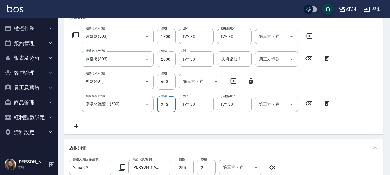
type input "2255"
type input "2690"
type input "22550"
type input "660"
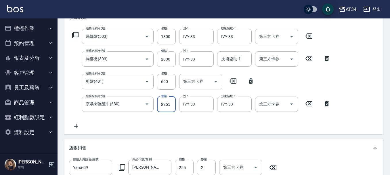
scroll to position [0, 0]
type input "225"
type input "440"
type input "255"
type input "690"
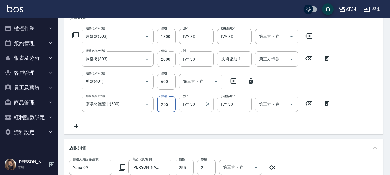
type input "2550"
click at [127, 119] on div "服務名稱/代號 局部髮(503) 服務名稱/代號 價格 1300 價格 洗-1 IVY-33 洗-1 技術協助-1 IVY-33 技術協助-1 第三方卡券 第…" at bounding box center [201, 79] width 265 height 101
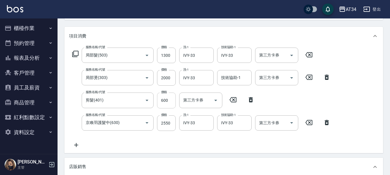
scroll to position [58, 0]
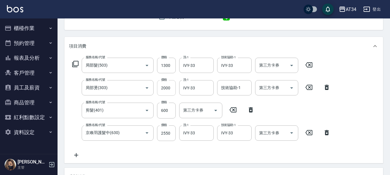
click at [165, 87] on input "2000" at bounding box center [166, 88] width 19 height 16
click at [164, 154] on div "服務名稱/代號 局部髮(503) 服務名稱/代號 價格 1300 價格 洗-1 IVY-33 洗-1 技術協助-1 IVY-33 技術協助-1 第三方卡券 第…" at bounding box center [201, 108] width 265 height 101
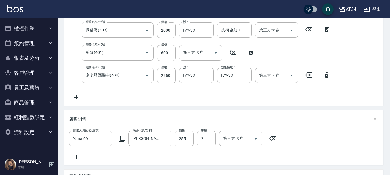
scroll to position [86, 0]
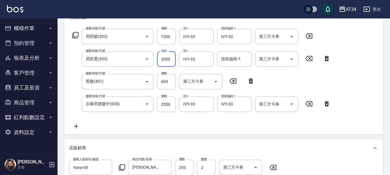
click at [167, 56] on input "2000" at bounding box center [166, 59] width 19 height 16
type input "490"
type input "300"
type input "520"
type input "3000"
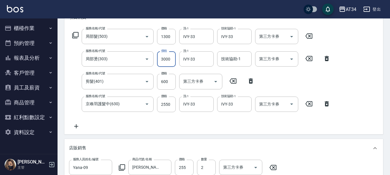
type input "790"
type input "3000"
click at [196, 131] on div "服務名稱/代號 局部髮(503) 服務名稱/代號 價格 1300 價格 洗-1 IVY-33 洗-1 技術協助-1 IVY-33 技術協助-1 第三方卡券 第…" at bounding box center [223, 80] width 319 height 108
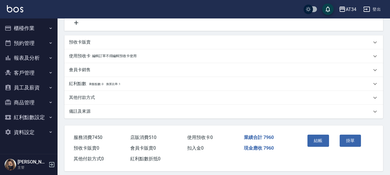
scroll to position [259, 0]
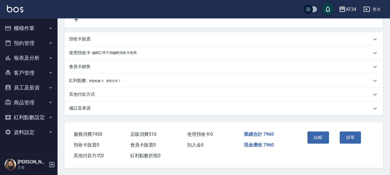
click at [111, 92] on div "其他付款方式" at bounding box center [220, 94] width 303 height 6
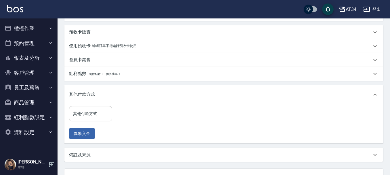
click at [93, 119] on input "其他付款方式" at bounding box center [91, 113] width 38 height 10
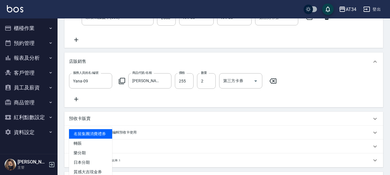
click at [163, 106] on div "服務人員姓名/編號 Yana-09 服務人員姓名/編號 商品代號/名稱 里歐水分子精華液 商品代號/名稱 價格 255 價格 數量 2 數量 第三方卡券 第三…" at bounding box center [223, 89] width 319 height 36
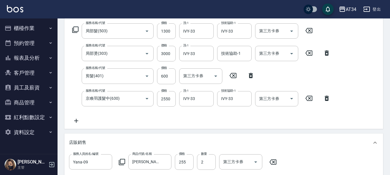
scroll to position [82, 0]
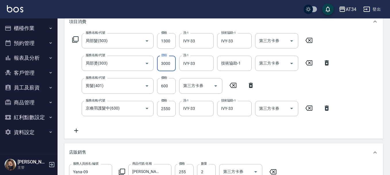
click at [167, 65] on input "3000" at bounding box center [166, 64] width 19 height 16
type input "490"
type input "244"
type input "740"
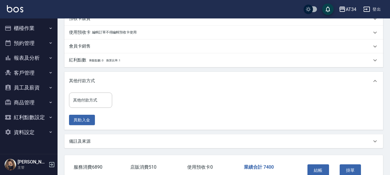
scroll to position [312, 0]
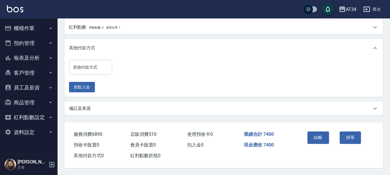
type input "2440"
click at [82, 65] on input "其他付款方式" at bounding box center [91, 67] width 38 height 10
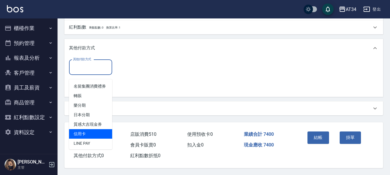
click at [86, 133] on span "信用卡" at bounding box center [90, 133] width 43 height 9
type input "信用卡"
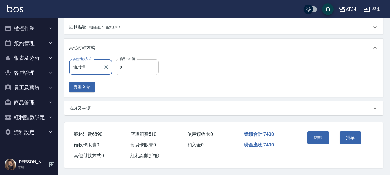
click at [127, 70] on input "0" at bounding box center [137, 67] width 43 height 16
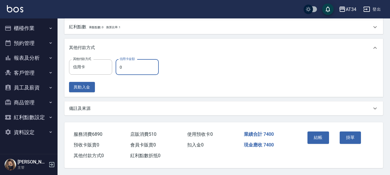
type input "730"
type input "740"
type input "660"
type input "7400"
type input "0"
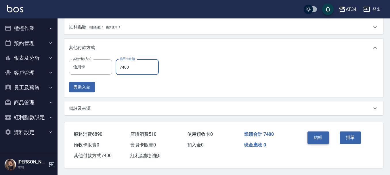
type input "7400"
click at [322, 132] on button "結帳" at bounding box center [318, 137] width 22 height 12
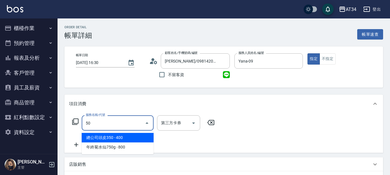
type input "501"
type input "100"
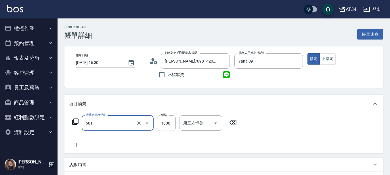
type input "染髮(501)"
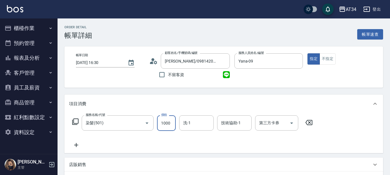
type input "0"
type input "20"
type input "200"
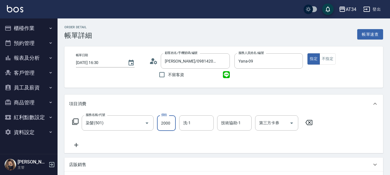
type input "2000"
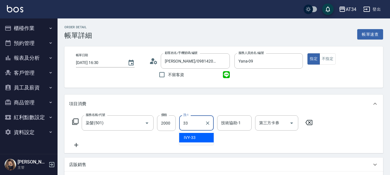
type input "IVY-33"
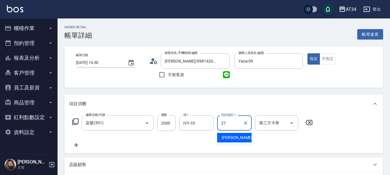
type input "[PERSON_NAME]-27"
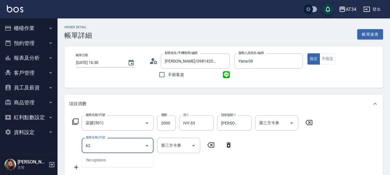
type input "627"
type input "310"
type input "日式結構三段L(627)"
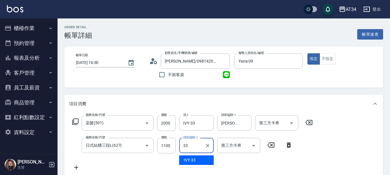
type input "IVY-33"
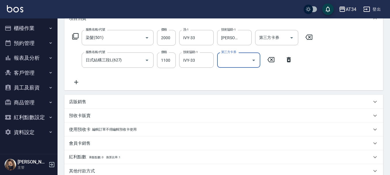
scroll to position [30, 0]
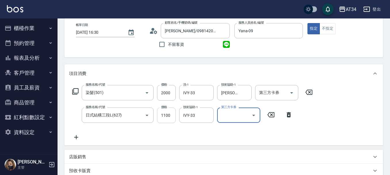
click at [165, 116] on input "1100" at bounding box center [166, 115] width 19 height 16
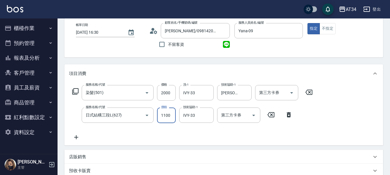
type input "200"
type input "100"
type input "300"
type input "1000"
click at [77, 138] on icon at bounding box center [76, 136] width 14 height 7
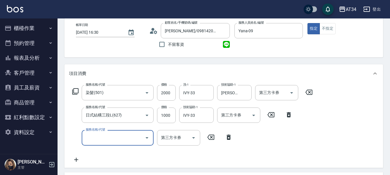
click at [119, 138] on input "服務名稱/代號" at bounding box center [113, 137] width 58 height 10
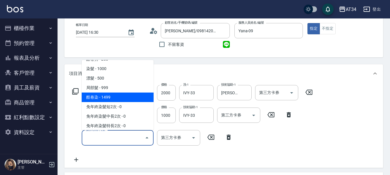
scroll to position [201, 0]
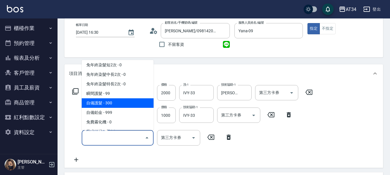
click at [171, 66] on div "項目消費" at bounding box center [223, 73] width 319 height 18
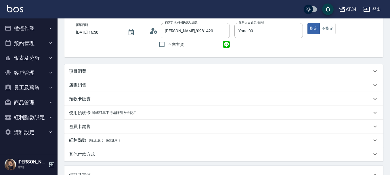
click at [100, 72] on div "項目消費" at bounding box center [220, 71] width 303 height 6
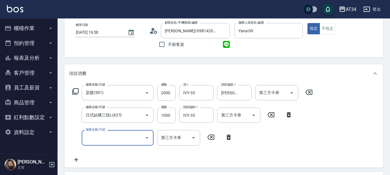
scroll to position [0, 0]
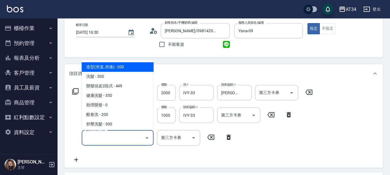
click at [118, 139] on input "服務名稱/代號" at bounding box center [113, 137] width 58 height 10
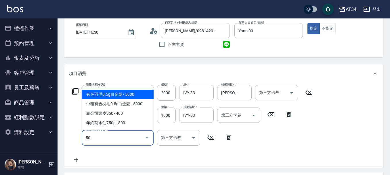
type input "501"
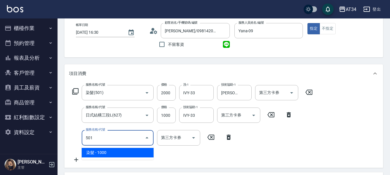
type input "400"
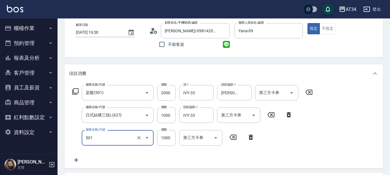
type input "染髮(501)"
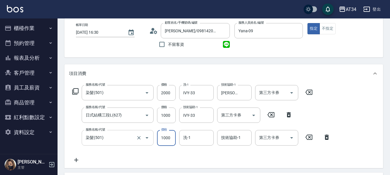
type input "0"
type input "300"
type input "0"
click at [326, 136] on icon at bounding box center [327, 136] width 4 height 5
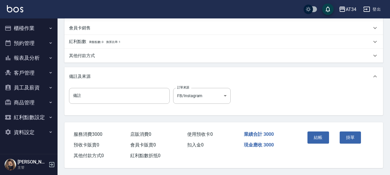
scroll to position [203, 0]
click at [317, 136] on button "結帳" at bounding box center [318, 137] width 22 height 12
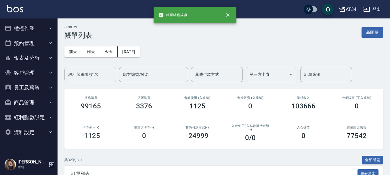
click at [84, 75] on input "設計師編號/姓名" at bounding box center [90, 74] width 47 height 10
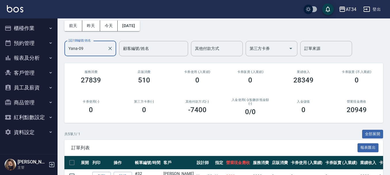
scroll to position [1, 0]
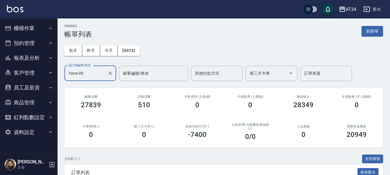
type input "Yana-09"
click at [43, 31] on button "櫃檯作業" at bounding box center [28, 28] width 53 height 15
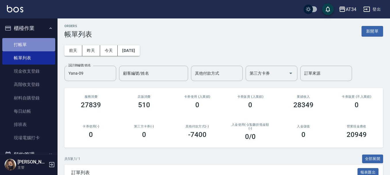
click at [31, 43] on link "打帳單" at bounding box center [28, 44] width 53 height 13
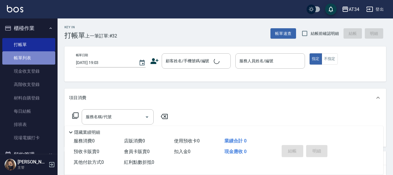
click at [29, 52] on link "帳單列表" at bounding box center [28, 57] width 53 height 13
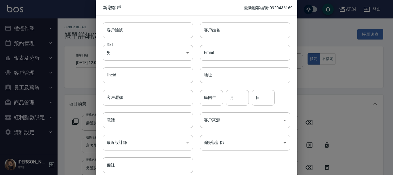
click at [214, 27] on div "客戶姓名 客戶姓名" at bounding box center [245, 30] width 90 height 16
click at [244, 163] on div "客戶編號 客戶編號 客戶姓名 客戶姓名 性別 男 [DEMOGRAPHIC_DATA] 性別 Email Email lineId lineId 地址 地址 …" at bounding box center [193, 93] width 194 height 157
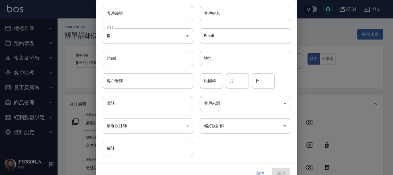
scroll to position [25, 0]
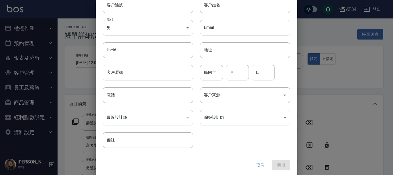
click at [266, 165] on button "取消" at bounding box center [260, 165] width 18 height 11
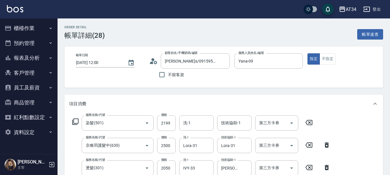
click at [153, 61] on icon at bounding box center [153, 61] width 9 height 9
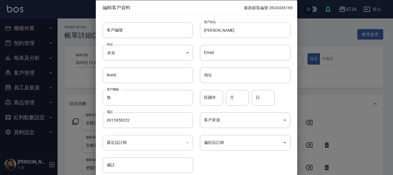
click at [214, 27] on input "林s" at bounding box center [245, 30] width 90 height 16
type input "[PERSON_NAME]"
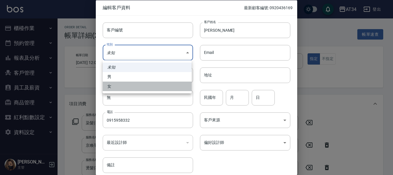
click at [137, 89] on li "女" at bounding box center [147, 85] width 89 height 9
type input "FEMALE"
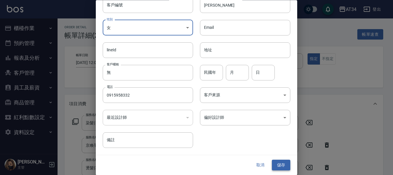
click at [278, 164] on button "儲存" at bounding box center [281, 165] width 18 height 11
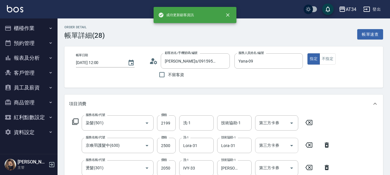
type input "林春美/0915958332/"
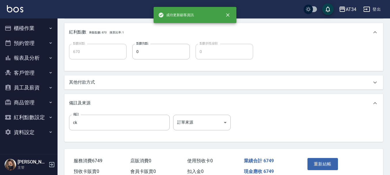
scroll to position [268, 0]
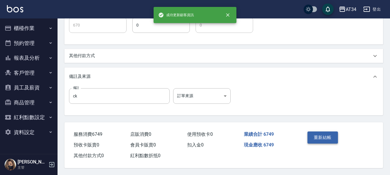
click at [315, 131] on button "重新結帳" at bounding box center [322, 137] width 30 height 12
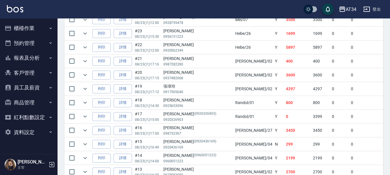
scroll to position [305, 0]
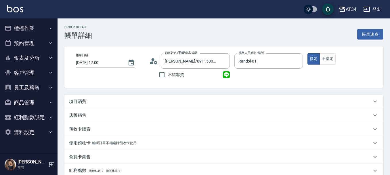
click at [128, 105] on div "項目消費" at bounding box center [223, 101] width 319 height 14
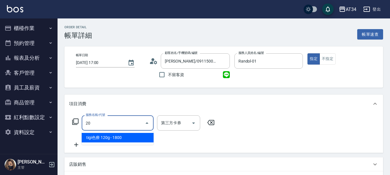
type input "201"
type input "30"
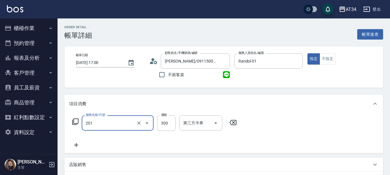
type input "洗髮(201)"
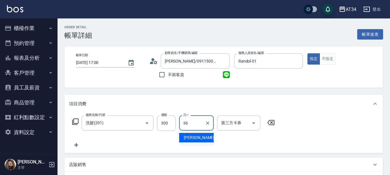
type input "[PERSON_NAME]-36"
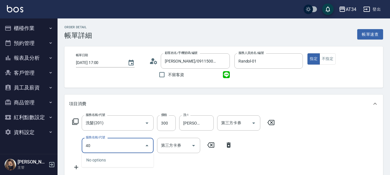
type input "401"
type input "50"
type input "剪髮(401)"
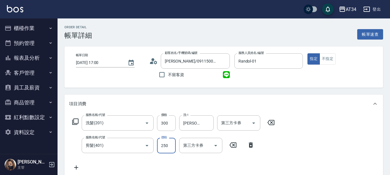
type input "30"
type input "50"
type input "80"
type input "500"
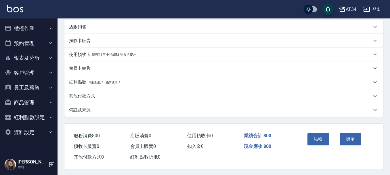
scroll to position [164, 0]
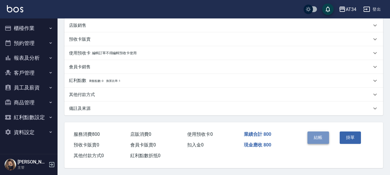
click at [323, 131] on button "結帳" at bounding box center [318, 137] width 22 height 12
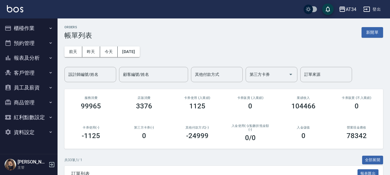
click at [28, 36] on button "預約管理" at bounding box center [28, 43] width 53 height 15
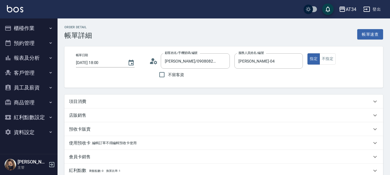
click at [103, 100] on div "項目消費" at bounding box center [220, 101] width 303 height 6
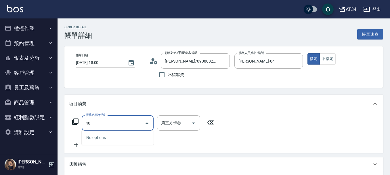
type input "401"
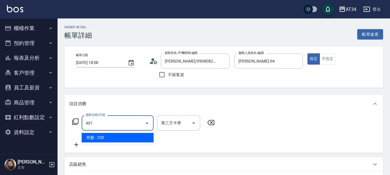
type input "20"
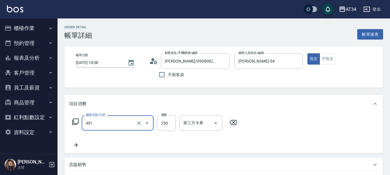
type input "剪髮(401)"
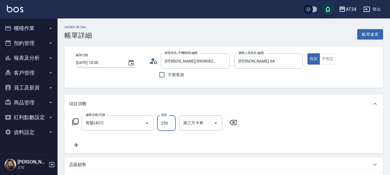
type input "0"
type input "29"
type input "20"
type input "299"
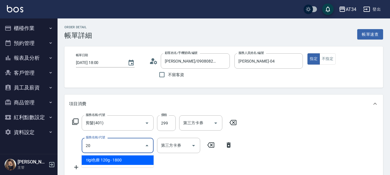
type input "201"
type input "50"
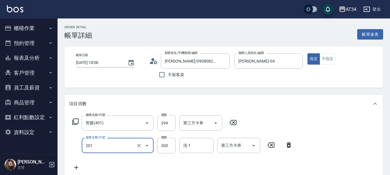
type input "洗髮(201)"
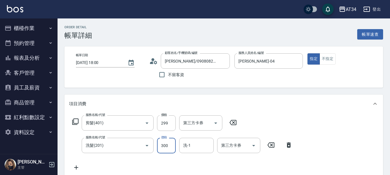
type input "30"
type input "40"
type input "60"
type input "400"
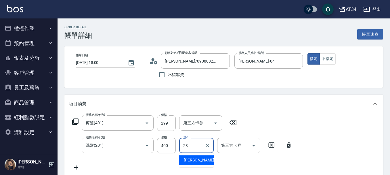
type input "劉城鈺-28"
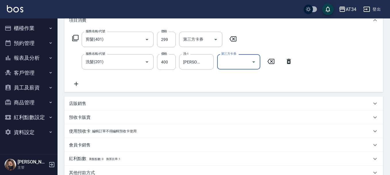
scroll to position [201, 0]
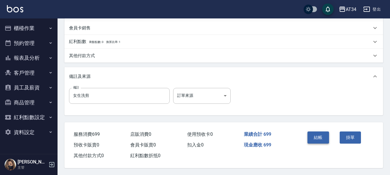
click at [323, 135] on button "結帳" at bounding box center [318, 137] width 22 height 12
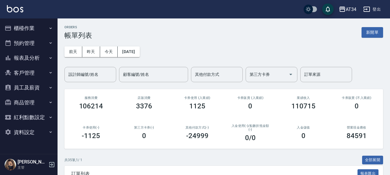
click at [93, 70] on div "設計師編號/姓名 設計師編號/姓名" at bounding box center [90, 74] width 52 height 15
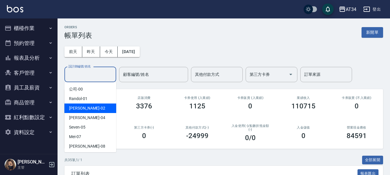
click at [94, 106] on div "Wendy -02" at bounding box center [90, 107] width 52 height 9
type input "Wendy-02"
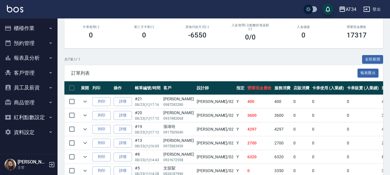
scroll to position [144, 0]
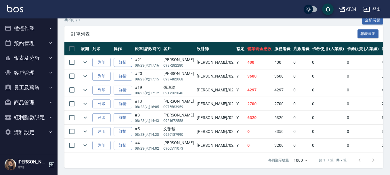
click at [121, 62] on link "詳情" at bounding box center [123, 62] width 18 height 9
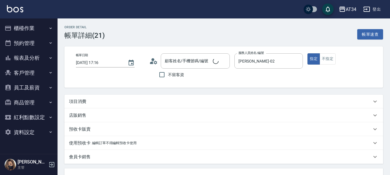
type input "2025/08/23 17:16"
type input "Wendy-02"
type input "40"
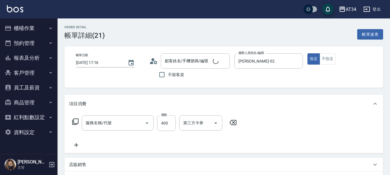
type input "顏芷鈴/0987282280/"
type input "洗髮(201)"
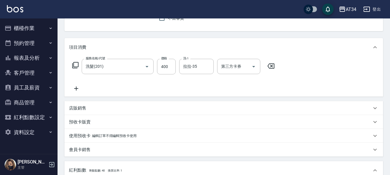
scroll to position [58, 0]
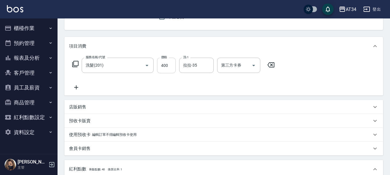
click at [172, 64] on input "400" at bounding box center [166, 66] width 19 height 16
type input "0"
type input "30"
type input "300"
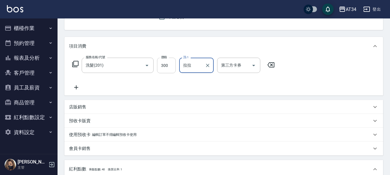
type input "拉"
type input "張芯婭-25"
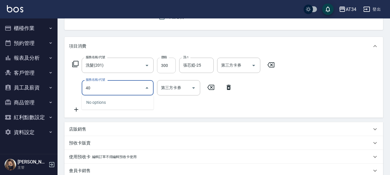
type input "401"
type input "50"
type input "剪髮(401)"
type input "3"
type input "30"
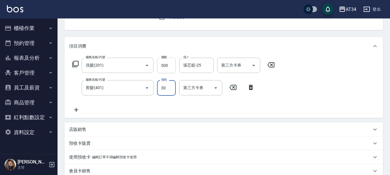
type input "300"
type input "60"
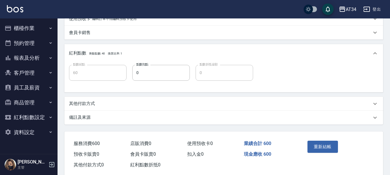
scroll to position [207, 0]
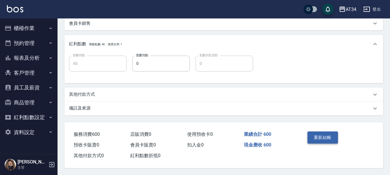
type input "300"
click at [324, 137] on button "重新結帳" at bounding box center [322, 137] width 30 height 12
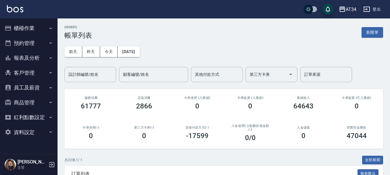
click at [25, 41] on button "預約管理" at bounding box center [28, 43] width 53 height 15
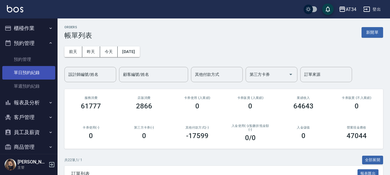
click at [31, 70] on link "單日預約紀錄" at bounding box center [28, 72] width 53 height 13
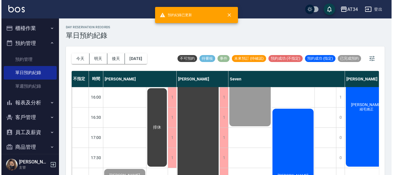
scroll to position [259, 0]
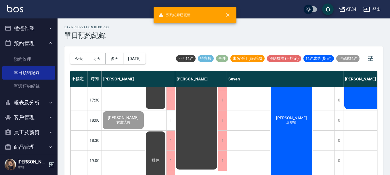
click at [281, 143] on div "[PERSON_NAME]塑燙" at bounding box center [291, 120] width 43 height 140
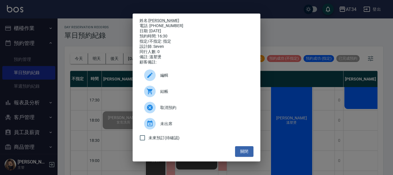
click at [191, 94] on span "結帳" at bounding box center [204, 91] width 89 height 6
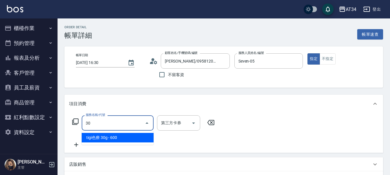
type input "301"
type input "150"
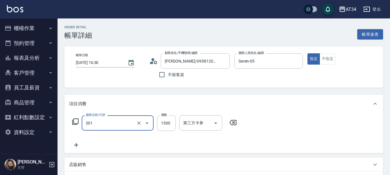
type input "燙髮(301)"
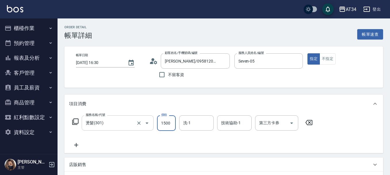
type input "0"
type input "33"
type input "30"
type input "330"
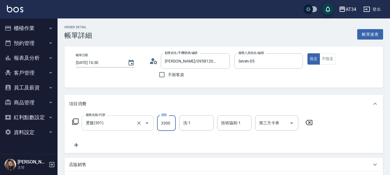
type input "3300"
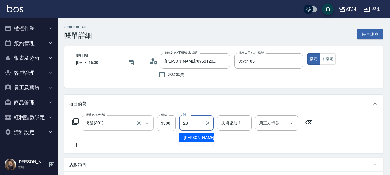
type input "[PERSON_NAME]-28"
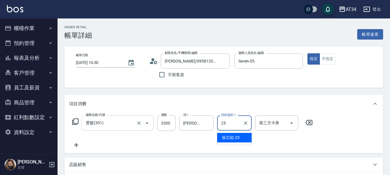
type input "張芯婭-25"
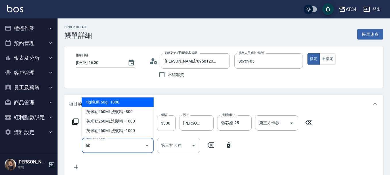
type input "602"
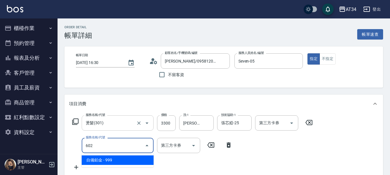
type input "420"
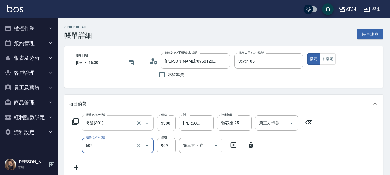
type input "自備鉑金(602)"
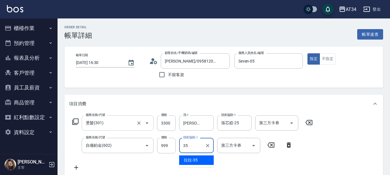
type input "拉拉-35"
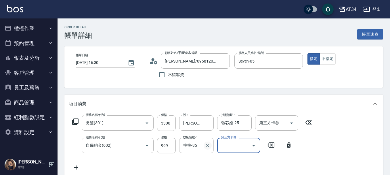
click at [207, 145] on icon "Clear" at bounding box center [207, 145] width 3 height 3
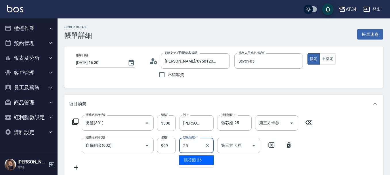
type input "張芯婭-25"
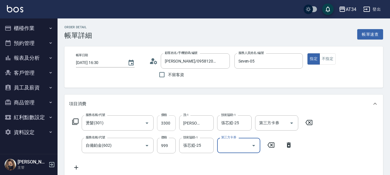
click at [170, 122] on input "3300" at bounding box center [166, 123] width 19 height 16
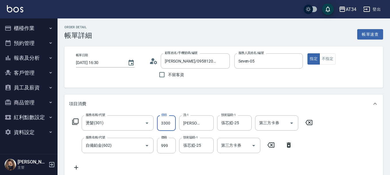
type input "100"
type input "30"
type input "120"
type input "300"
type input "390"
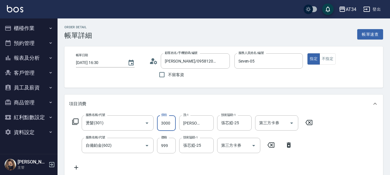
type input "3000"
click at [319, 140] on div "服務名稱/代號 燙髮(301) 服務名稱/代號 價格 3000 價格 洗-1 劉城鈺-28 洗-1 技術協助-1 張芯婭-25 技術協助-1 第三方卡券 第三…" at bounding box center [223, 144] width 319 height 62
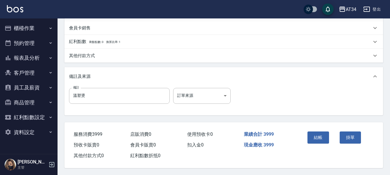
scroll to position [203, 0]
click at [318, 133] on button "結帳" at bounding box center [318, 137] width 22 height 12
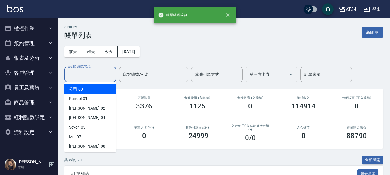
click at [96, 76] on input "設計師編號/姓名" at bounding box center [90, 74] width 47 height 10
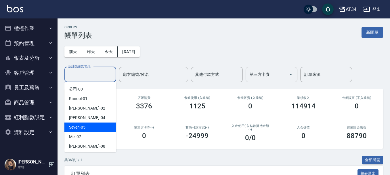
click at [96, 129] on div "Seven -05" at bounding box center [90, 126] width 52 height 9
type input "Seven-05"
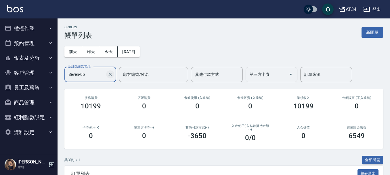
click at [108, 74] on icon "Clear" at bounding box center [110, 74] width 6 height 6
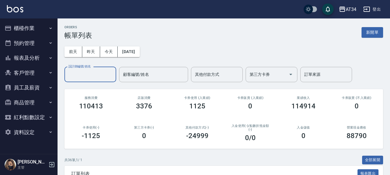
click at [186, 34] on div "ORDERS 帳單列表 新開單" at bounding box center [223, 32] width 319 height 14
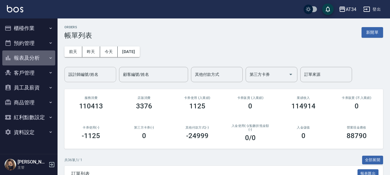
click at [33, 57] on button "報表及分析" at bounding box center [28, 57] width 53 height 15
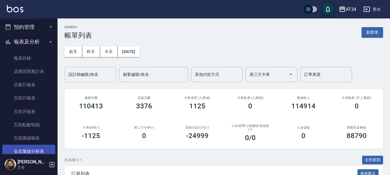
scroll to position [29, 0]
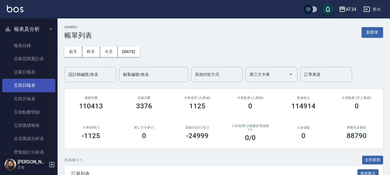
click at [18, 79] on link "互助日報表" at bounding box center [28, 85] width 53 height 13
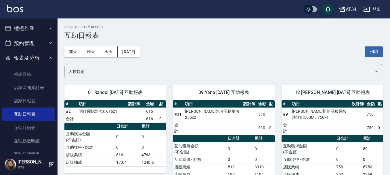
click at [20, 38] on button "預約管理" at bounding box center [28, 43] width 53 height 15
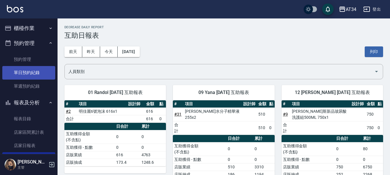
click at [18, 76] on link "單日預約紀錄" at bounding box center [28, 72] width 53 height 13
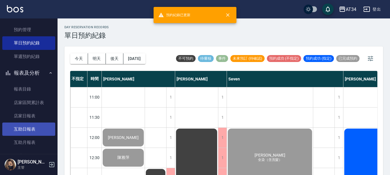
scroll to position [58, 0]
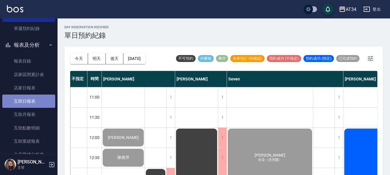
click at [29, 98] on link "互助日報表" at bounding box center [28, 100] width 53 height 13
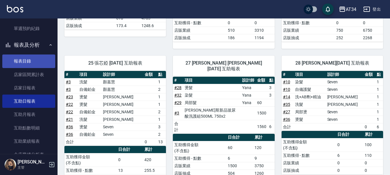
scroll to position [86, 0]
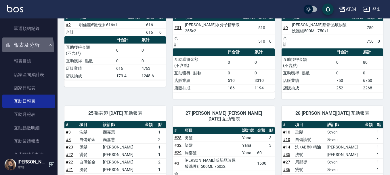
click at [10, 48] on icon "button" at bounding box center [8, 44] width 7 height 7
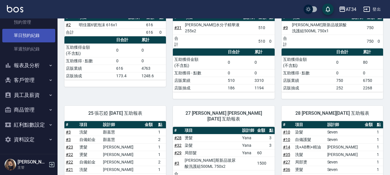
scroll to position [37, 0]
click at [14, 36] on link "單日預約紀錄" at bounding box center [28, 35] width 53 height 13
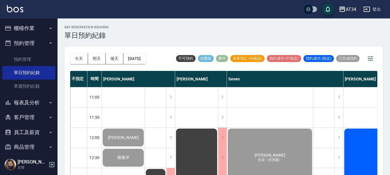
click at [38, 28] on button "櫃檯作業" at bounding box center [28, 28] width 53 height 15
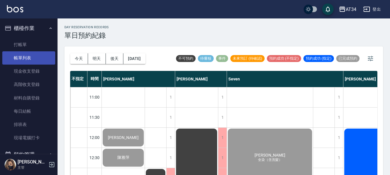
click at [32, 58] on link "帳單列表" at bounding box center [28, 57] width 53 height 13
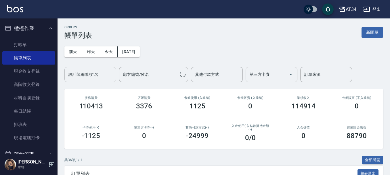
click at [104, 75] on input "設計師編號/姓名" at bounding box center [90, 74] width 47 height 10
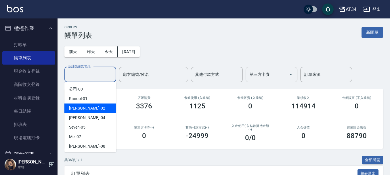
click at [94, 105] on div "Wendy -02" at bounding box center [90, 107] width 52 height 9
type input "[PERSON_NAME]-02"
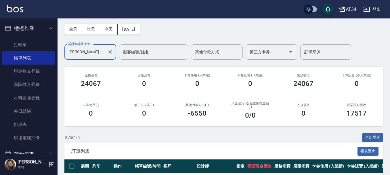
scroll to position [115, 0]
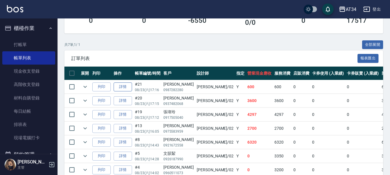
click at [127, 87] on link "詳情" at bounding box center [123, 86] width 18 height 9
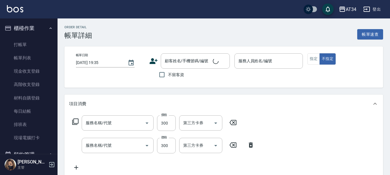
type input "2025/08/23 17:16"
type input "[PERSON_NAME]-02"
type input "60"
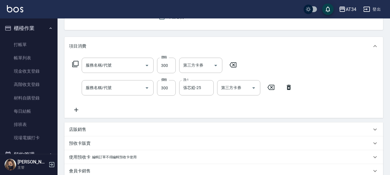
type input "顏芷鈴/0987282280/"
type input "剪髮(401)"
type input "洗髮(201)"
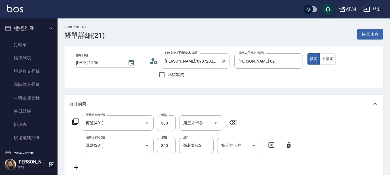
click at [176, 59] on input "顏芷鈴/0987282280/" at bounding box center [190, 61] width 55 height 10
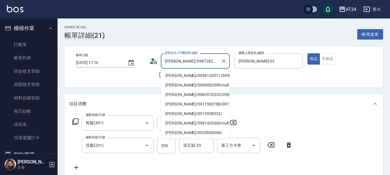
click at [226, 59] on icon "Clear" at bounding box center [224, 61] width 6 height 6
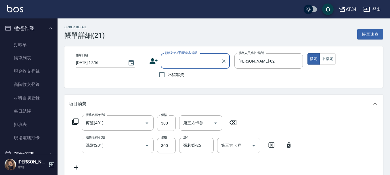
click at [202, 60] on input "顧客姓名/手機號碼/編號" at bounding box center [190, 61] width 55 height 10
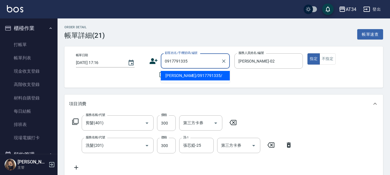
click at [199, 75] on li "黃怡/0917791335/" at bounding box center [195, 75] width 69 height 9
type input "黃怡/0917791335/"
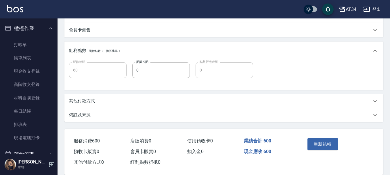
scroll to position [207, 0]
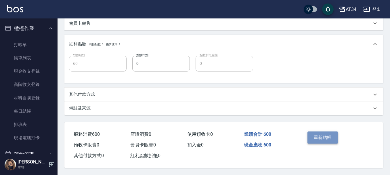
click at [333, 132] on button "重新結帳" at bounding box center [322, 137] width 30 height 12
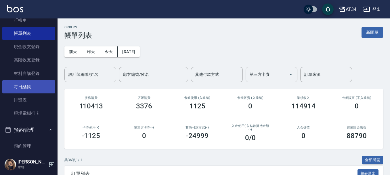
scroll to position [86, 0]
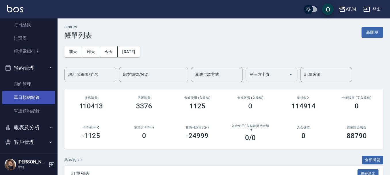
click at [23, 96] on link "單日預約紀錄" at bounding box center [28, 97] width 53 height 13
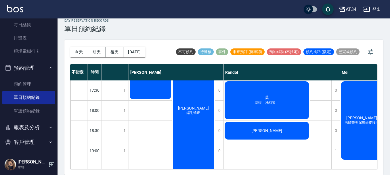
scroll to position [244, 215]
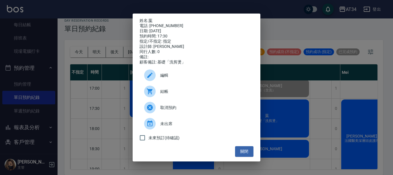
click at [182, 93] on span "結帳" at bounding box center [204, 91] width 89 height 6
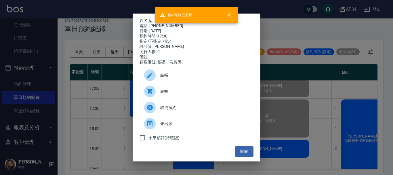
drag, startPoint x: 310, startPoint y: 76, endPoint x: 301, endPoint y: 106, distance: 30.9
click at [310, 77] on div "姓名: 葉 電話: 0952536518 日期: 2025/08/23 預約時間: 17:30 指定/不指定: 指定 設計師: Randol 同行人數: 0 …" at bounding box center [196, 87] width 393 height 175
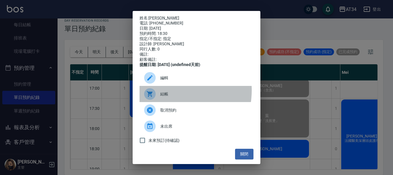
click at [167, 94] on div "結帳" at bounding box center [196, 94] width 114 height 16
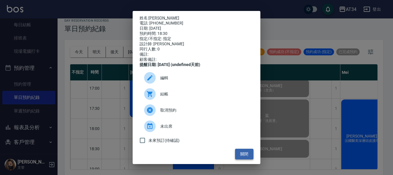
click at [240, 159] on button "關閉" at bounding box center [244, 153] width 18 height 11
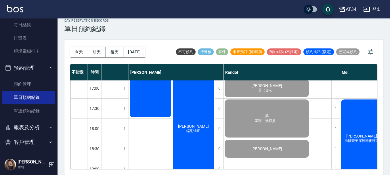
drag, startPoint x: 241, startPoint y: 169, endPoint x: 269, endPoint y: 169, distance: 27.3
click at [269, 169] on div "今天 明天 後天 2025/08/23 不可預約 待審核 事件 未來預訂 (待確認) 預約成功 (不指定) 預約成功 (指定) 已完成預約 不指定 時間 Gi…" at bounding box center [223, 107] width 319 height 135
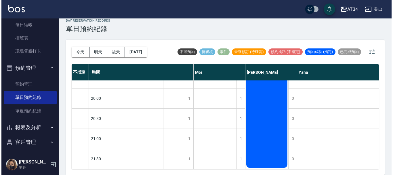
scroll to position [359, 363]
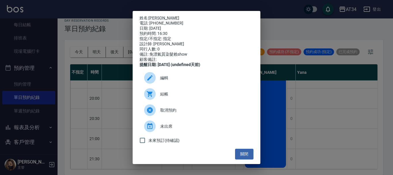
click at [204, 97] on span "結帳" at bounding box center [204, 94] width 89 height 6
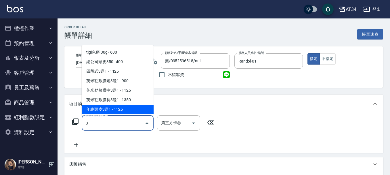
click at [104, 121] on input "3" at bounding box center [113, 123] width 58 height 10
click at [107, 123] on input "3" at bounding box center [113, 123] width 58 height 10
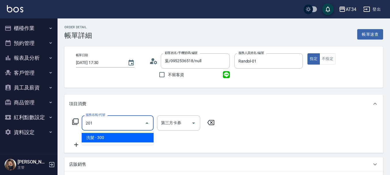
type input "201"
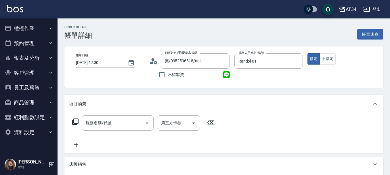
click at [156, 59] on icon at bounding box center [153, 61] width 9 height 9
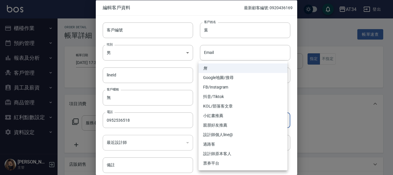
click at [226, 121] on body "AT34 登出 櫃檯作業 打帳單 帳單列表 現金收支登錄 高階收支登錄 材料自購登錄 每日結帳 排班表 現場電腦打卡 預約管理 預約管理 單日預約紀錄 單週預…" at bounding box center [196, 169] width 393 height 338
click at [206, 87] on li "FB/Instagram" at bounding box center [242, 86] width 89 height 9
type input "FB/Instagram"
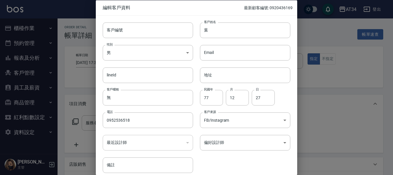
click at [220, 133] on div "偏好設計師 ​ 偏好設計師" at bounding box center [241, 139] width 97 height 22
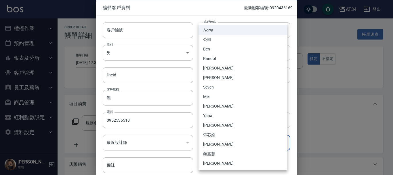
click at [221, 140] on body "AT34 登出 櫃檯作業 打帳單 帳單列表 現金收支登錄 高階收支登錄 材料自購登錄 每日結帳 排班表 現場電腦打卡 預約管理 預約管理 單日預約紀錄 單週預…" at bounding box center [196, 169] width 393 height 338
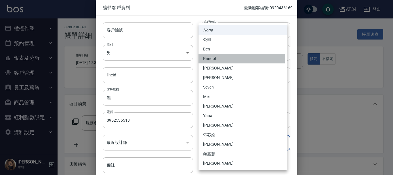
click at [215, 57] on li "Randol" at bounding box center [242, 58] width 89 height 9
type input "d5b9eb47-41c9-48ce-9c60-4287899162ba"
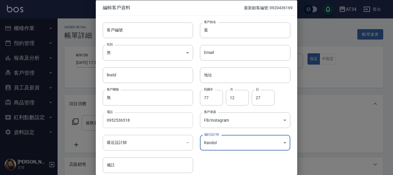
click at [128, 117] on input "0952536518" at bounding box center [148, 120] width 90 height 16
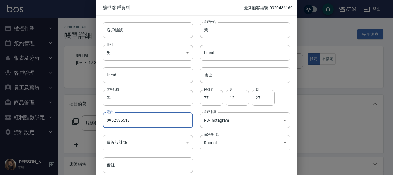
click at [128, 117] on input "0952536518" at bounding box center [148, 120] width 90 height 16
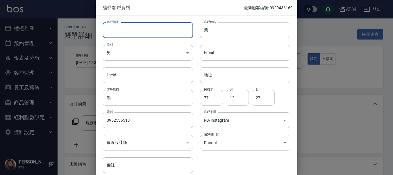
click at [124, 30] on input "客戶編號" at bounding box center [148, 30] width 90 height 16
click at [121, 34] on input "V" at bounding box center [142, 30] width 78 height 16
click at [121, 34] on input "V" at bounding box center [141, 30] width 77 height 16
paste input "0952536518"
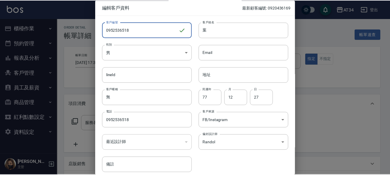
scroll to position [25, 0]
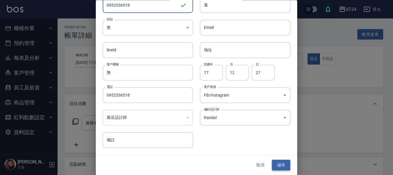
type input "0952536518"
click at [280, 161] on button "儲存" at bounding box center [281, 165] width 18 height 11
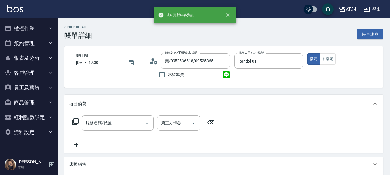
type input "葉/0952536518/0952536518"
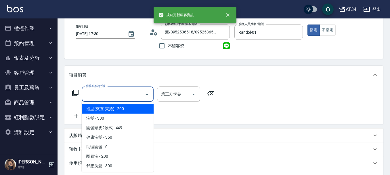
click at [97, 98] on input "服務名稱/代號" at bounding box center [113, 94] width 58 height 10
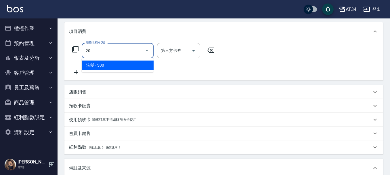
scroll to position [86, 0]
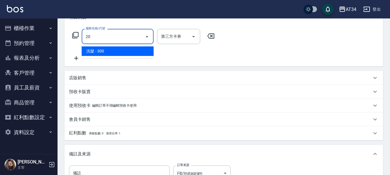
type input "2"
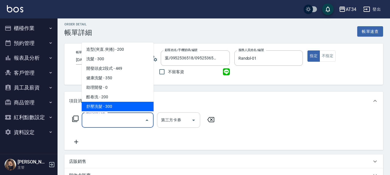
scroll to position [0, 0]
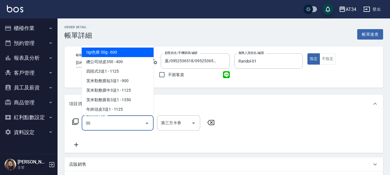
type input "300"
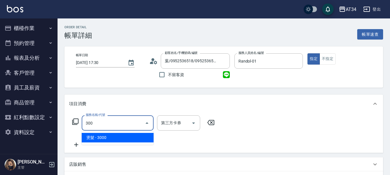
type input "300"
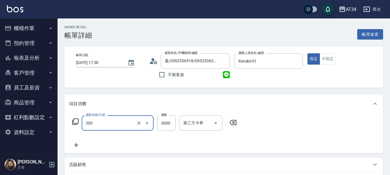
type input "燙髮(300)"
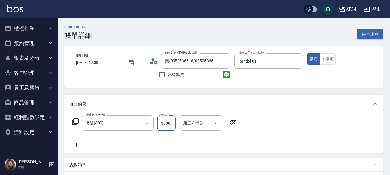
type input "0"
type input "23"
type input "20"
type input "230"
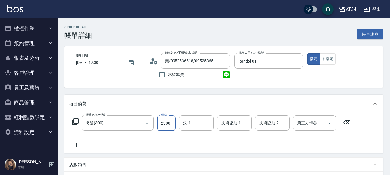
type input "2300"
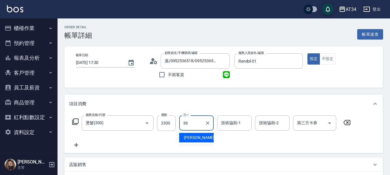
type input "張可芮-36"
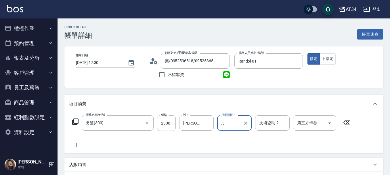
type input "."
type input "張可芮-36"
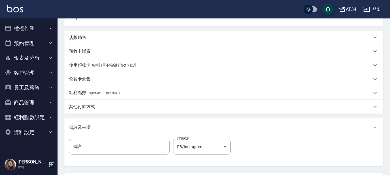
scroll to position [180, 0]
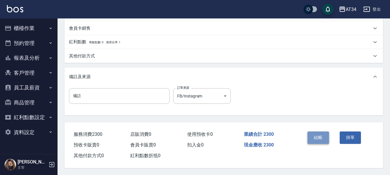
click at [320, 136] on button "結帳" at bounding box center [318, 137] width 22 height 12
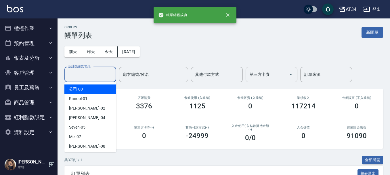
click at [91, 72] on input "設計師編號/姓名" at bounding box center [90, 74] width 47 height 10
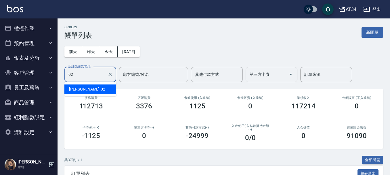
type input "Wendy-02"
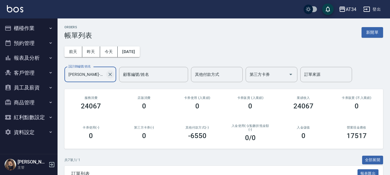
click at [113, 75] on icon "Clear" at bounding box center [110, 74] width 6 height 6
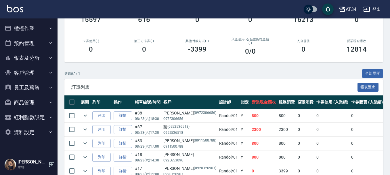
scroll to position [72, 0]
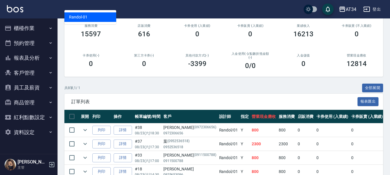
type input "R"
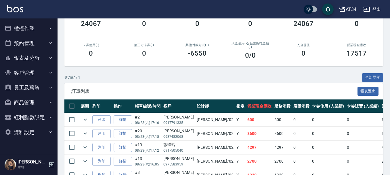
scroll to position [0, 0]
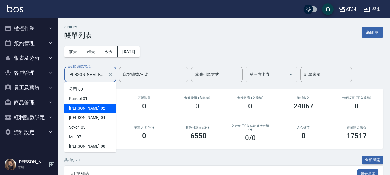
drag, startPoint x: 92, startPoint y: 74, endPoint x: 0, endPoint y: 71, distance: 92.1
click at [44, 74] on div "AT34 登出 櫃檯作業 打帳單 帳單列表 現金收支登錄 高階收支登錄 材料自購登錄 每日結帳 排班表 現場電腦打卡 預約管理 預約管理 單日預約紀錄 單週預…" at bounding box center [195, 157] width 390 height 314
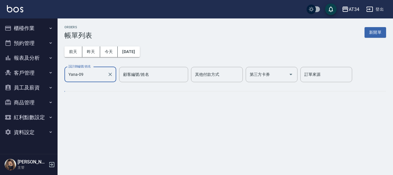
type input "Yana-09"
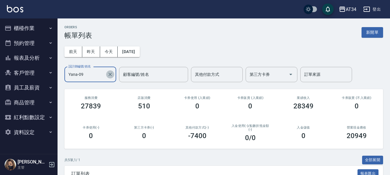
click at [108, 73] on icon "Clear" at bounding box center [110, 74] width 6 height 6
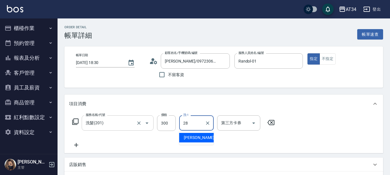
type input "[PERSON_NAME]-28"
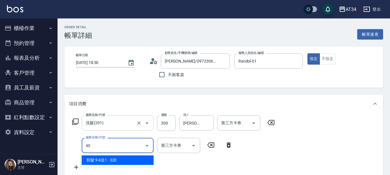
type input "401"
type input "50"
type input "剪髮(401)"
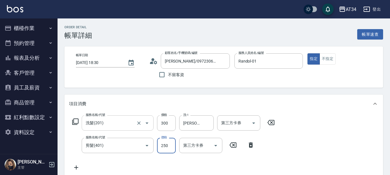
type input "30"
type input "500"
type input "80"
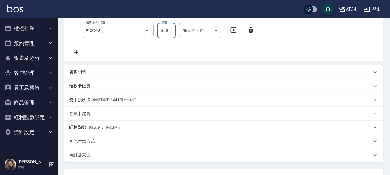
scroll to position [164, 0]
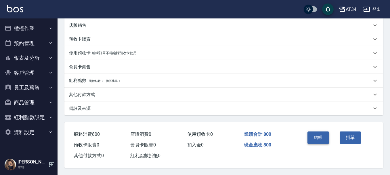
type input "500"
click at [312, 133] on button "結帳" at bounding box center [318, 137] width 22 height 12
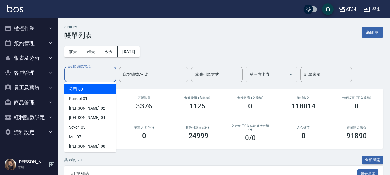
click at [87, 75] on input "設計師編號/姓名" at bounding box center [90, 74] width 47 height 10
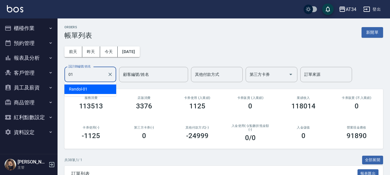
type input "Randol-01"
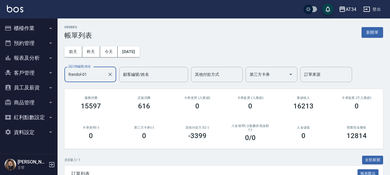
click at [111, 72] on icon "Clear" at bounding box center [110, 74] width 6 height 6
click at [36, 57] on button "報表及分析" at bounding box center [28, 57] width 53 height 15
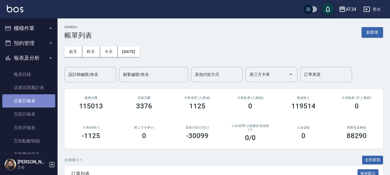
click at [39, 100] on link "店家日報表" at bounding box center [28, 100] width 53 height 13
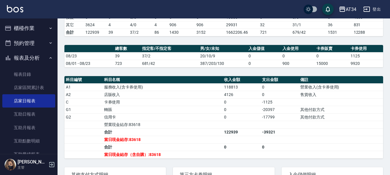
scroll to position [144, 0]
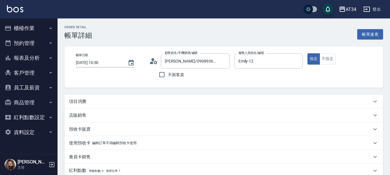
click at [118, 103] on div "項目消費" at bounding box center [220, 101] width 303 height 6
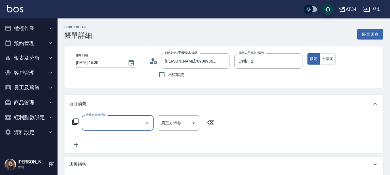
drag, startPoint x: 110, startPoint y: 116, endPoint x: 105, endPoint y: 122, distance: 7.9
click at [106, 122] on div "服務名稱/代號" at bounding box center [118, 122] width 72 height 15
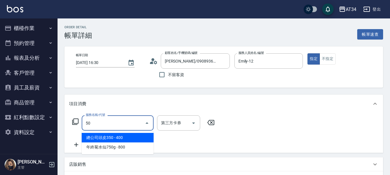
type input "501"
type input "100"
type input "染髮(501)"
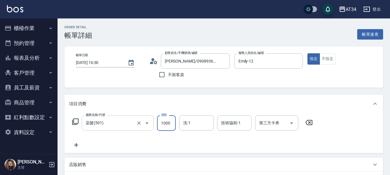
type input "0"
type input "20"
type input "200"
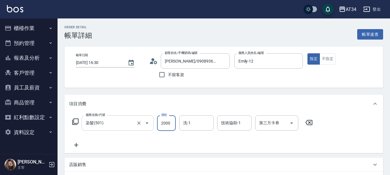
type input "2000"
type input "2"
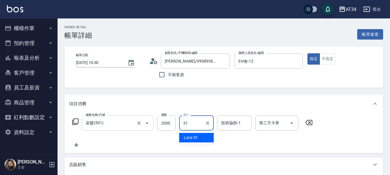
type input "Lora-31"
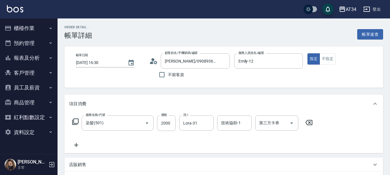
click at [76, 140] on div "服務名稱/代號 染髮(501) 服務名稱/代號 價格 2000 價格 洗-1 Lora-31 洗-1 技術協助-1 技術協助-1 第三方卡券 第三方卡券" at bounding box center [192, 131] width 247 height 33
click at [81, 141] on icon at bounding box center [76, 144] width 14 height 7
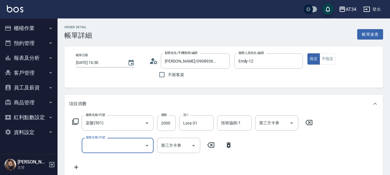
click at [90, 146] on input "服務名稱/代號" at bounding box center [113, 145] width 58 height 10
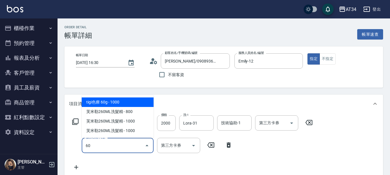
type input "601"
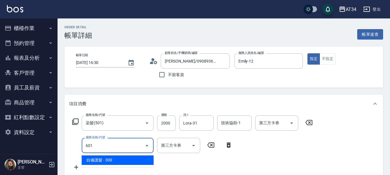
type input "230"
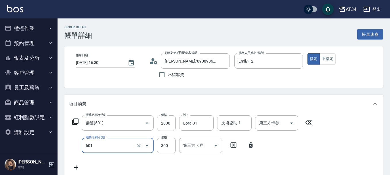
type input "自備護髮(601)"
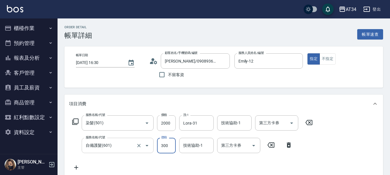
type input "200"
type input "12"
type input "210"
type input "125"
type input "320"
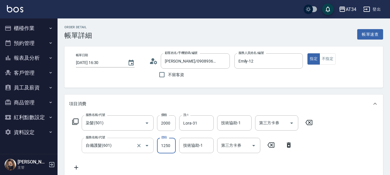
type input "1250"
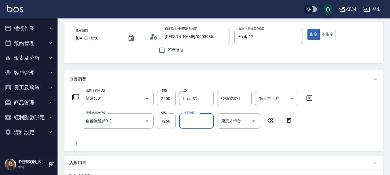
scroll to position [58, 0]
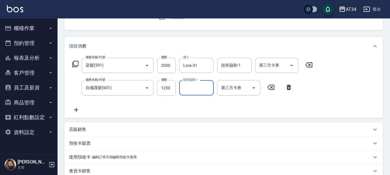
click at [82, 130] on p "店販銷售" at bounding box center [77, 129] width 17 height 6
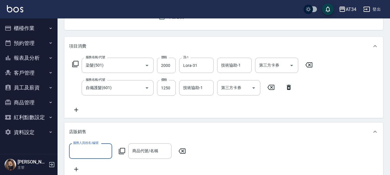
scroll to position [0, 0]
click at [87, 141] on label "服務人員姓名/編號" at bounding box center [85, 142] width 25 height 4
click at [87, 146] on input "服務人員姓名/編號" at bounding box center [91, 151] width 38 height 10
type input "Emily-12"
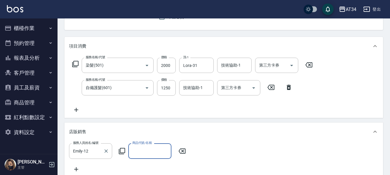
click at [86, 143] on label "服務人員姓名/編號" at bounding box center [85, 142] width 25 height 4
click at [86, 146] on input "Emily-12" at bounding box center [86, 151] width 29 height 10
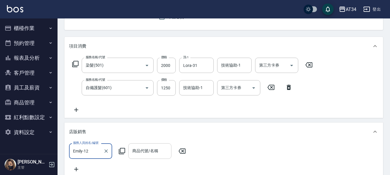
click at [156, 149] on div "商品代號/名稱 商品代號/名稱" at bounding box center [149, 150] width 43 height 15
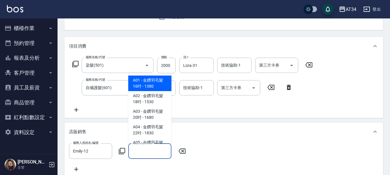
type input "ㄘ"
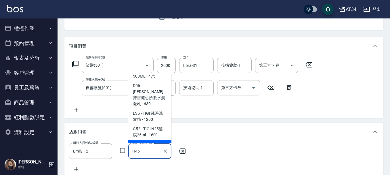
scroll to position [44, 0]
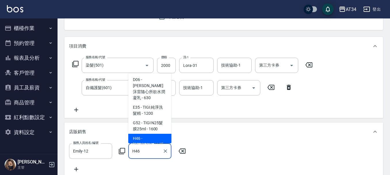
type input "[PERSON_NAME]斯新品玻尿酸洗護組500ML"
type input "400"
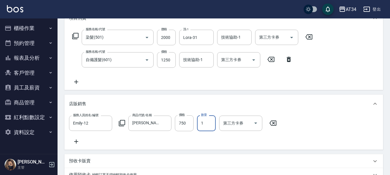
scroll to position [144, 0]
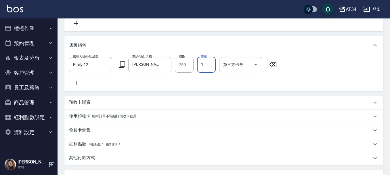
click at [87, 160] on p "其他付款方式" at bounding box center [82, 157] width 26 height 6
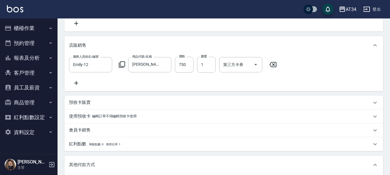
scroll to position [173, 0]
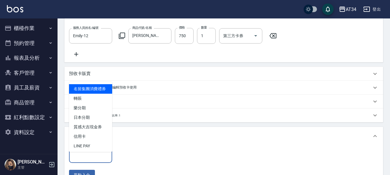
click at [96, 157] on input "其他付款方式" at bounding box center [91, 155] width 38 height 10
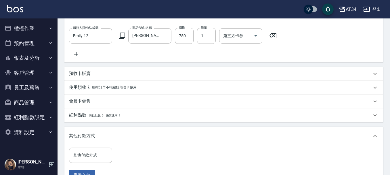
click at [306, 59] on div "服務人員姓名/編號 [PERSON_NAME]-12 服務人員姓名/編號 商品代號/名稱 [PERSON_NAME]斯新品玻尿酸洗護組500ML 商品代號/名…" at bounding box center [223, 44] width 319 height 36
click at [93, 158] on input "其他付款方式" at bounding box center [91, 155] width 38 height 10
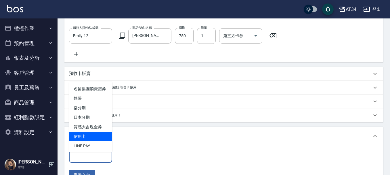
click at [94, 141] on span "信用卡" at bounding box center [90, 135] width 43 height 9
type input "信用卡"
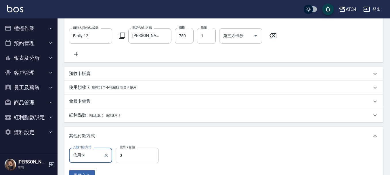
click at [118, 156] on input "0" at bounding box center [137, 155] width 43 height 16
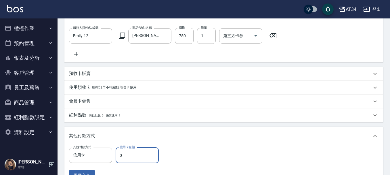
type input "3"
type input "390"
type input "38"
type input "360"
type input "3800"
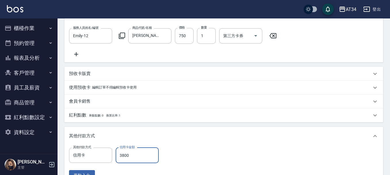
type input "20"
type input "3800"
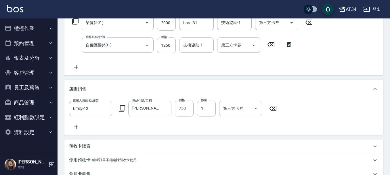
scroll to position [71, 0]
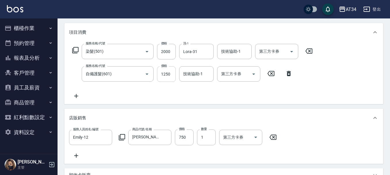
click at [171, 75] on input "1250" at bounding box center [166, 74] width 19 height 16
type input "270"
type input "1"
type input "0"
type input "10"
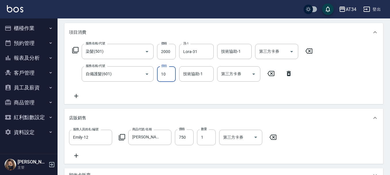
type input "280"
type input "105"
type input "380"
type input "1050"
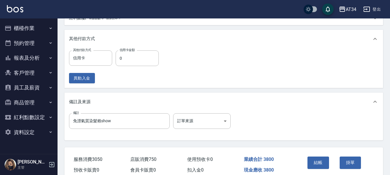
scroll to position [301, 0]
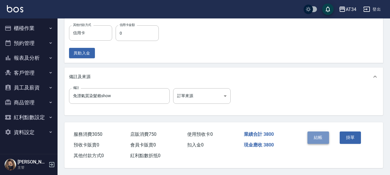
click at [315, 133] on button "結帳" at bounding box center [318, 137] width 22 height 12
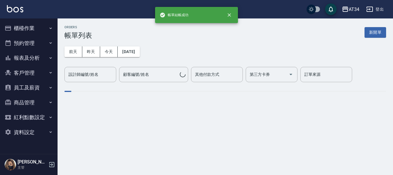
click at [23, 28] on button "櫃檯作業" at bounding box center [28, 28] width 53 height 15
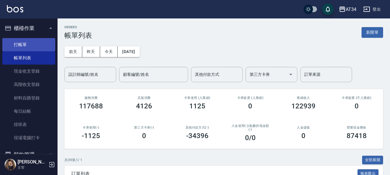
click at [31, 40] on link "打帳單" at bounding box center [28, 44] width 53 height 13
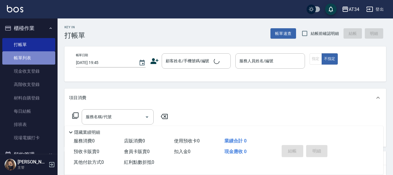
click at [33, 51] on link "帳單列表" at bounding box center [28, 57] width 53 height 13
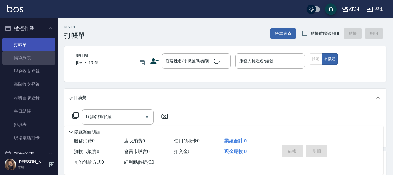
click at [36, 55] on link "帳單列表" at bounding box center [28, 57] width 53 height 13
click at [36, 60] on link "帳單列表" at bounding box center [28, 57] width 53 height 13
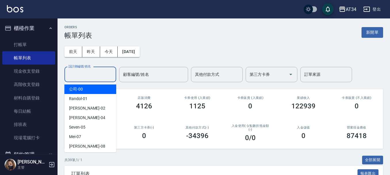
click at [70, 71] on input "設計師編號/姓名" at bounding box center [90, 74] width 47 height 10
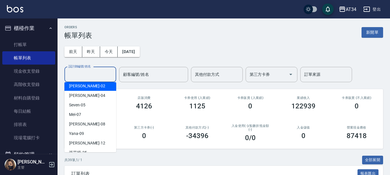
scroll to position [58, 0]
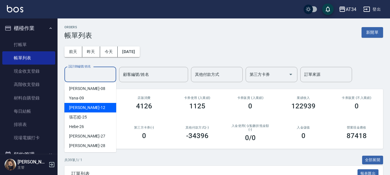
click at [86, 107] on div "[PERSON_NAME] -12" at bounding box center [90, 107] width 52 height 9
type input "Emily-12"
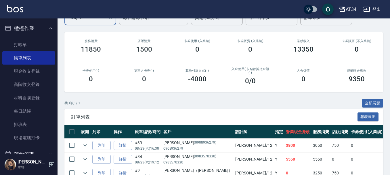
scroll to position [89, 0]
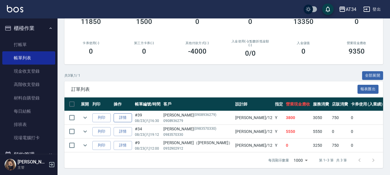
click at [131, 113] on link "詳情" at bounding box center [123, 117] width 18 height 9
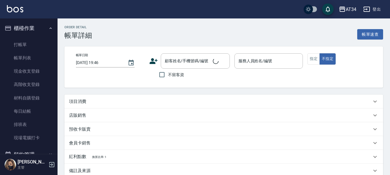
click at [127, 112] on div "店販銷售" at bounding box center [223, 115] width 319 height 14
type input "[DATE] 16:30"
type input "Emily-12"
type input "380"
type input "免漂氣質染髮賴show"
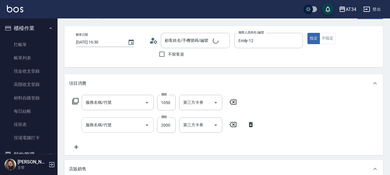
type input "[PERSON_NAME]/0908936279/0908936279"
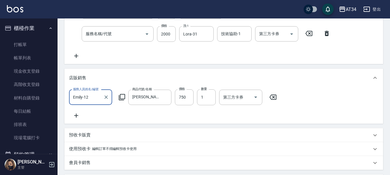
type input "自備護髮(601)"
type input "染髮(501)"
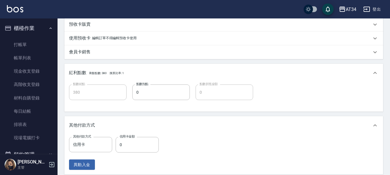
scroll to position [230, 0]
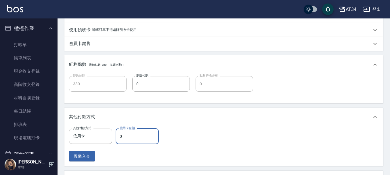
click at [125, 137] on input "0" at bounding box center [137, 136] width 43 height 16
type input "370"
type input "38"
type input "340"
type input "380"
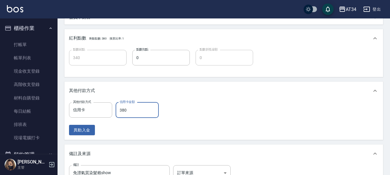
type input "0"
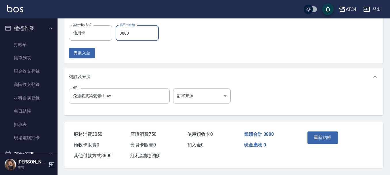
scroll to position [340, 0]
type input "3800"
click at [324, 134] on button "重新結帳" at bounding box center [322, 137] width 30 height 12
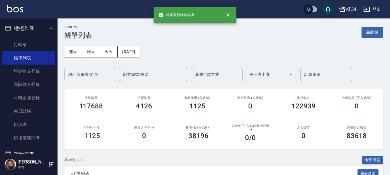
click at [79, 77] on input "設計師編號/姓名" at bounding box center [90, 74] width 47 height 10
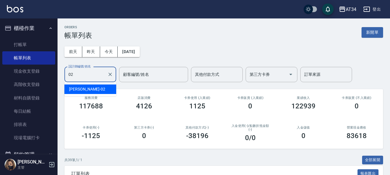
type input "[PERSON_NAME]-02"
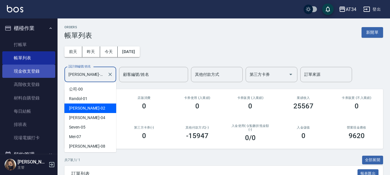
drag, startPoint x: 91, startPoint y: 76, endPoint x: 48, endPoint y: 76, distance: 43.4
click at [48, 76] on div "AT34 登出 櫃檯作業 打帳單 帳單列表 現金收支登錄 高階收支登錄 材料自購登錄 每日結帳 排班表 現場電腦打卡 預約管理 預約管理 單日預約紀錄 單週預…" at bounding box center [195, 157] width 390 height 314
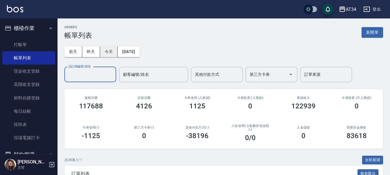
click at [111, 49] on button "今天" at bounding box center [109, 51] width 18 height 11
click at [94, 51] on button "昨天" at bounding box center [91, 51] width 18 height 11
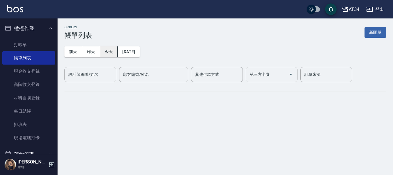
click at [105, 50] on button "今天" at bounding box center [109, 51] width 18 height 11
click at [106, 52] on button "今天" at bounding box center [109, 51] width 18 height 11
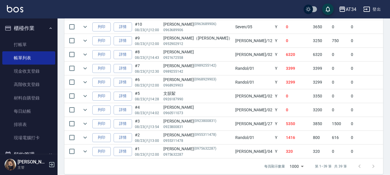
click at [234, 136] on td "Randol /01" at bounding box center [254, 138] width 40 height 14
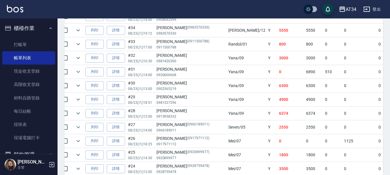
scroll to position [269, 0]
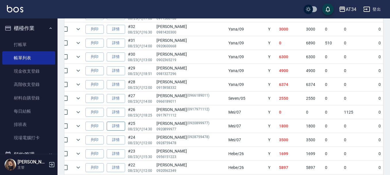
click at [121, 126] on link "詳情" at bounding box center [116, 125] width 18 height 9
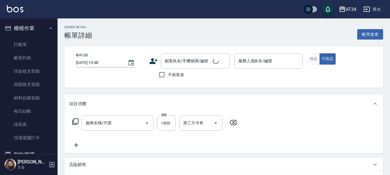
type input "[DATE] 14:30"
type input "Mei-07"
type input "180"
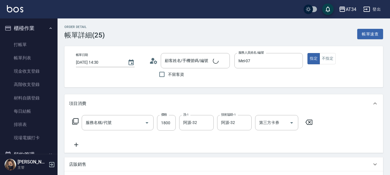
type input "局部燙(303)"
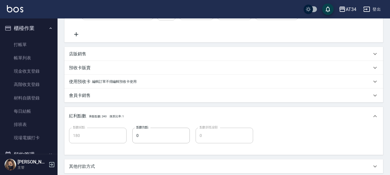
type input "[PERSON_NAME]/0920899977/0920899977"
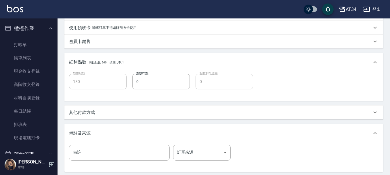
scroll to position [168, 0]
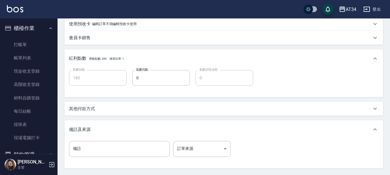
click at [100, 110] on div "其他付款方式" at bounding box center [220, 109] width 303 height 6
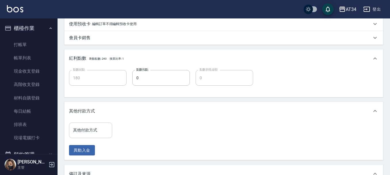
click at [94, 127] on div "其他付款方式 其他付款方式" at bounding box center [90, 129] width 43 height 15
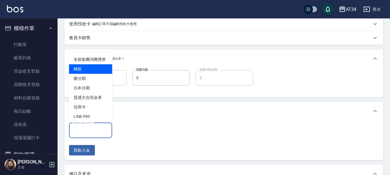
click at [93, 74] on span "轉賬" at bounding box center [90, 68] width 43 height 9
type input "轉賬"
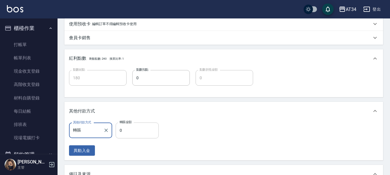
drag, startPoint x: 130, startPoint y: 128, endPoint x: 126, endPoint y: 125, distance: 5.6
click at [131, 128] on input "0" at bounding box center [137, 130] width 43 height 16
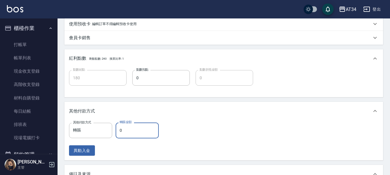
type input "1"
type input "170"
type input "18"
type input "160"
type input "180"
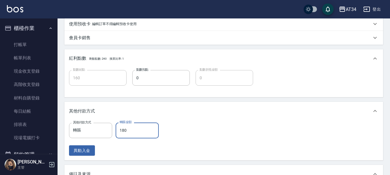
type input "0"
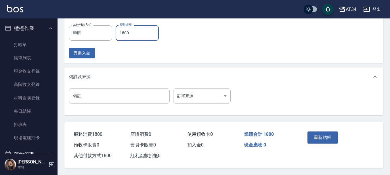
scroll to position [268, 0]
type input "1800"
click at [323, 131] on button "重新結帳" at bounding box center [322, 137] width 30 height 12
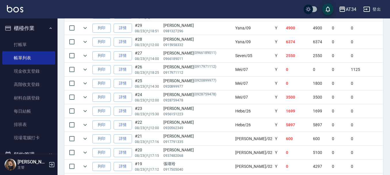
scroll to position [298, 0]
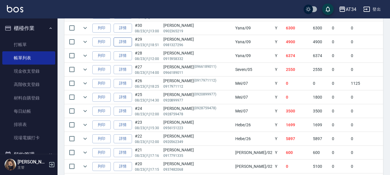
click at [126, 41] on link "詳情" at bounding box center [123, 41] width 18 height 9
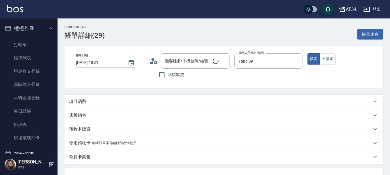
type input "[DATE] 18:51"
type input "Yana-09"
type input "490"
type input "[PERSON_NAME]/0981327296/"
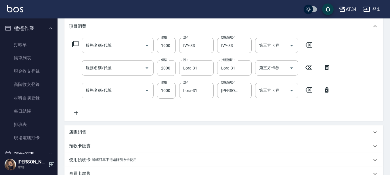
type input "京喚羽護髮中(630)"
type input "局部燙(303)"
type input "局部髮(503)"
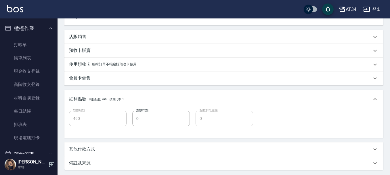
scroll to position [230, 0]
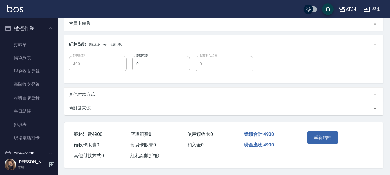
click at [97, 87] on div "其他付款方式" at bounding box center [223, 94] width 319 height 14
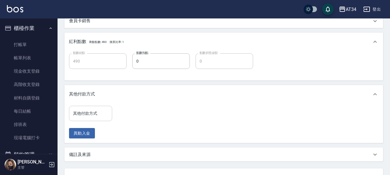
click at [104, 108] on input "其他付款方式" at bounding box center [91, 113] width 38 height 10
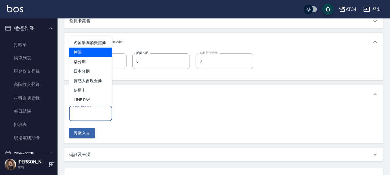
drag, startPoint x: 89, startPoint y: 63, endPoint x: 89, endPoint y: 59, distance: 4.0
click at [89, 59] on ul "名留集團消費禮券 轉賬 樂分期 日本分期 質感大吉現金券 信用卡 LINE PAY" at bounding box center [90, 71] width 43 height 70
click at [89, 57] on span "轉賬" at bounding box center [90, 51] width 43 height 9
type input "轉賬"
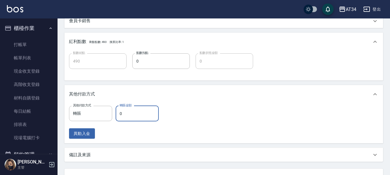
click at [129, 114] on input "0" at bounding box center [137, 114] width 43 height 16
type input "4"
type input "480"
type input "490"
type input "440"
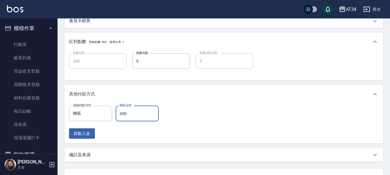
type input "4900"
type input "0"
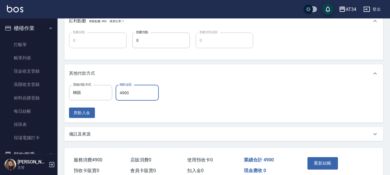
scroll to position [279, 0]
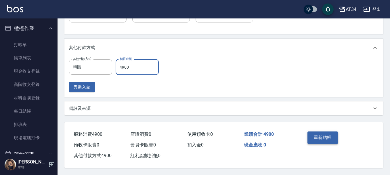
type input "4900"
click at [324, 131] on button "重新結帳" at bounding box center [322, 137] width 30 height 12
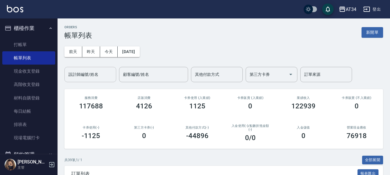
click at [100, 69] on input "設計師編號/姓名" at bounding box center [90, 74] width 47 height 10
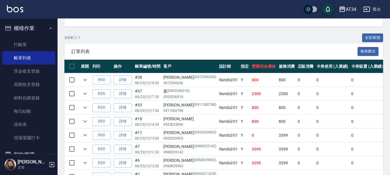
scroll to position [144, 0]
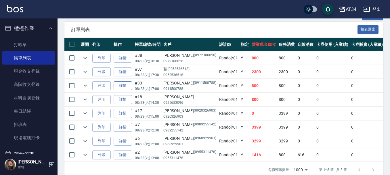
type input "Randol-01"
click at [127, 85] on link "詳情" at bounding box center [123, 85] width 18 height 9
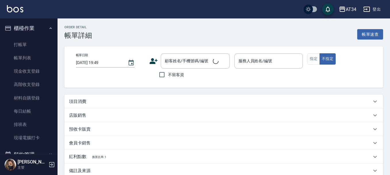
type input "[DATE] 17:00"
type input "Randol-01"
type input "80"
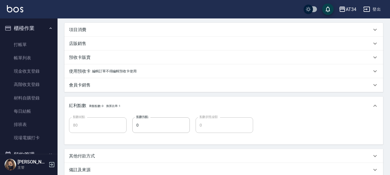
type input "[PERSON_NAME]/0911500788/0911500788"
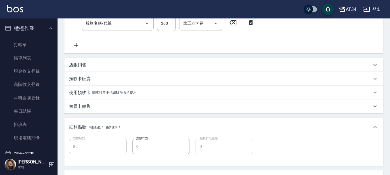
type input "剪髮(401)"
type input "洗髮(201)"
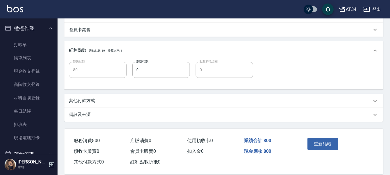
click at [102, 99] on div "其他付款方式" at bounding box center [220, 101] width 303 height 6
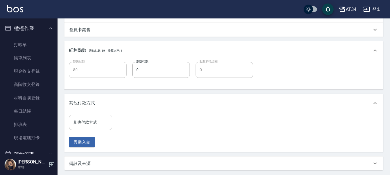
click at [99, 121] on input "其他付款方式" at bounding box center [91, 122] width 38 height 10
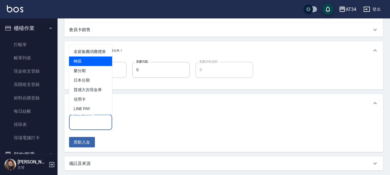
click at [93, 66] on span "轉賬" at bounding box center [90, 60] width 43 height 9
type input "轉賬"
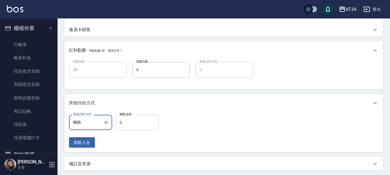
click at [128, 118] on input "0" at bounding box center [137, 122] width 43 height 16
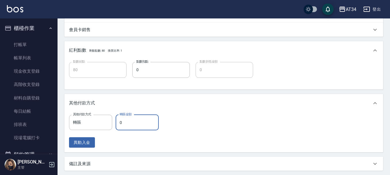
type input "8"
type input "70"
type input "800"
type input "0"
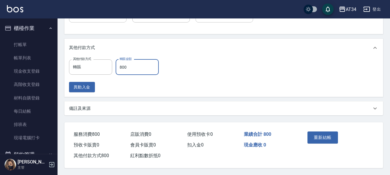
scroll to position [256, 0]
type input "800"
click at [320, 133] on button "重新結帳" at bounding box center [322, 137] width 30 height 12
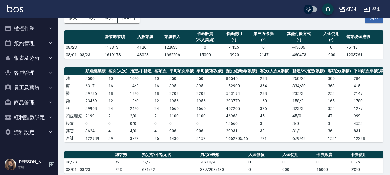
scroll to position [173, 0]
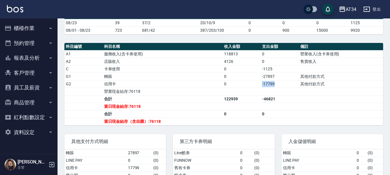
drag, startPoint x: 255, startPoint y: 89, endPoint x: 277, endPoint y: 91, distance: 21.9
click at [277, 87] on tr "G2 信用卡 0 -17799 其他付款方式" at bounding box center [223, 83] width 319 height 7
click at [42, 56] on button "報表及分析" at bounding box center [28, 57] width 53 height 15
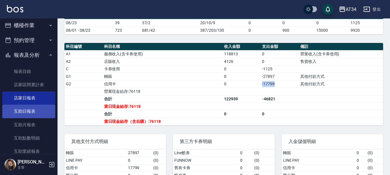
scroll to position [0, 0]
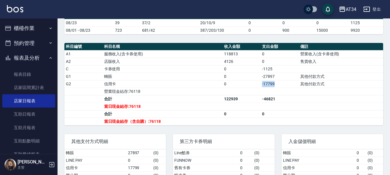
click at [16, 29] on button "櫃檯作業" at bounding box center [28, 28] width 53 height 15
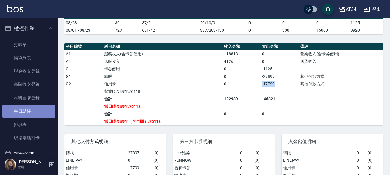
click at [35, 109] on link "每日結帳" at bounding box center [28, 110] width 53 height 13
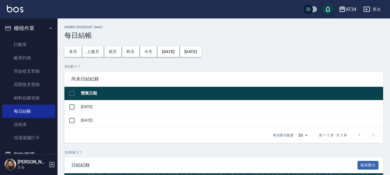
click at [69, 89] on input "checkbox" at bounding box center [72, 93] width 12 height 12
checkbox input "true"
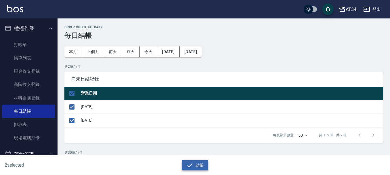
click at [184, 161] on button "結帳" at bounding box center [195, 165] width 27 height 11
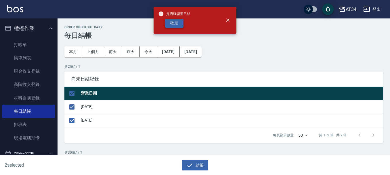
click at [171, 23] on button "確定" at bounding box center [174, 23] width 18 height 9
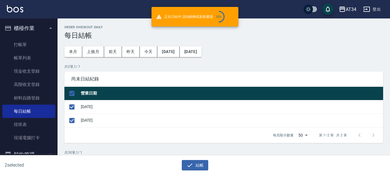
checkbox input "false"
